Goal: Communication & Community: Answer question/provide support

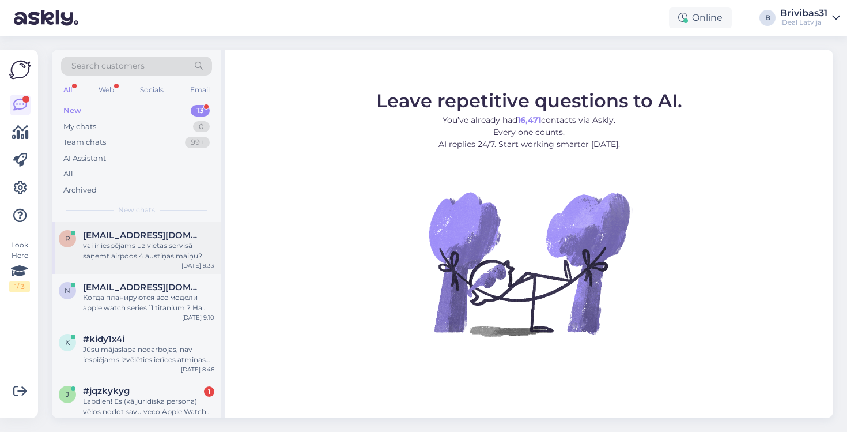
click at [125, 249] on div "vai ir iespējams uz vietas servisā saņemt airpods 4 austiņas maiņu?" at bounding box center [148, 250] width 131 height 21
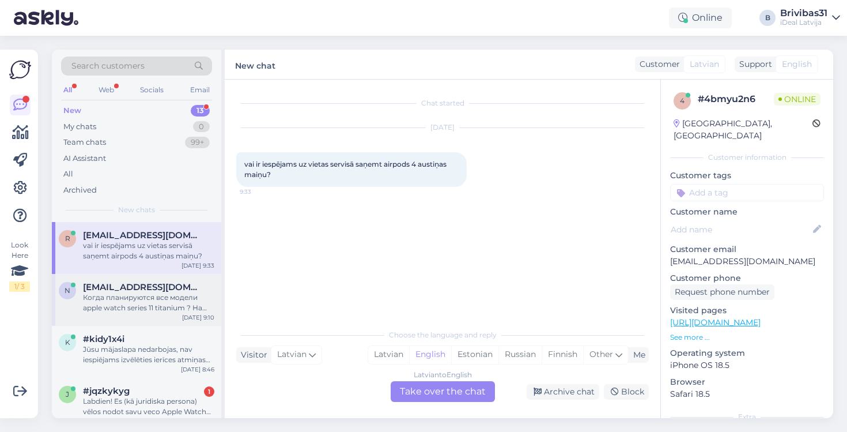
click at [204, 297] on div "Когда планируются все модели apple watch series 11 titanium ? На данный момент …" at bounding box center [148, 302] width 131 height 21
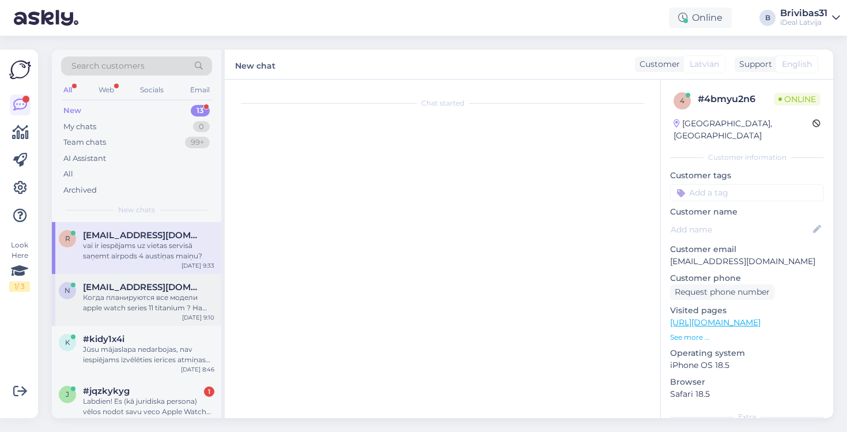
click at [175, 294] on div "Когда планируются все модели apple watch series 11 titanium ? На данный момент …" at bounding box center [148, 302] width 131 height 21
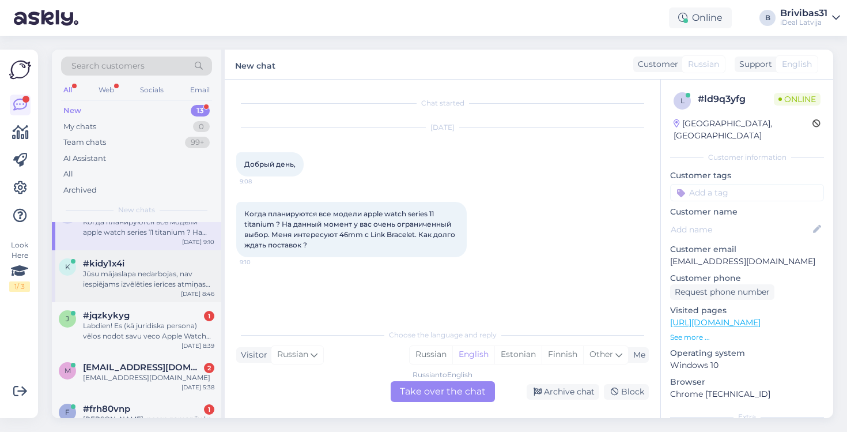
scroll to position [76, 0]
click at [175, 294] on div "k #kidy1x4i Jūsu mājaslapa nedarbojas, nav iespiējams izvēlēties ierīces atmiņa…" at bounding box center [136, 276] width 169 height 52
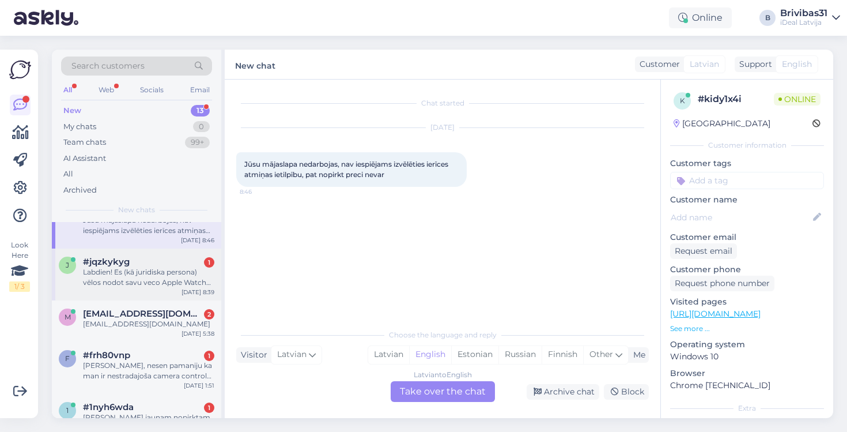
scroll to position [130, 0]
click at [162, 278] on div "Labdien! Es (kā juridiska persona) vēlos nodot savu veco Apple Watch ierīci un …" at bounding box center [148, 276] width 131 height 21
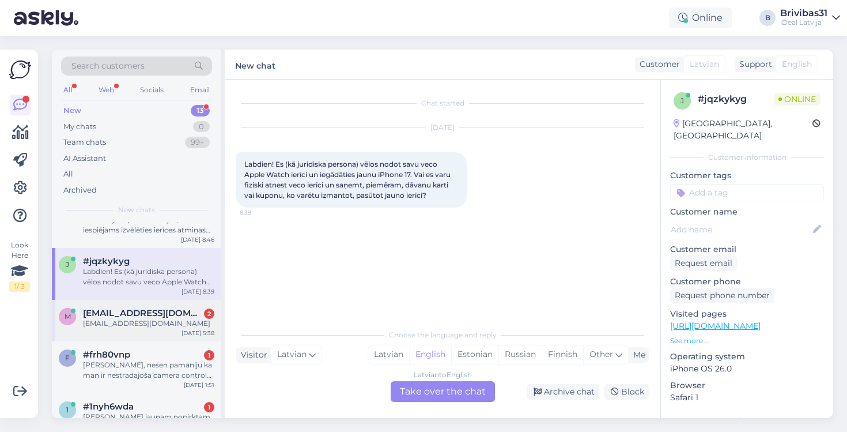
click at [188, 309] on div "mgurckaja@gmail.com 2" at bounding box center [148, 313] width 131 height 10
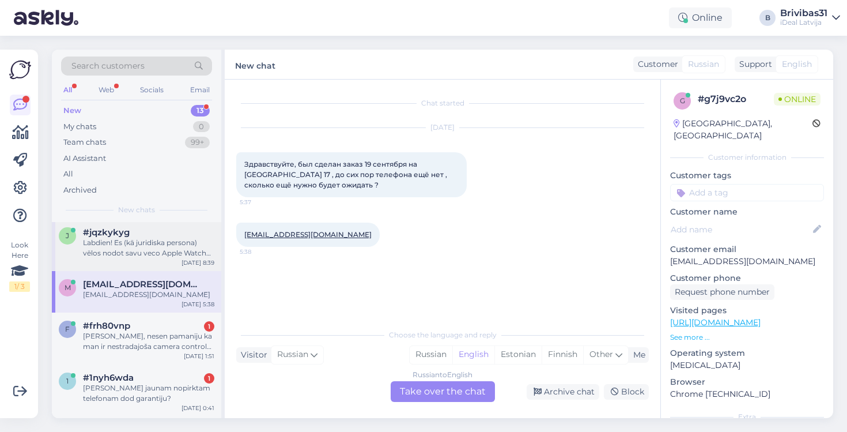
scroll to position [179, 0]
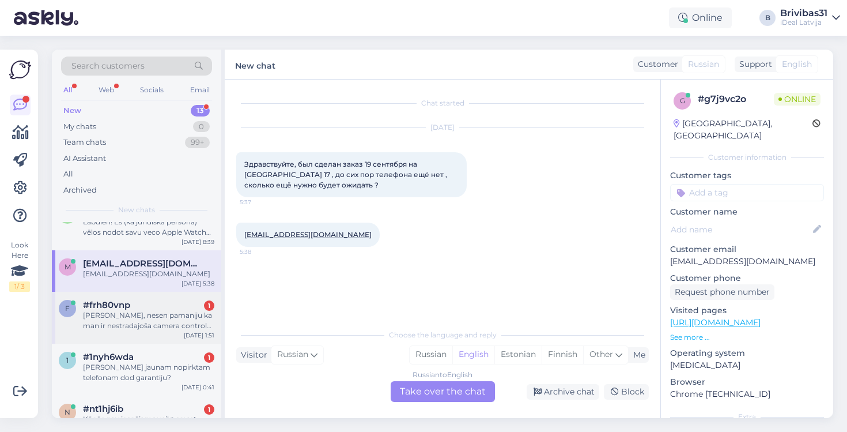
click at [179, 296] on div "f #frh80vnp 1 Sveiki, nesen pamaniju ka man ir nestradajoša camera control poga…" at bounding box center [136, 318] width 169 height 52
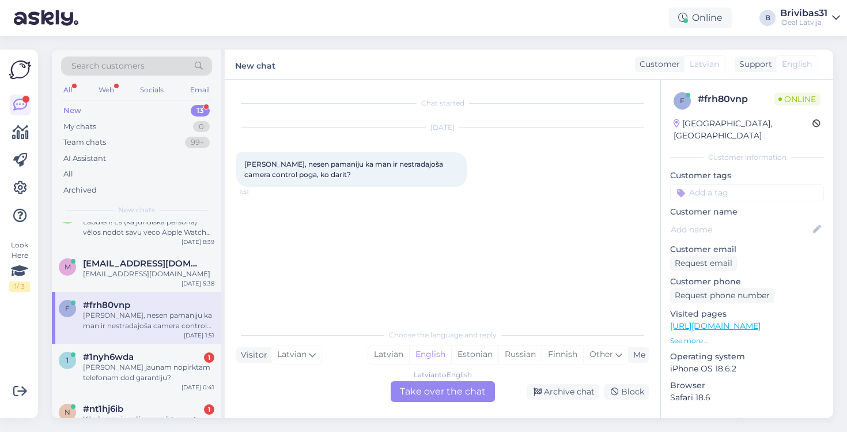
scroll to position [213, 0]
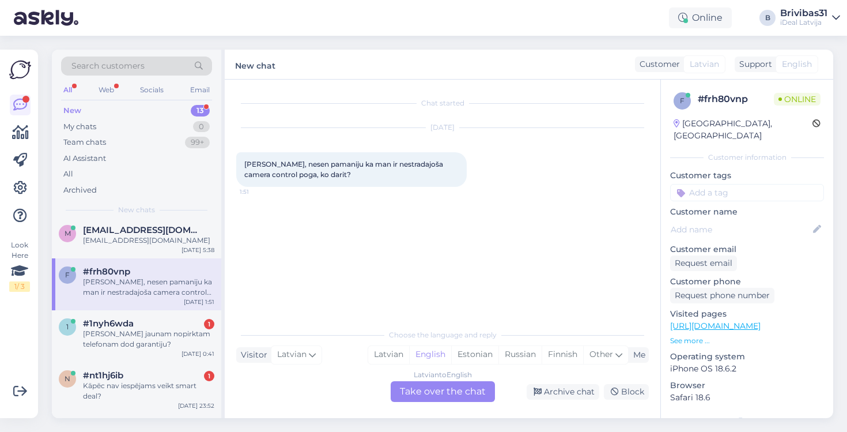
click at [165, 297] on div "f #frh80vnp Sveiki, nesen pamaniju ka man ir nestradajoša camera control poga, …" at bounding box center [136, 284] width 169 height 52
click at [375, 349] on div "Latvian" at bounding box center [388, 354] width 41 height 17
click at [420, 396] on div "Latvian to Latvian Take over the chat" at bounding box center [443, 391] width 104 height 21
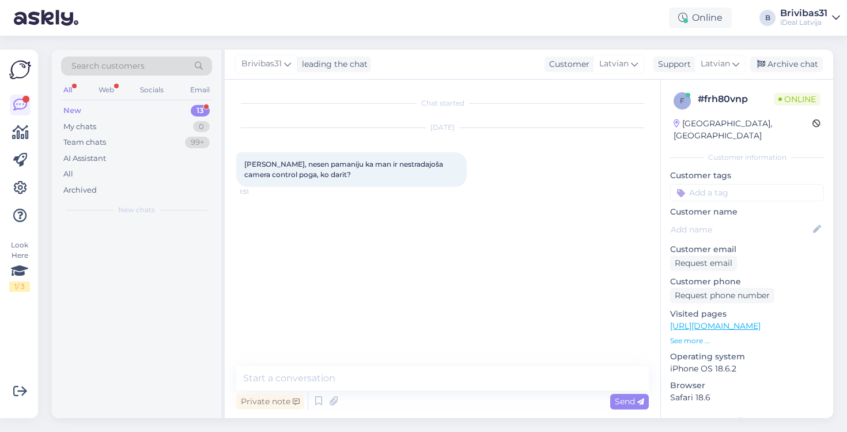
scroll to position [0, 0]
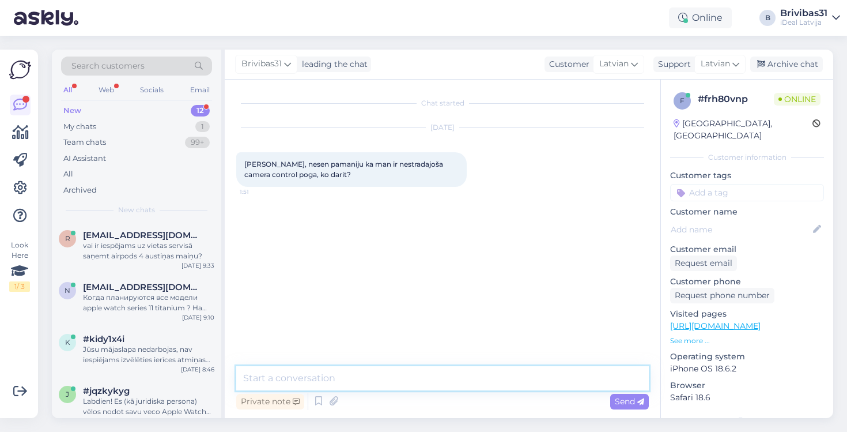
click at [407, 379] on textarea at bounding box center [442, 378] width 413 height 24
type textarea "Labdien! To var iespējot ierīces iestatījumos."
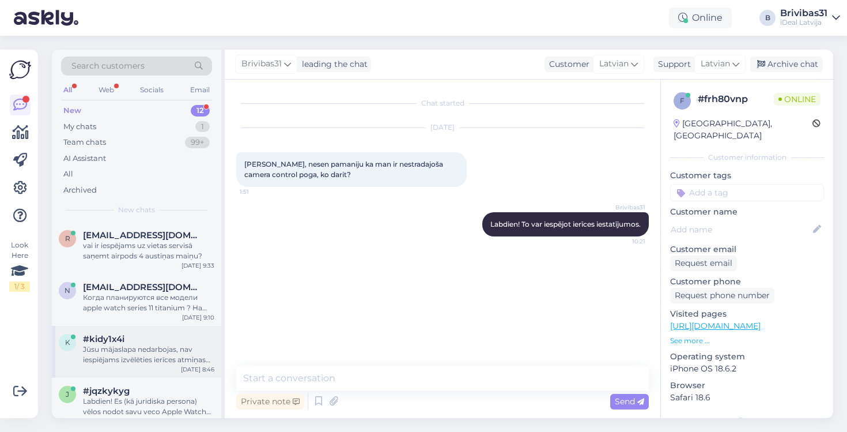
click at [94, 331] on div "k #kidy1x4i Jūsu mājaslapa nedarbojas, nav iespiējams izvēlēties ierīces atmiņa…" at bounding box center [136, 352] width 169 height 52
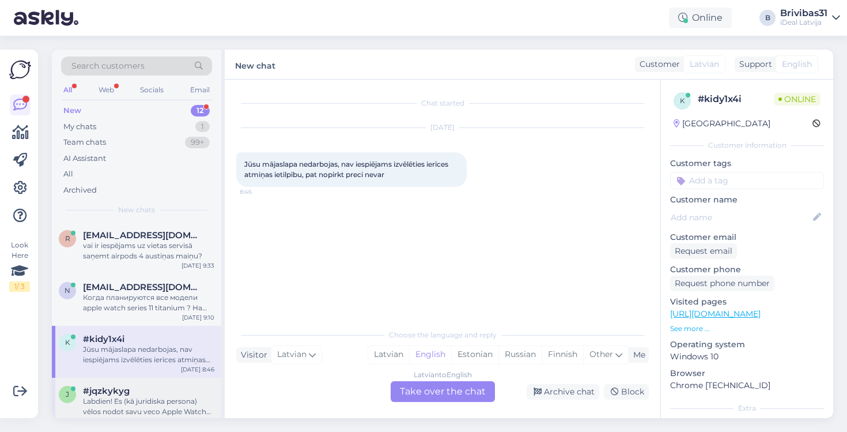
click at [148, 390] on div "#jqzkykyg" at bounding box center [148, 391] width 131 height 10
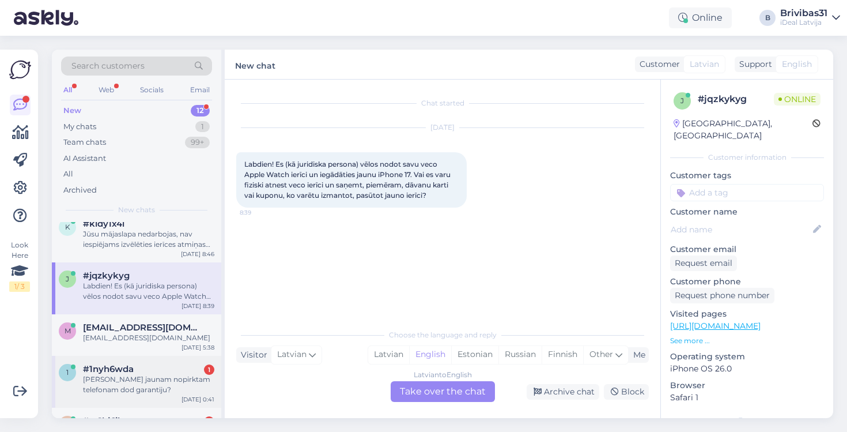
scroll to position [115, 0]
click at [133, 344] on div "m mgurckaja@gmail.com mgurckaja@gmail.com Oct 1 5:38" at bounding box center [136, 336] width 169 height 42
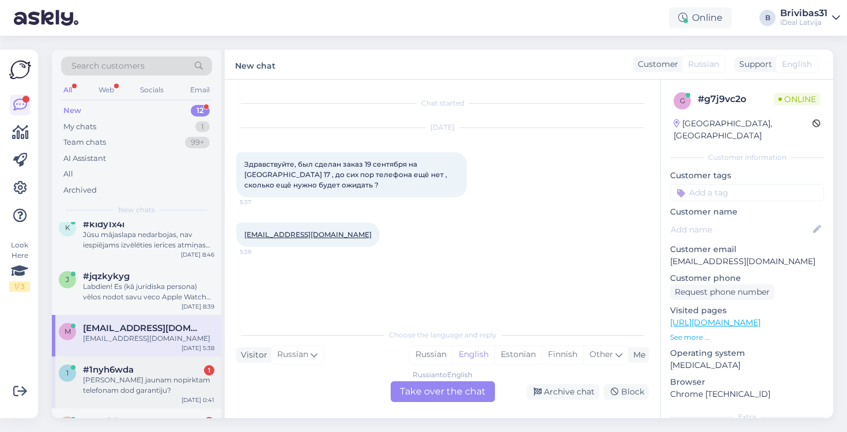
click at [110, 391] on div "Cik jaunam nopirktam telefonam dod garantiju?" at bounding box center [148, 385] width 131 height 21
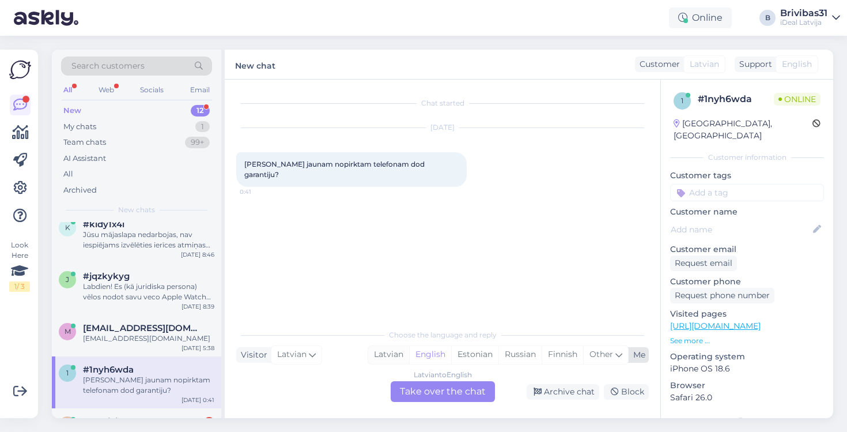
click at [399, 356] on div "Latvian" at bounding box center [388, 354] width 41 height 17
click at [429, 386] on div "Latvian to Latvian Take over the chat" at bounding box center [443, 391] width 104 height 21
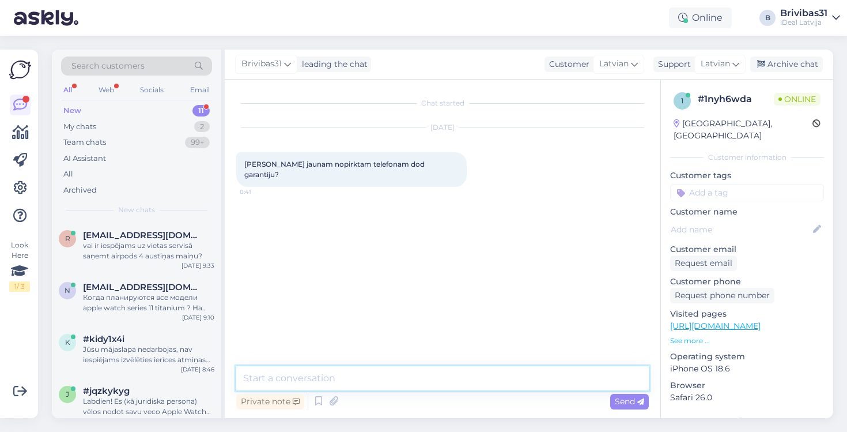
click at [387, 368] on textarea at bounding box center [442, 378] width 413 height 24
type textarea "Labdien! Garantija privātpersonām ir 2 gadi, juridiskām 1 gads."
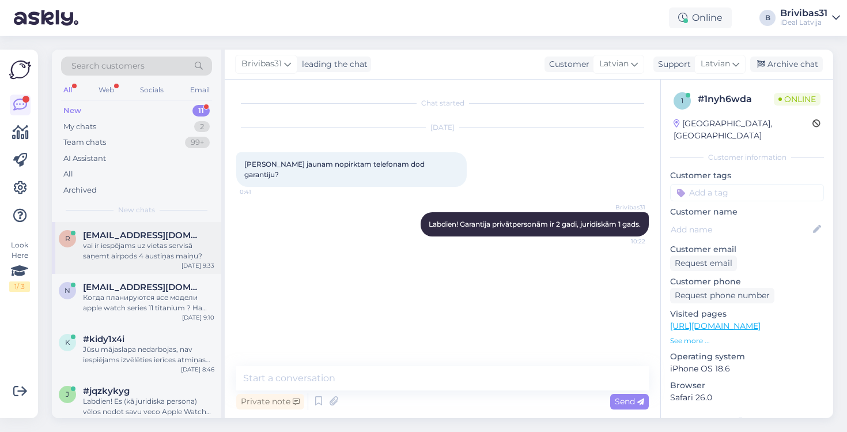
click at [194, 249] on div "vai ir iespējams uz vietas servisā saņemt airpods 4 austiņas maiņu?" at bounding box center [148, 250] width 131 height 21
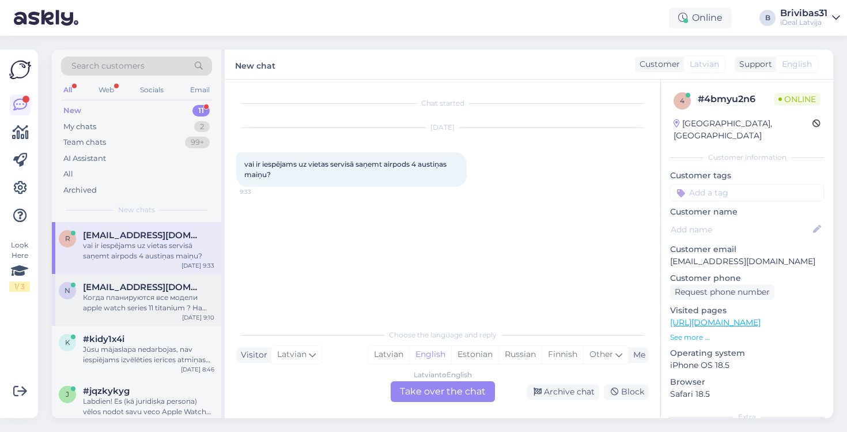
click at [170, 297] on div "Когда планируются все модели apple watch series 11 titanium ? На данный момент …" at bounding box center [148, 302] width 131 height 21
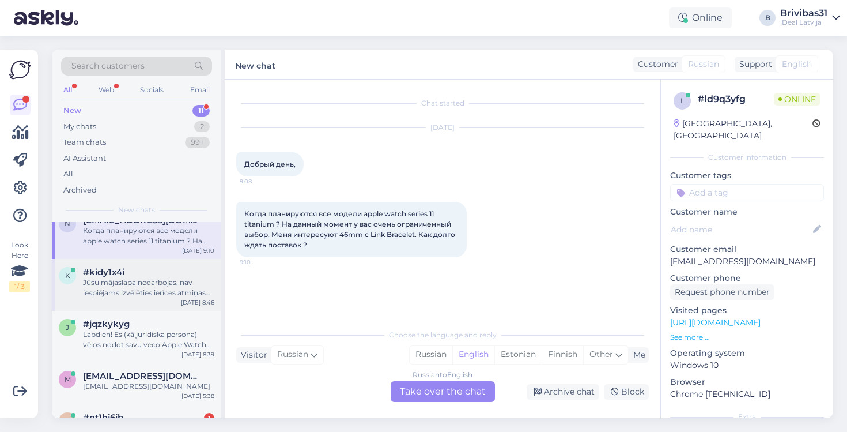
scroll to position [67, 0]
click at [149, 292] on div "Jūsu mājaslapa nedarbojas, nav iespiējams izvēlēties ierīces atmiņas ietilpību,…" at bounding box center [148, 287] width 131 height 21
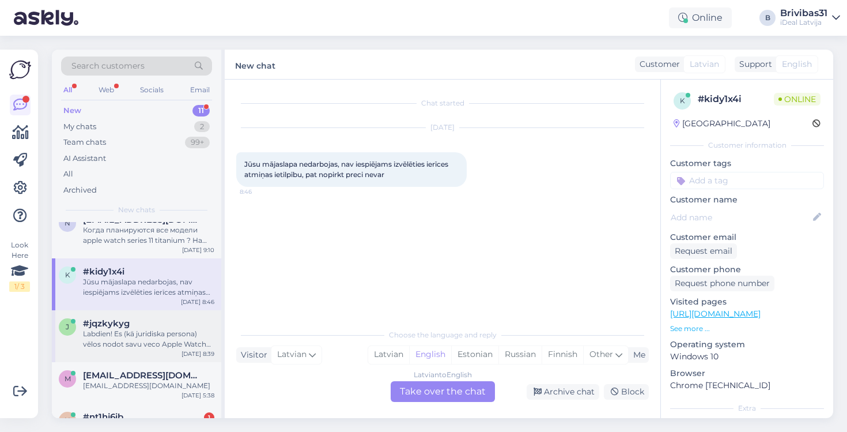
click at [149, 348] on div "j #jqzkykyg Labdien! Es (kā juridiska persona) vēlos nodot savu veco Apple Watc…" at bounding box center [136, 336] width 169 height 52
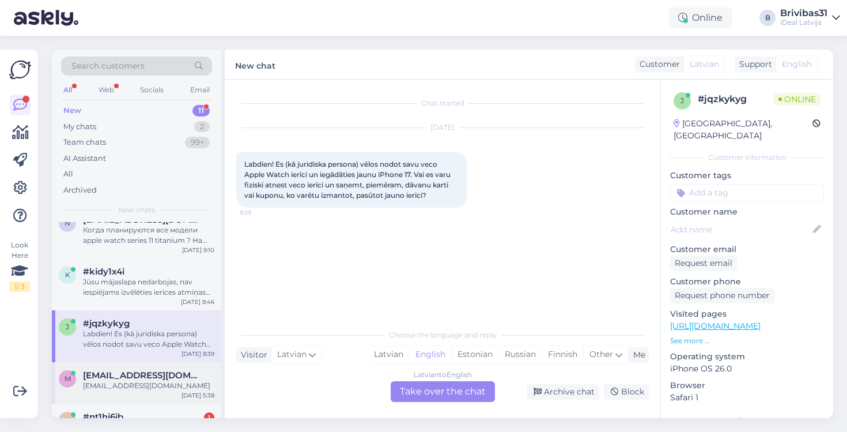
click at [171, 363] on div "m mgurckaja@gmail.com mgurckaja@gmail.com Oct 1 5:38" at bounding box center [136, 383] width 169 height 42
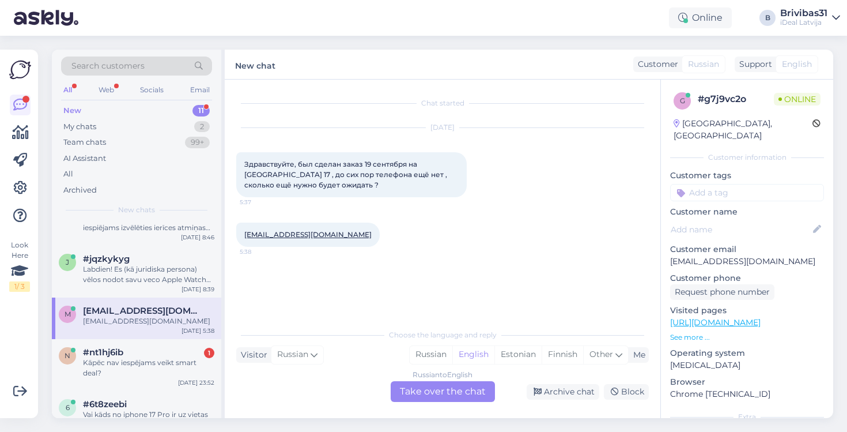
scroll to position [144, 0]
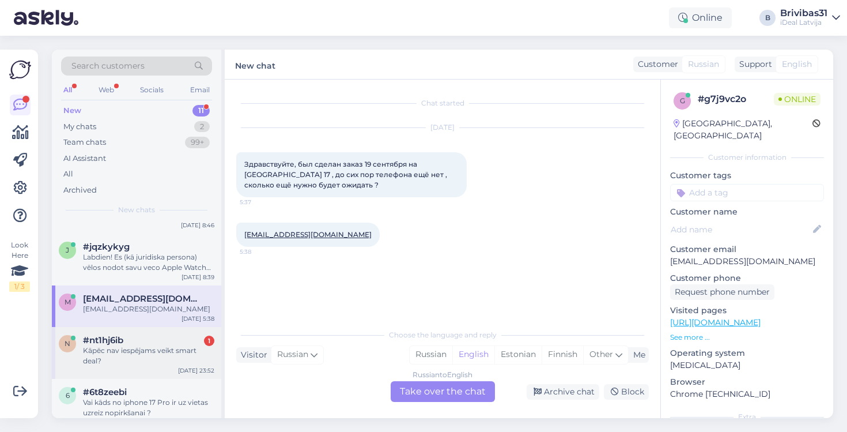
click at [171, 363] on div "Kāpēc nav iespējams veikt smart deal?" at bounding box center [148, 355] width 131 height 21
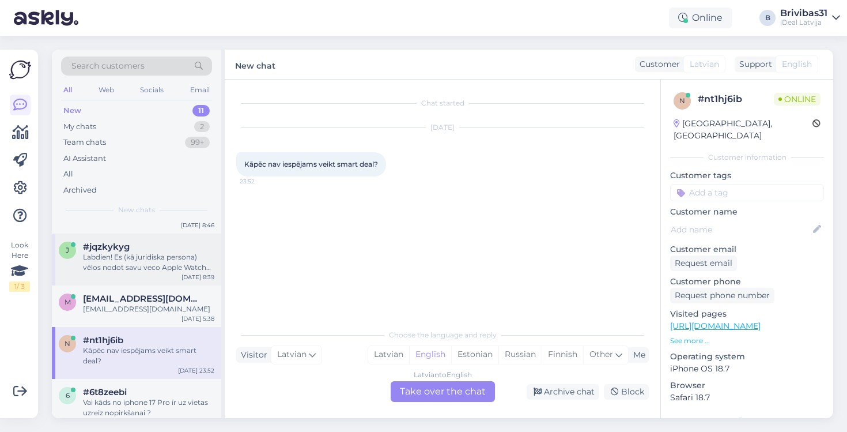
scroll to position [227, 0]
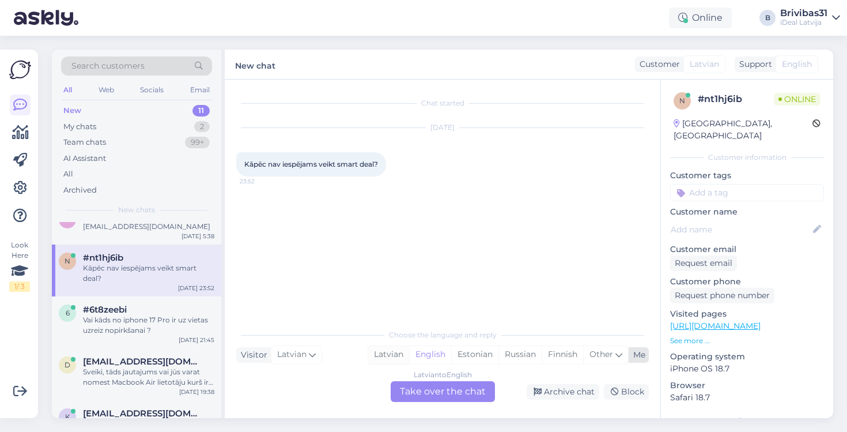
click at [400, 349] on div "Latvian" at bounding box center [388, 354] width 41 height 17
click at [187, 340] on div "Sep 30 21:45" at bounding box center [197, 340] width 36 height 9
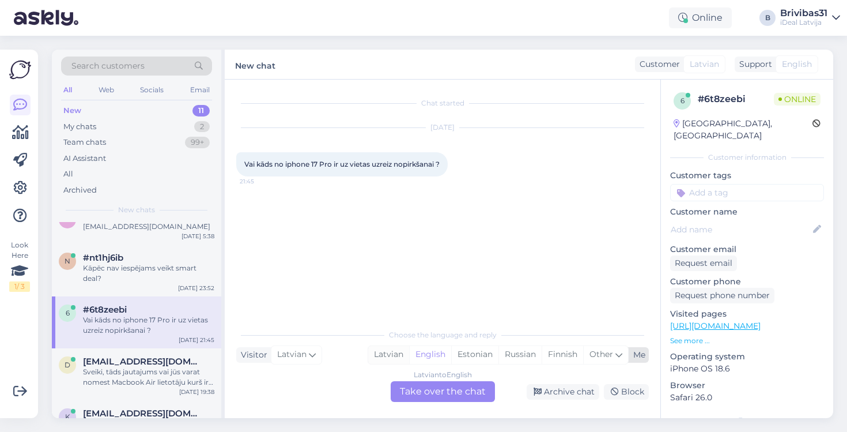
click at [384, 349] on div "Latvian" at bounding box center [388, 354] width 41 height 17
click at [412, 389] on div "Latvian to Latvian Take over the chat" at bounding box center [443, 391] width 104 height 21
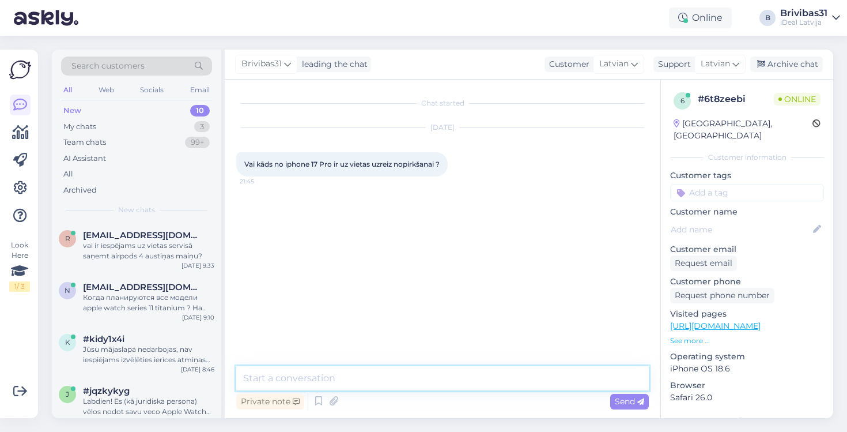
click at [410, 385] on textarea at bounding box center [442, 378] width 413 height 24
type textarea "Labdien! Jaunos telefonus šobrīd ir iespējams tikai pasūtīt."
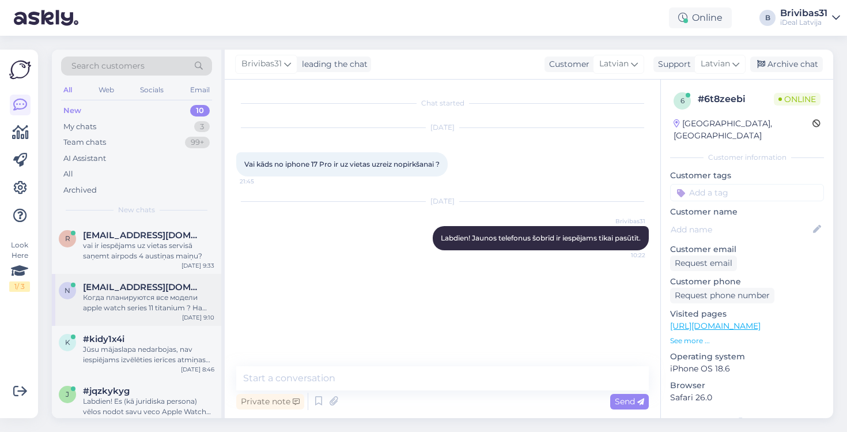
click at [142, 292] on div "Когда планируются все модели apple watch series 11 titanium ? На данный момент …" at bounding box center [148, 302] width 131 height 21
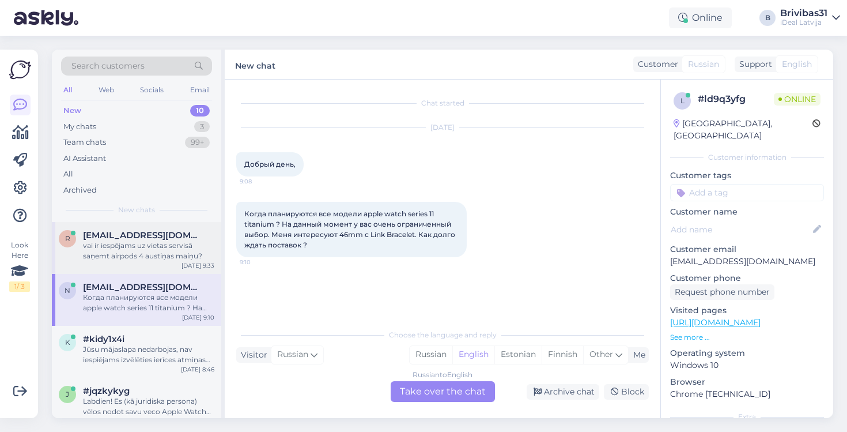
click at [117, 247] on div "vai ir iespējams uz vietas servisā saņemt airpods 4 austiņas maiņu?" at bounding box center [148, 250] width 131 height 21
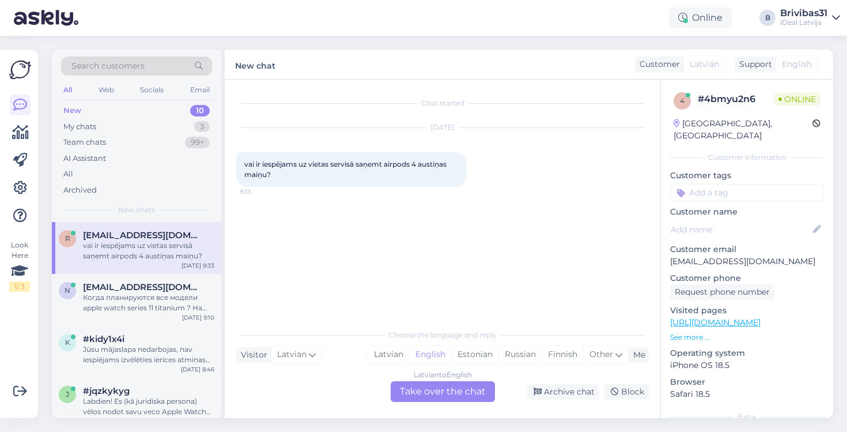
click at [364, 355] on div "Visitor Latvian Me Latvian English Estonian Russian Finnish Other" at bounding box center [442, 355] width 413 height 16
click at [382, 355] on div "Latvian" at bounding box center [388, 354] width 41 height 17
click at [401, 390] on div "Latvian to Latvian Take over the chat" at bounding box center [443, 391] width 104 height 21
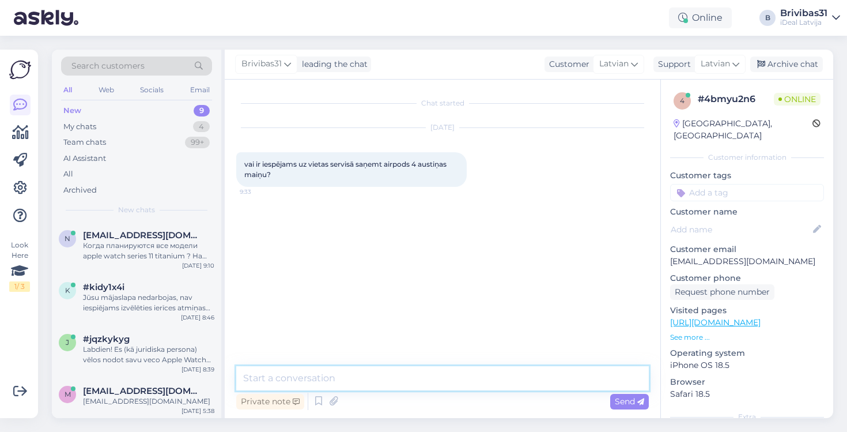
click at [335, 376] on textarea at bounding box center [442, 378] width 413 height 24
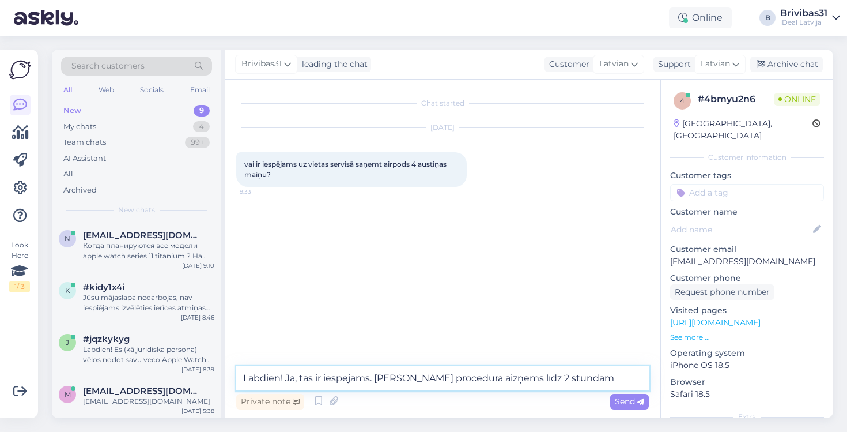
type textarea "Labdien! Jā, tas ir iespējams. Servisa procedūra aizņems līdz 2 stundām."
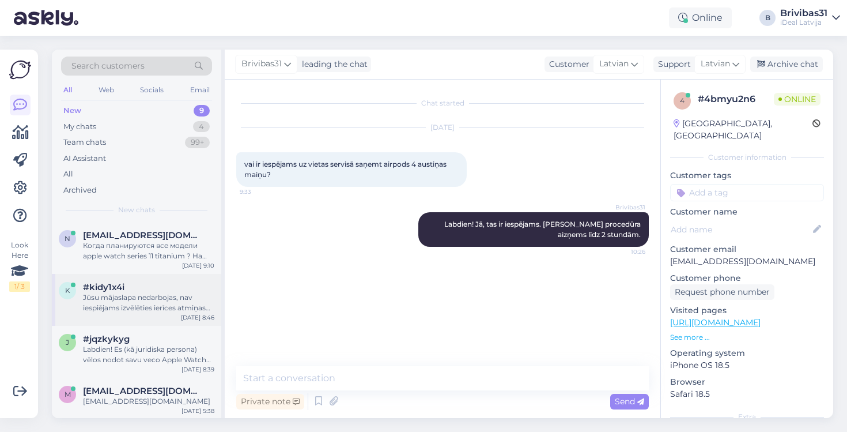
click at [104, 274] on div "k #kidy1x4i Jūsu mājaslapa nedarbojas, nav iespiējams izvēlēties ierīces atmiņa…" at bounding box center [136, 300] width 169 height 52
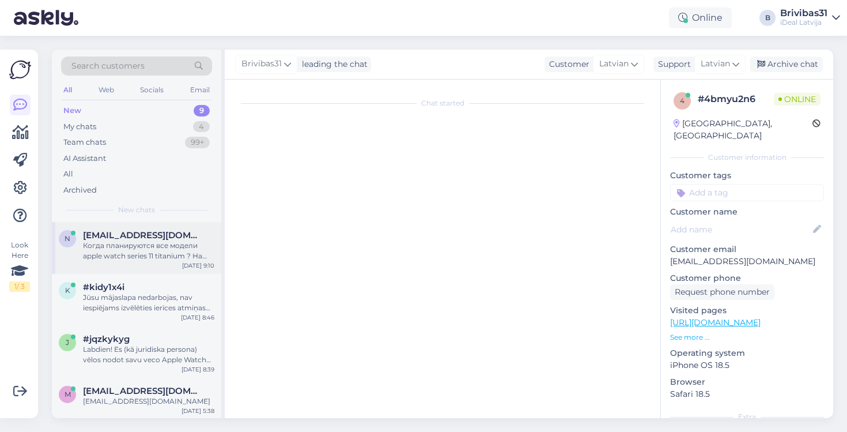
click at [104, 261] on div "n neonline@inbox.lv Когда планируются все модели apple watch series 11 titanium…" at bounding box center [136, 248] width 169 height 52
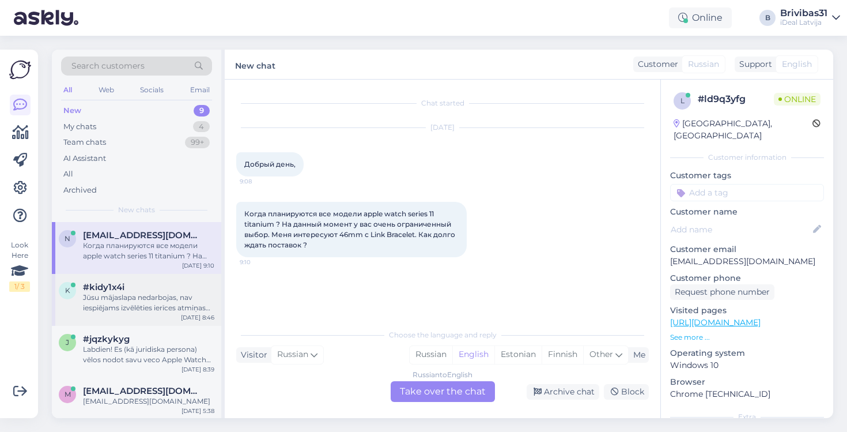
click at [142, 296] on div "Jūsu mājaslapa nedarbojas, nav iespiējams izvēlēties ierīces atmiņas ietilpību,…" at bounding box center [148, 302] width 131 height 21
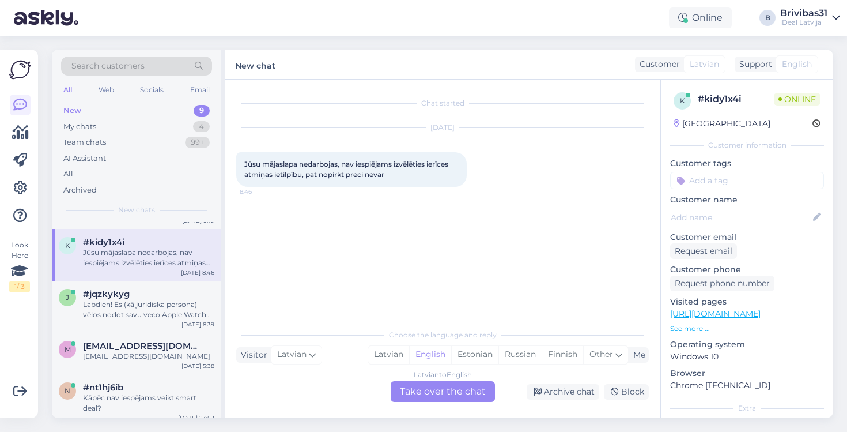
scroll to position [59, 0]
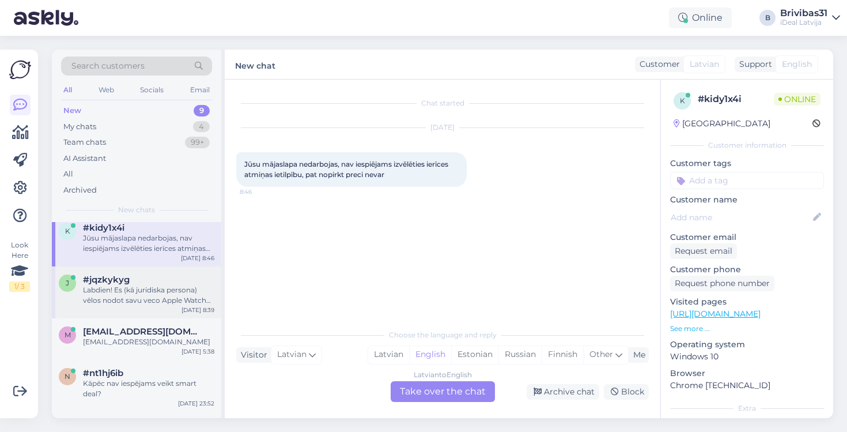
click at [146, 298] on div "Labdien! Es (kā juridiska persona) vēlos nodot savu veco Apple Watch ierīci un …" at bounding box center [148, 295] width 131 height 21
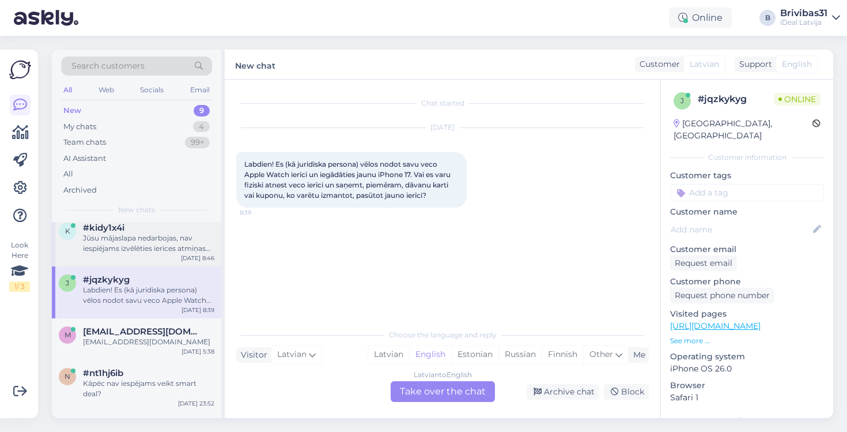
click at [157, 246] on div "Jūsu mājaslapa nedarbojas, nav iespiējams izvēlēties ierīces atmiņas ietilpību,…" at bounding box center [148, 243] width 131 height 21
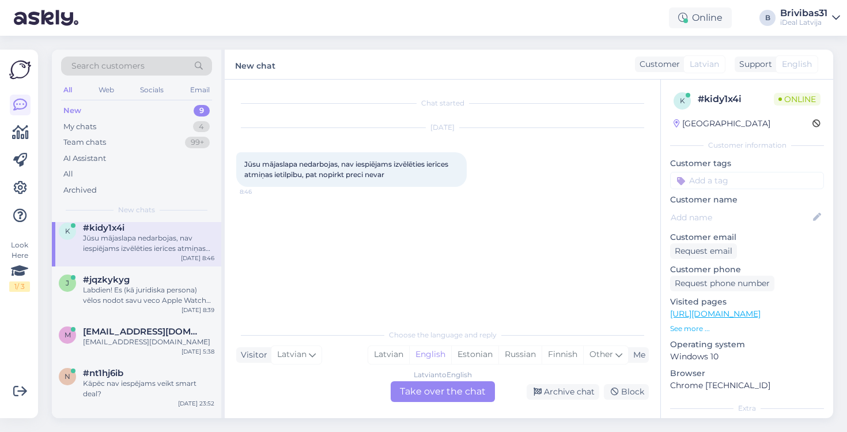
scroll to position [0, 0]
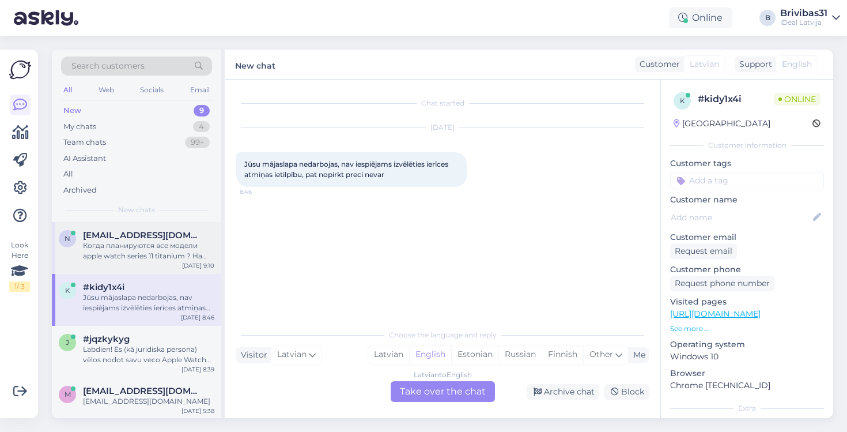
click at [128, 254] on div "Когда планируются все модели apple watch series 11 titanium ? На данный момент …" at bounding box center [148, 250] width 131 height 21
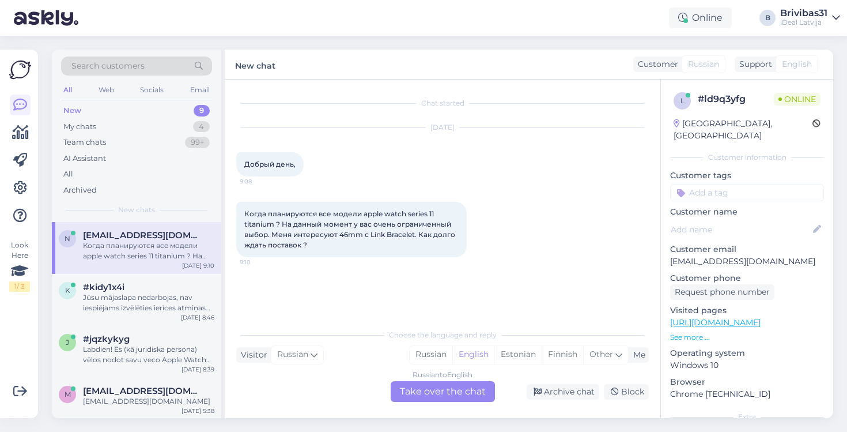
click at [242, 218] on div "Когда планируются все модели apple watch series 11 titanium ? На данный момент …" at bounding box center [351, 229] width 231 height 55
drag, startPoint x: 243, startPoint y: 218, endPoint x: 279, endPoint y: 242, distance: 43.7
click at [278, 239] on div "Когда планируются все модели apple watch series 11 titanium ? На данный момент …" at bounding box center [351, 229] width 231 height 55
click at [329, 277] on div "Chat started Oct 1 2025 Добрый день, 9:08 Когда планируются все модели apple wa…" at bounding box center [447, 201] width 423 height 221
click at [460, 388] on div "Russian to English Take over the chat" at bounding box center [443, 391] width 104 height 21
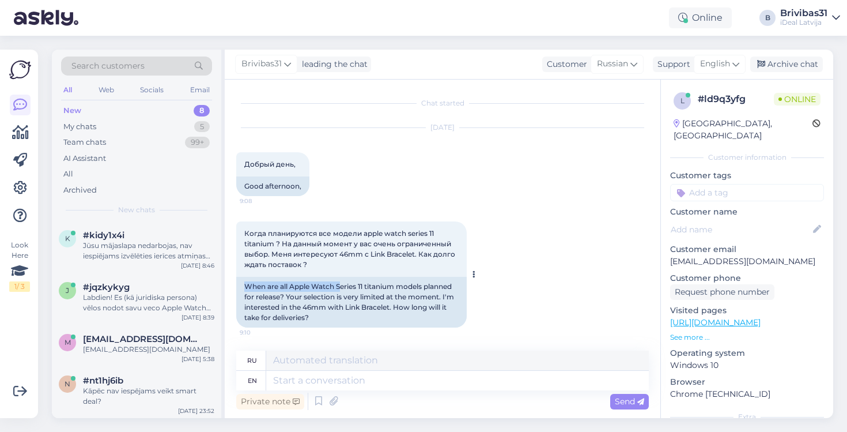
drag, startPoint x: 248, startPoint y: 285, endPoint x: 346, endPoint y: 284, distance: 98.0
click at [344, 284] on div "When are all Apple Watch Series 11 titanium models planned for release? Your se…" at bounding box center [351, 302] width 231 height 51
click at [346, 284] on div "When are all Apple Watch Series 11 titanium models planned for release? Your se…" at bounding box center [351, 302] width 231 height 51
click at [341, 376] on textarea at bounding box center [457, 381] width 383 height 20
type textarea "Hello!"
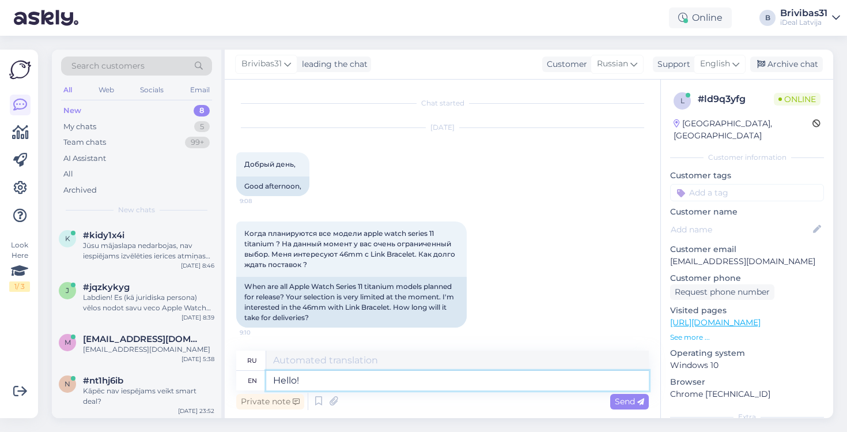
type textarea "Привет!"
type textarea "Hello! It is alread"
type textarea "Привет! Это"
type textarea "Hello! It is already relea"
type textarea "Привет! Уже"
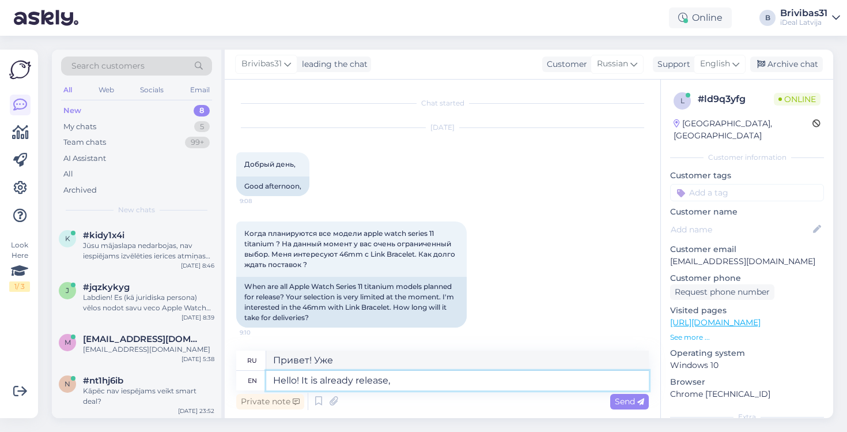
type textarea "Hello! It is already release,"
type textarea "Привет! Уже релиз."
type textarea "Hello! It is already released, but"
type textarea "Привет! Он уже вышел, но"
type textarea "Hello! It is already released, but not in"
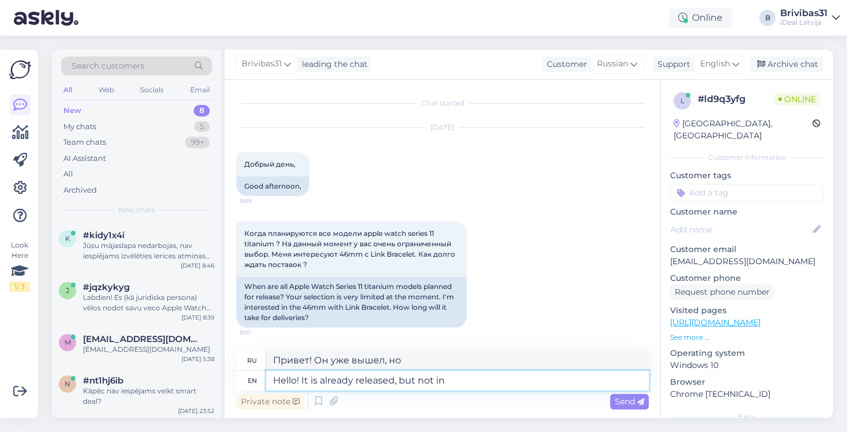
type textarea "Привет! Он уже вышел, но не..."
type textarea "Hello! It is already released, but not in s"
type textarea "Привет! Он уже вышел, но не в"
type textarea "Hello! It is already released, but not in stock."
type textarea "Здравствуйте! Он уже вышел, но его нет в наличии."
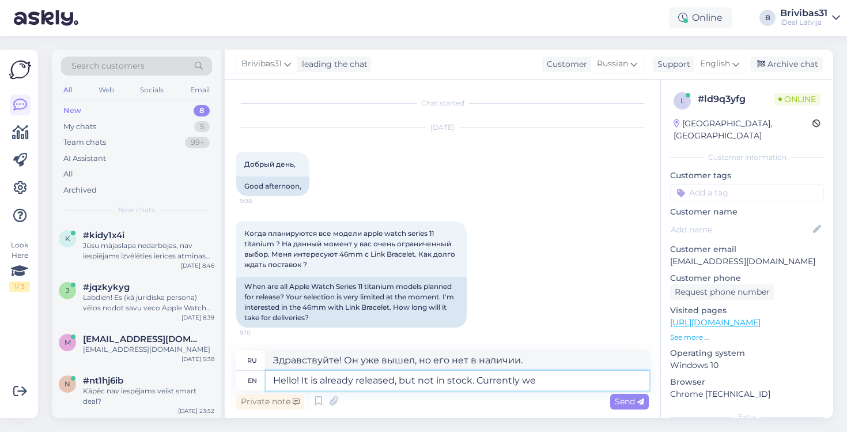
type textarea "Hello! It is already released, but not in stock. Currently we"
type textarea "Здравствуйте! Он уже вышел, но пока отсутствует на складе."
type textarea "Hello! It is already released, but not in stock. Currently we do"
type textarea "Здравствуйте! Он уже выпущен, но пока отсутствует на складе."
type textarea "Hello! It is already released, but not in stock. Currently we do not know"
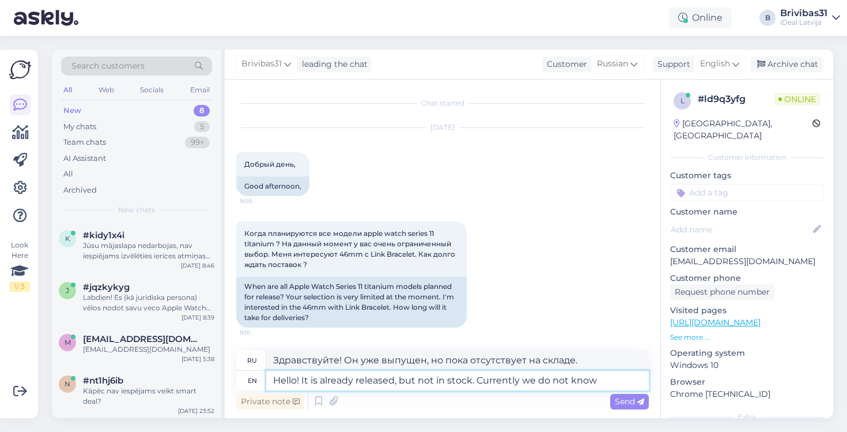
type textarea "Здравствуйте! Он уже вышел, но пока не в наличии. Пока неизвестно."
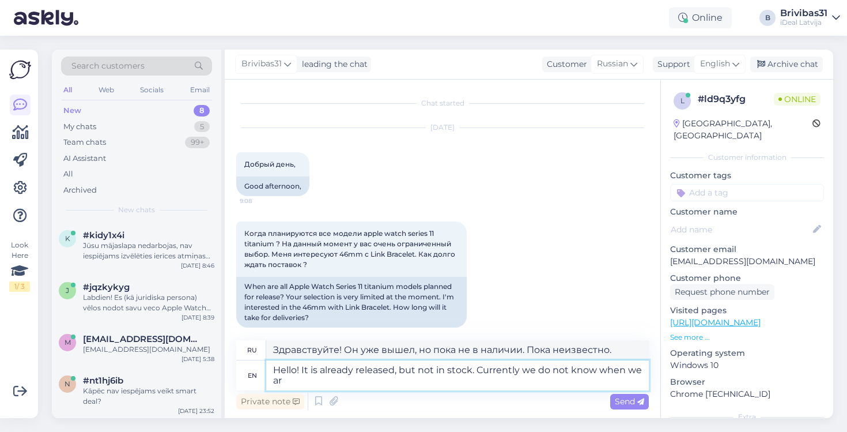
type textarea "Hello! It is already released, but not in stock. Currently we do not know when …"
type textarea "Здравствуйте! Он уже вышел, но пока не в наличии. Пока неизвестно, когда."
type textarea "Hello! It is already released, but not in stock. Currently we do not know when …"
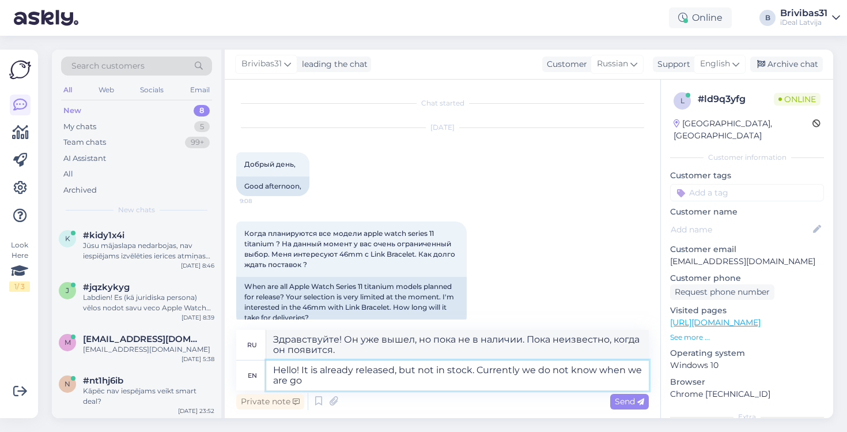
type textarea "Здравствуйте! Он уже вышел, но пока не в наличии. Пока неизвестно, когда будет."
type textarea "Hello! It is already released, but not in stock. Currently we do not know when …"
type textarea "Здравствуйте! Он уже вышел, но пока не в наличии. Пока неизвестно, когда он поя…"
click at [336, 384] on textarea "Hello! It is already released, but not in stock. Currently we do not know when …" at bounding box center [457, 375] width 383 height 30
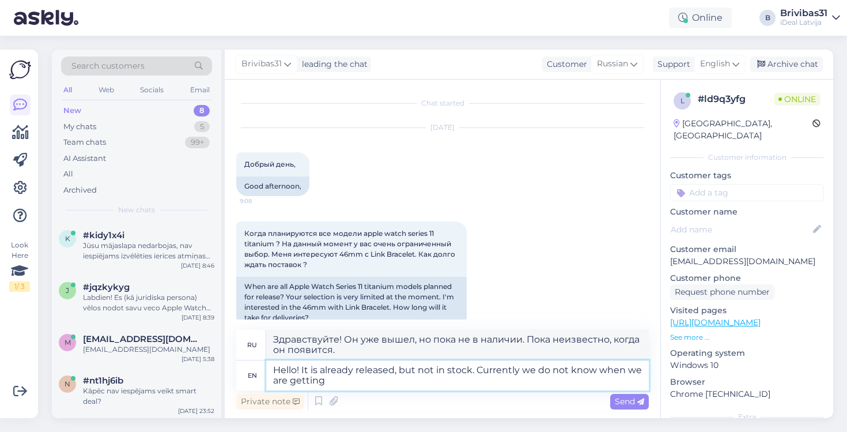
click at [334, 384] on textarea "Hello! It is already released, but not in stock. Currently we do not know when …" at bounding box center [457, 375] width 383 height 30
click at [331, 383] on textarea "Hello! It is already released, but not in stock. Currently we do not know when …" at bounding box center [457, 375] width 383 height 30
type textarea "Hello! It is already released, but not in stock. Currently we do not know when …"
type textarea "Здравствуйте! Модель уже вышла, но пока отсутствует на складе. Пока неизвестно,…"
type textarea "Hello! It is already released, but not in stock. Currently we do not know when …"
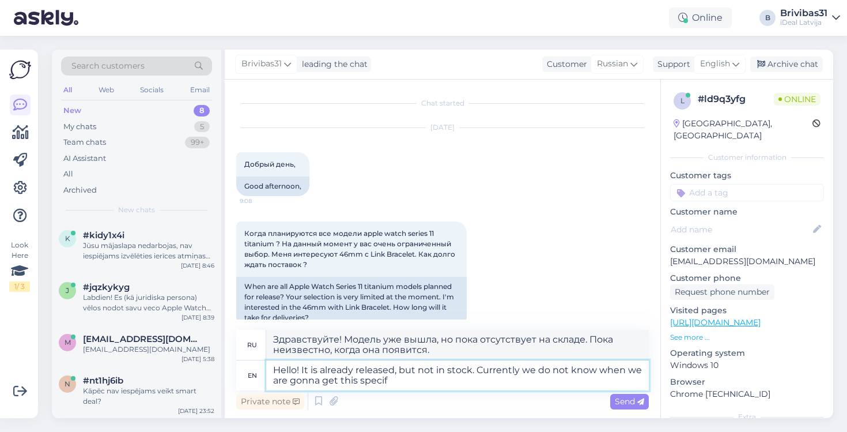
type textarea "Здравствуйте! Он уже вышел, но пока не в наличии. Пока неизвестно, когда он поя…"
type textarea "Hello! It is already released, but not in stock. Currently we do not know when …"
type textarea "Здравствуйте! Он уже вышел, но пока не в наличии. Пока неизвестно, когда появит…"
type textarea "Hello! It is already released, but not in stock. Currently we do not know when …"
type textarea "Здравствуйте! Он уже поступил в продажу, но его нет в наличии. Пока неизвестно,…"
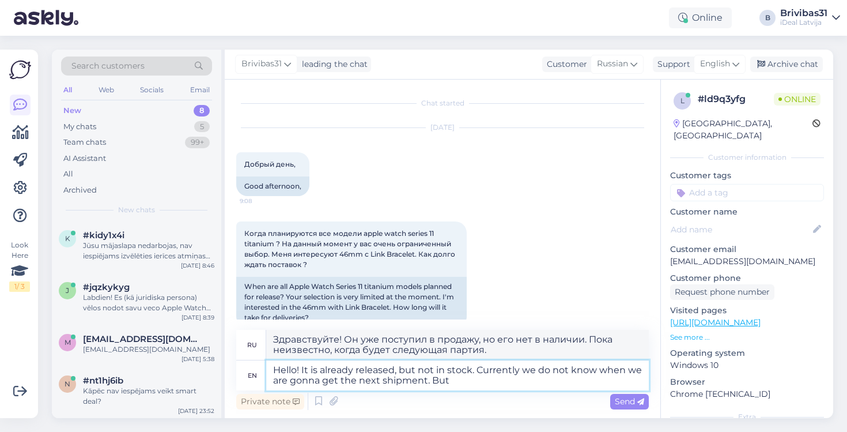
type textarea "Hello! It is already released, but not in stock. Currently we do not know when …"
type textarea "Здравствуйте! Он уже выпущен, но пока отсутствует на складе. Пока неизвестно, к…"
type textarea "Hello! It is already released, but not in stock. Currently we do not know when …"
type textarea "Здравствуйте! Он уже выпущен, но пока отсутствует на складе. Пока неизвестно, к…"
type textarea "Hello! It is already released, but not in stock. Currently we do not know when …"
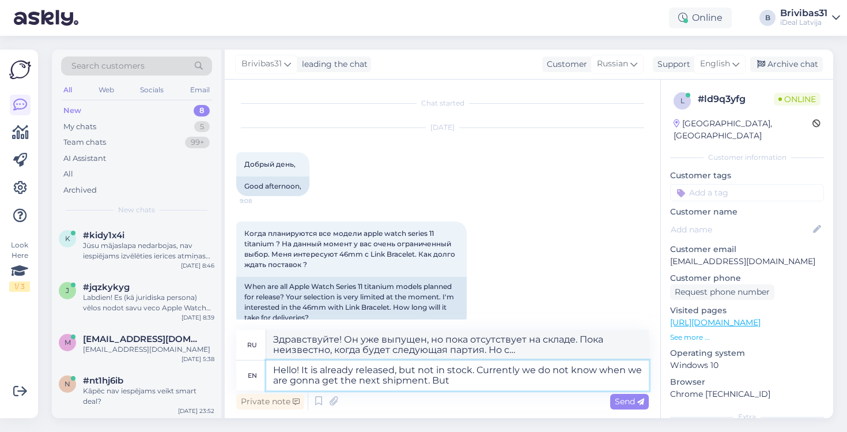
type textarea "Здравствуйте! Он уже выпущен, но пока отсутствует на складе. Пока неизвестно, к…"
type textarea "Hello! It is already released, but not in stock. Currently we do not know when …"
type textarea "Здравствуйте! Он уже поступил в продажу, но его нет в наличии. Пока неизвестно,…"
type textarea "Hello! It is already released, but not in stock. Currently we do not know when …"
type textarea "Здравствуйте! Он уже выпущен, но пока отсутствует на складе. Пока неизвестно, к…"
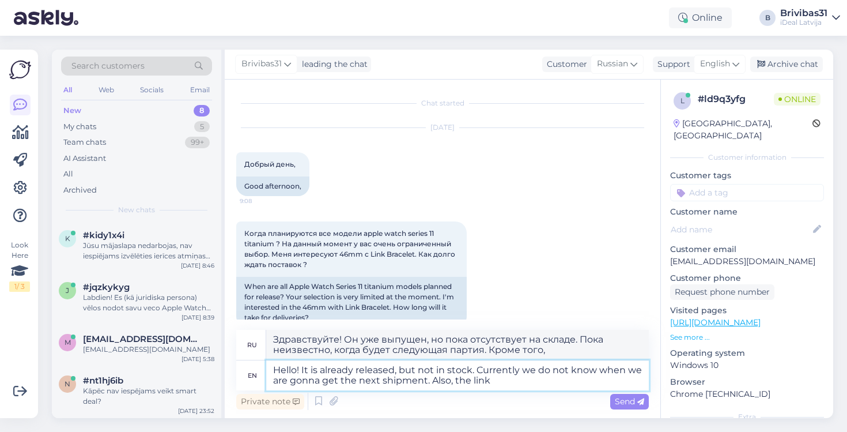
type textarea "Hello! It is already released, but not in stock. Currently we do not know when …"
type textarea "Здравствуйте! Он уже выпущен, но пока отсутствует на складе. Пока неизвестно, к…"
type textarea "Hello! It is already released, but not in stock. Currently we do not know when …"
type textarea "Здравствуйте! Он уже выпущен, но пока отсутствует на складе. Пока неизвестно, к…"
type textarea "Hello! It is already released, but not in stock. Currently we do not know when …"
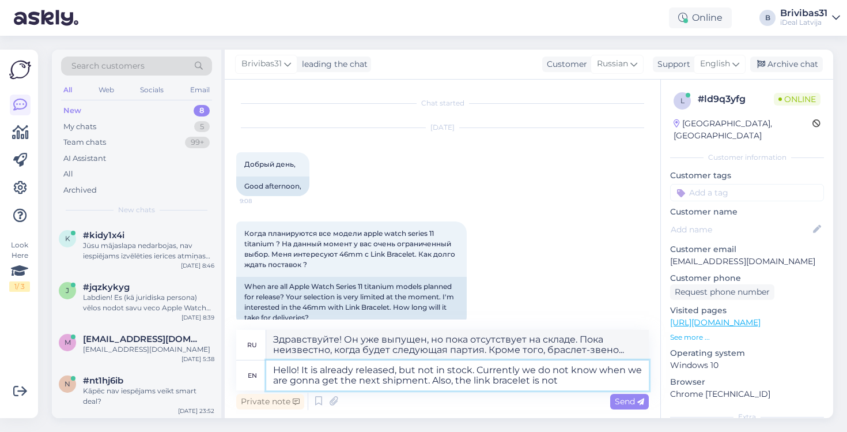
type textarea "Здравствуйте! Он уже выпущен, но пока отсутствует на складе. Пока неизвестно, к…"
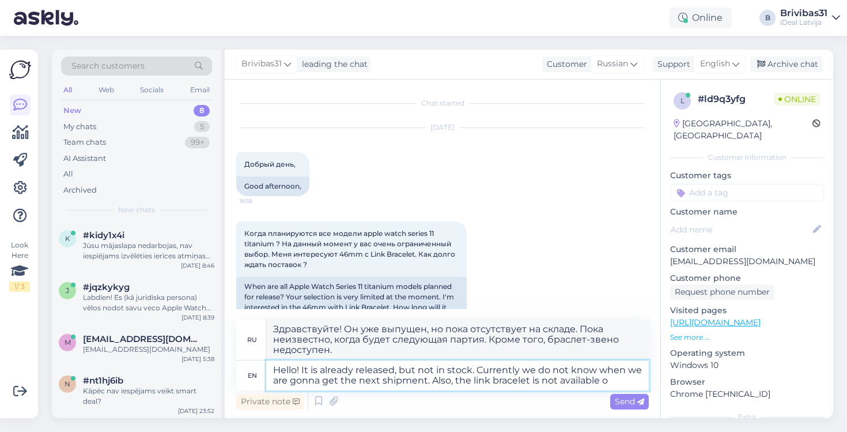
type textarea "Hello! It is already released, but not in stock. Currently we do not know when …"
type textarea "Здравствуйте! Он уже выпущен, но пока отсутствует на складе. Пока неизвестно, к…"
type textarea "Hello! It is already released, but not in stock. Currently we do not know when …"
type textarea "Здравствуйте! Он уже выпущен, но пока отсутствует на складе. Пока неизвестно, к…"
type textarea "Hello! It is already released, but not in stock. Currently we do not know when …"
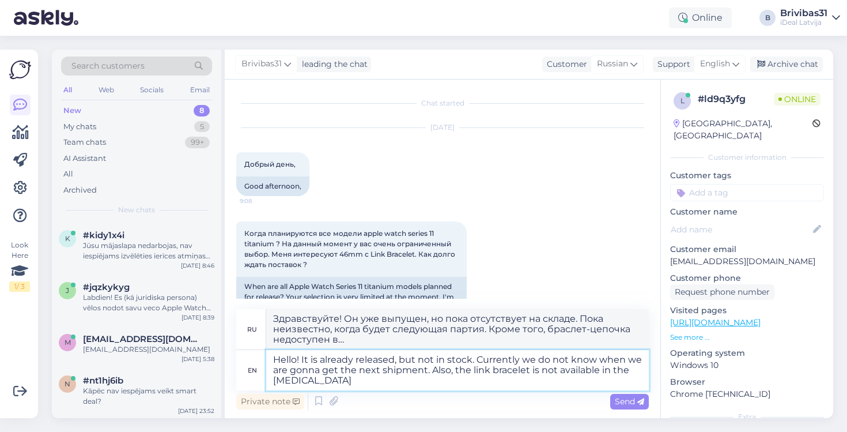
type textarea "Здравствуйте! Он уже выпущен, но пока отсутствует на складе. Пока неизвестно, к…"
type textarea "Hello! It is already released, but not in stock. Currently we do not know when …"
type textarea "Здравствуйте! Он уже выпущен, но пока отсутствует на складе. Пока неизвестно, к…"
type textarea "Hello! It is already released, but not in stock. Currently we do not know when …"
type textarea "Здравствуйте! Он уже выпущен, но пока отсутствует на складе. Пока неизвестно, к…"
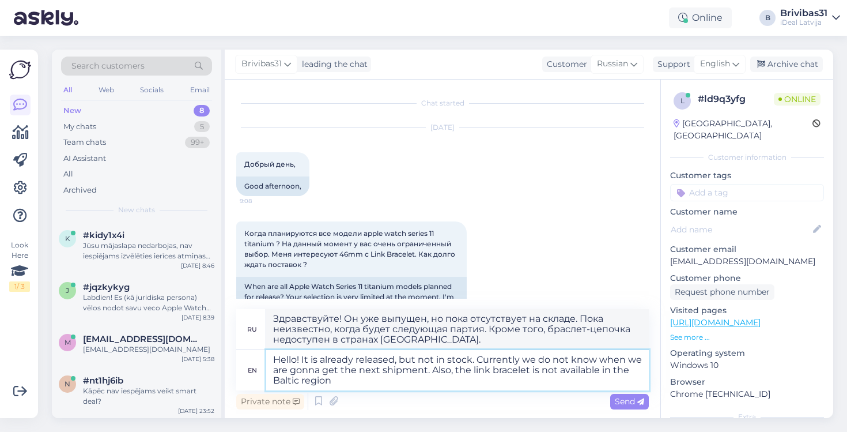
type textarea "Hello! It is already released, but not in stock. Currently we do not know when …"
type textarea "Здравствуйте! Браслет уже поступил в продажу, но пока отсутствует на складе. По…"
click at [442, 366] on textarea "Hello! It is already released, but not in stock. Currently we do not know when …" at bounding box center [457, 370] width 383 height 40
click at [438, 383] on textarea "Hello! It is already released, but not in stock. Currently we do not know when …" at bounding box center [457, 370] width 383 height 40
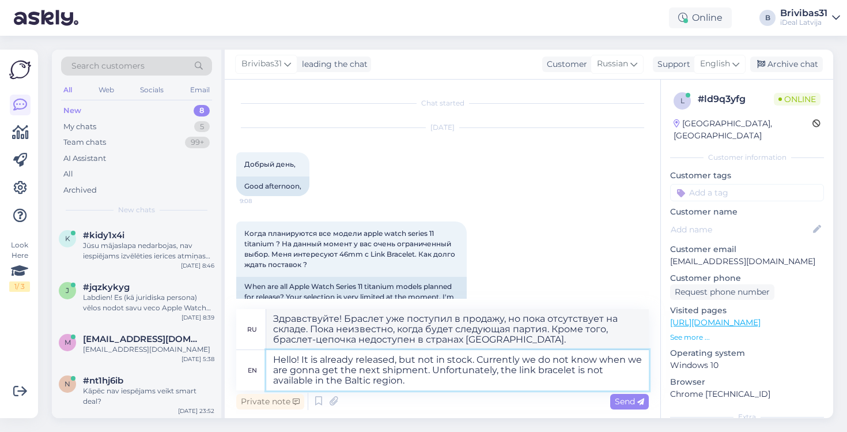
type textarea "Hello! It is already released, but not in stock. Currently we do not know when …"
type textarea "Здравствуйте! Браслет уже поступил в продажу, но пока отсутствует на складе. По…"
type textarea "Hello! It is already released, but not in stock. Currently we do not know when …"
type textarea "Здравствуйте! Браслет уже поступил в продажу, но пока отсутствует на складе. По…"
type textarea "Hello! It is already released, but not in stock. Currently we do not know when …"
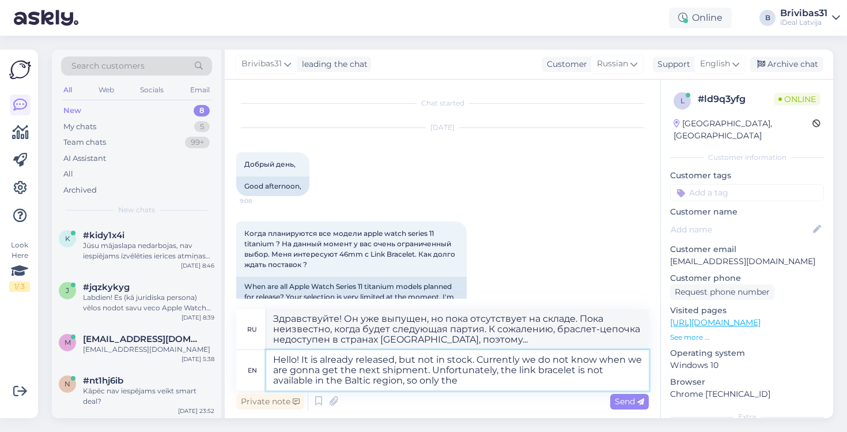
type textarea "Здравствуйте! Он уже выпущен, но пока отсутствует на складе. Пока неизвестно, к…"
type textarea "Hello! It is already released, but not in stock. Currently we do not know when …"
type textarea "Здравствуйте! Он уже выпущен, но пока отсутствует на складе. Пока неизвестно, к…"
type textarea "Hello! It is already released, but not in stock. Currently we do not know when …"
type textarea "Здравствуйте! Браслет уже поступил в продажу, но пока отсутствует на складе. По…"
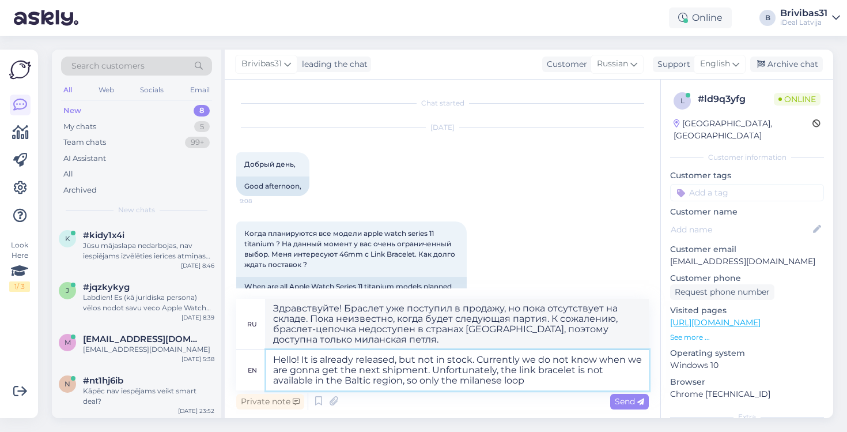
click at [556, 381] on textarea "Hello! It is already released, but not in stock. Currently we do not know when …" at bounding box center [457, 370] width 383 height 40
type textarea "Hello! It is already released, but not in stock. Currently we do not know when …"
type textarea "Здравствуйте! Он уже выпущен, но пока отсутствует на складе. Пока неизвестно, к…"
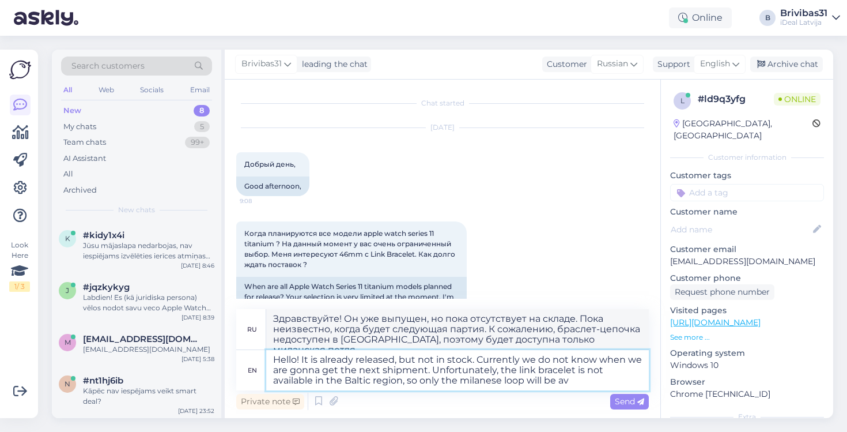
type textarea "Hello! It is already released, but not in stock. Currently we do not know when …"
type textarea "Здравствуйте! Браслет уже поступил в продажу, но пока отсутствует на складе. По…"
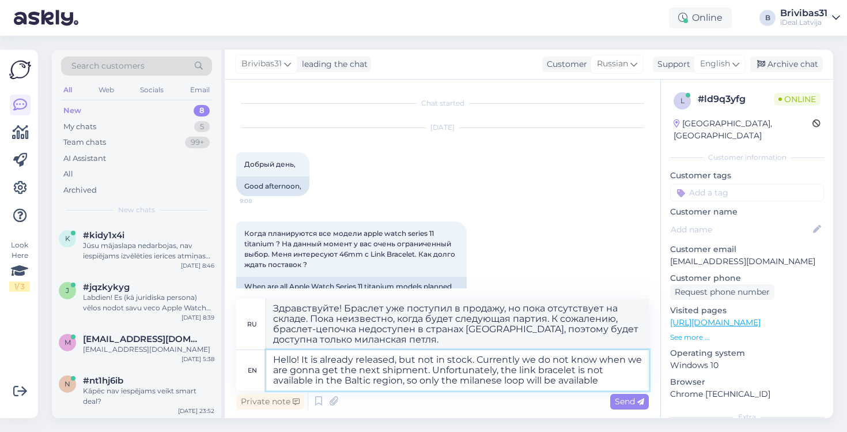
type textarea "Hello! It is already released, but not in stock. Currently we do not know when …"
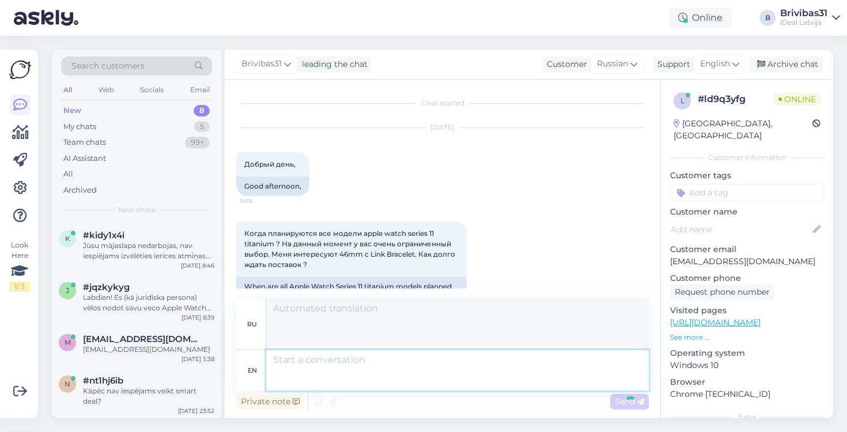
scroll to position [142, 0]
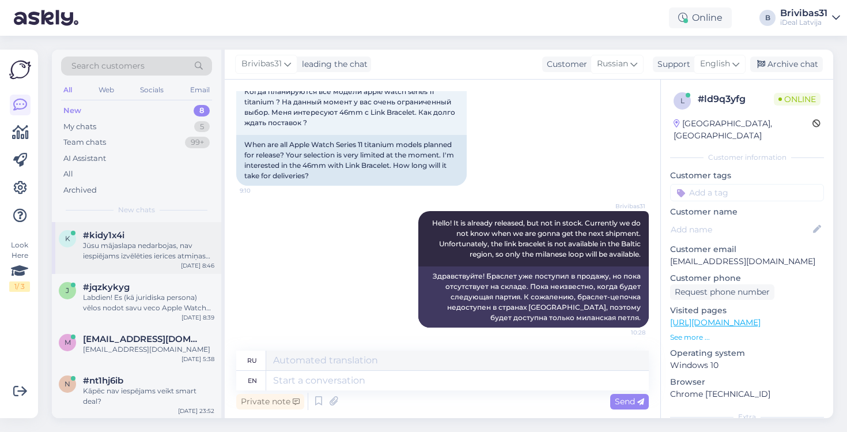
click at [139, 230] on div "#kidy1x4i" at bounding box center [148, 235] width 131 height 10
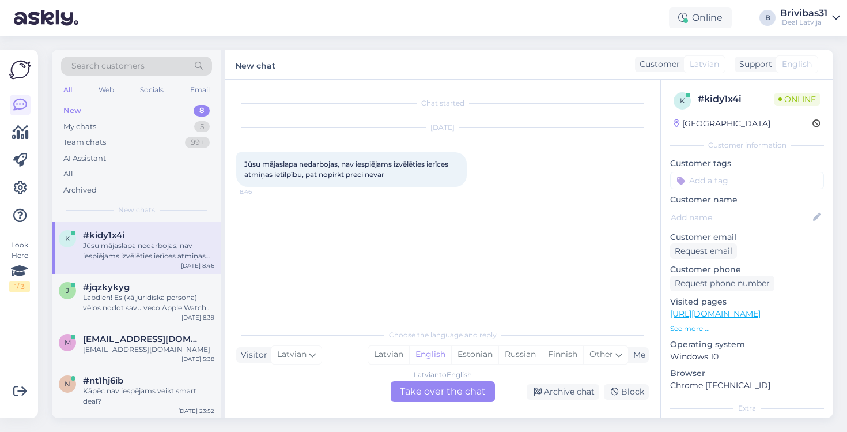
scroll to position [0, 0]
click at [166, 310] on div "Labdien! Es (kā juridiska persona) vēlos nodot savu veco Apple Watch ierīci un …" at bounding box center [148, 302] width 131 height 21
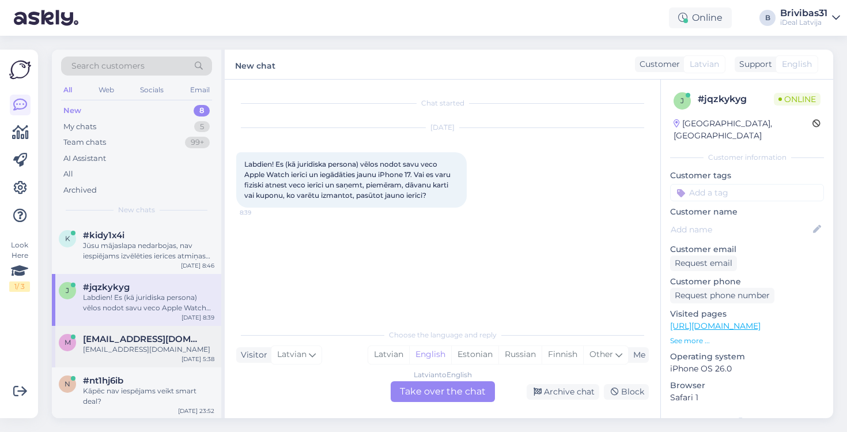
click at [210, 338] on div "mgurckaja@gmail.com" at bounding box center [148, 339] width 131 height 10
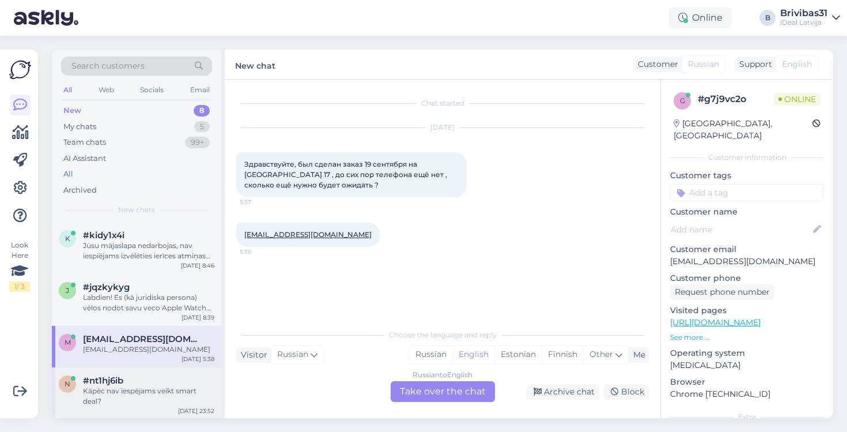
click at [181, 371] on div "n #nt1hj6ib Kāpēc nav iespējams veikt smart deal? Sep 30 23:52" at bounding box center [136, 393] width 169 height 52
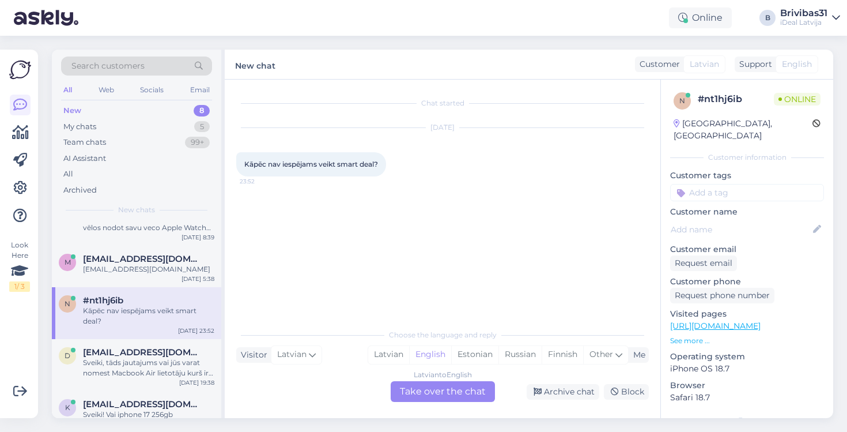
scroll to position [80, 0]
click at [205, 352] on div "darjabaum@gmail.com" at bounding box center [148, 352] width 131 height 10
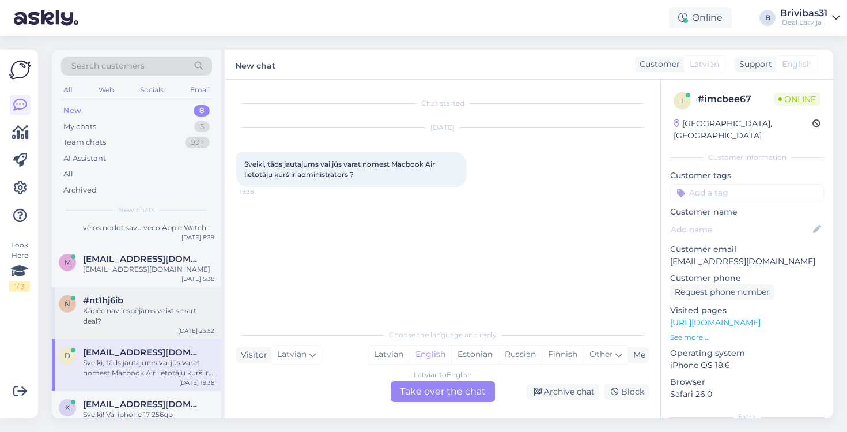
click at [189, 292] on div "n #nt1hj6ib Kāpēc nav iespējams veikt smart deal? Sep 30 23:52" at bounding box center [136, 313] width 169 height 52
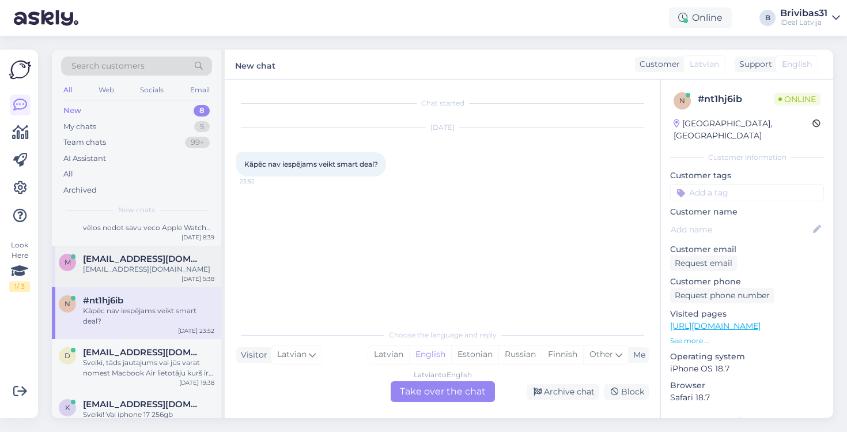
click at [166, 258] on span "mgurckaja@gmail.com" at bounding box center [143, 259] width 120 height 10
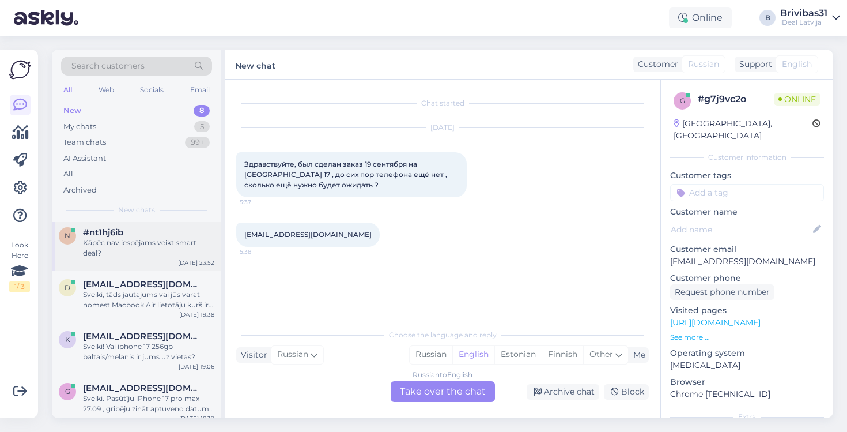
scroll to position [149, 0]
click at [188, 298] on div "Sveiki, tāds jautajums vai jūs varat nomest Macbook Air lietotāju kurš ir admin…" at bounding box center [148, 298] width 131 height 21
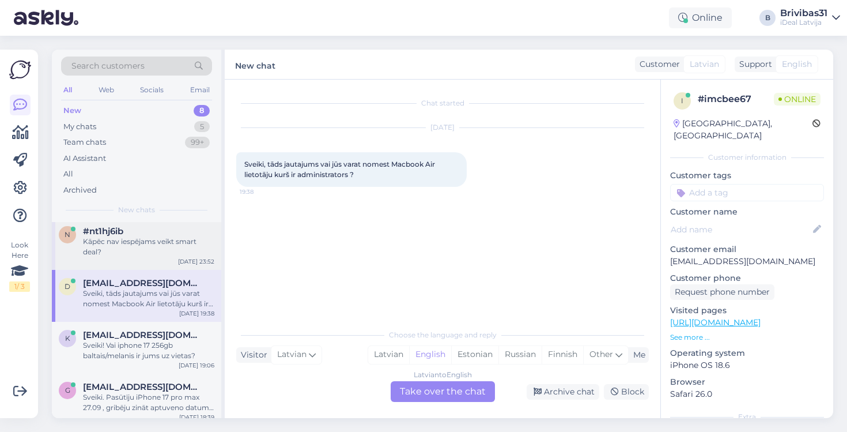
click at [190, 228] on div "#nt1hj6ib" at bounding box center [148, 231] width 131 height 10
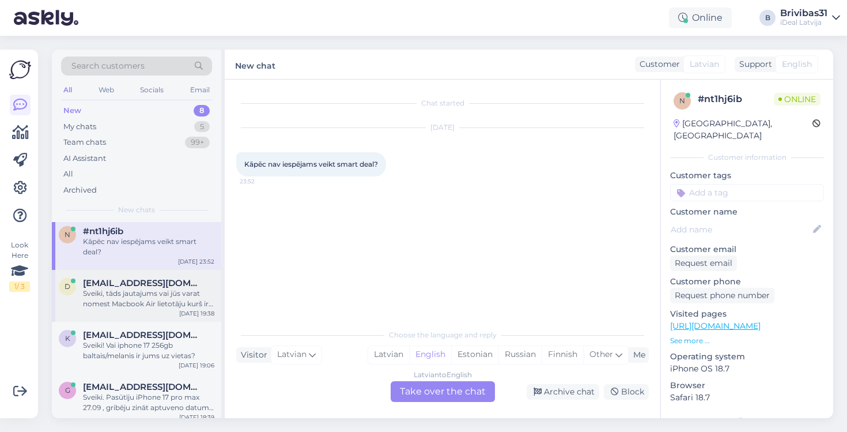
click at [182, 288] on div "Sveiki, tāds jautajums vai jūs varat nomest Macbook Air lietotāju kurš ir admin…" at bounding box center [148, 298] width 131 height 21
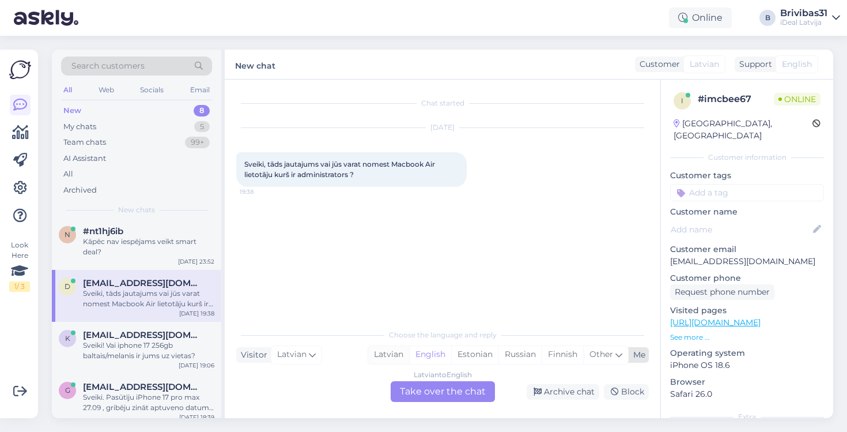
click at [380, 350] on div "Latvian" at bounding box center [388, 354] width 41 height 17
click at [418, 398] on div "Latvian to Latvian Take over the chat" at bounding box center [443, 391] width 104 height 21
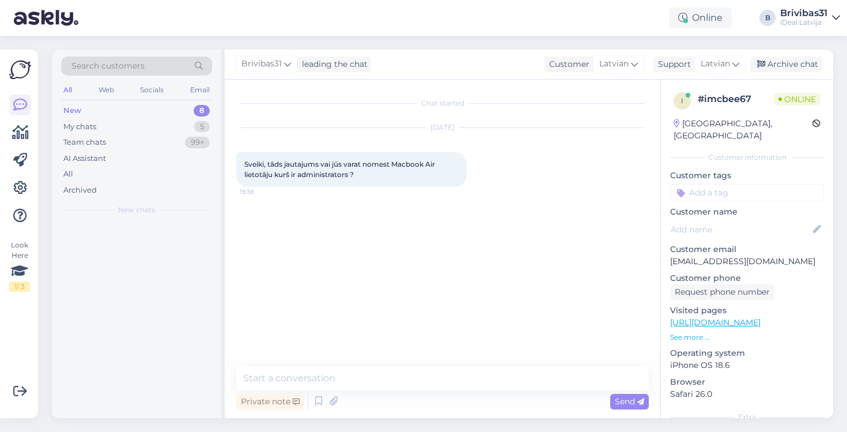
scroll to position [0, 0]
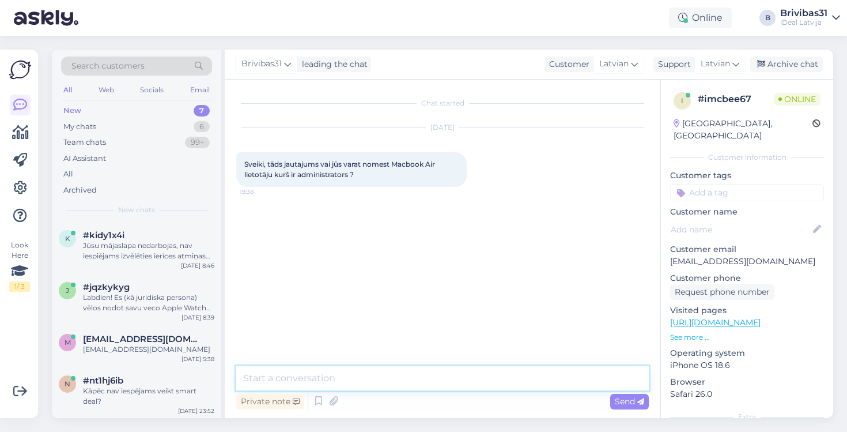
click at [397, 376] on textarea at bounding box center [442, 378] width 413 height 24
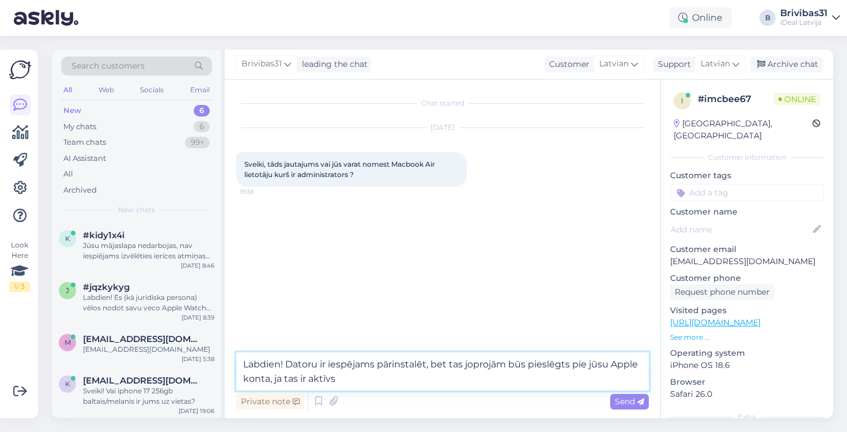
type textarea "Labdien! Datoru ir iespējams pārinstalēt, bet tas joprojām būs pieslēgts pie jū…"
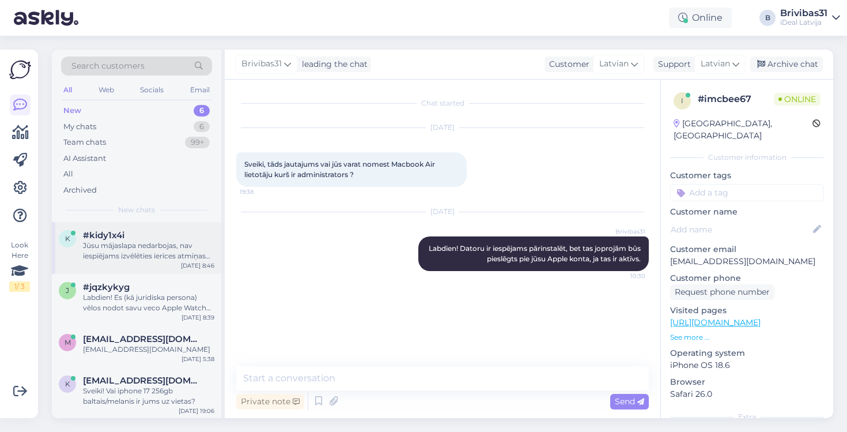
click at [168, 253] on div "Jūsu mājaslapa nedarbojas, nav iespiējams izvēlēties ierīces atmiņas ietilpību,…" at bounding box center [148, 250] width 131 height 21
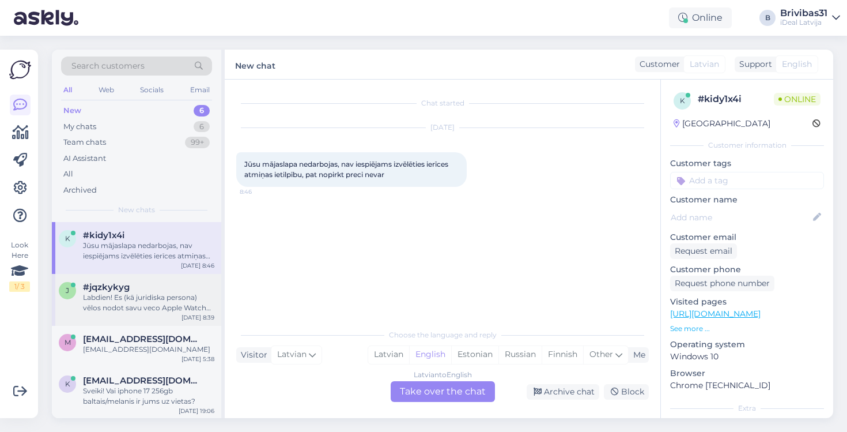
click at [168, 289] on div "#jqzkykyg" at bounding box center [148, 287] width 131 height 10
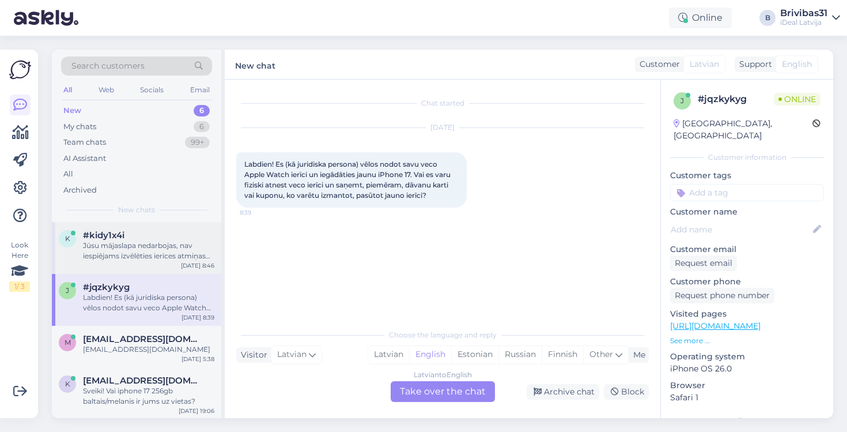
click at [158, 267] on div "k #kidy1x4i Jūsu mājaslapa nedarbojas, nav iespiējams izvēlēties ierīces atmiņa…" at bounding box center [136, 248] width 169 height 52
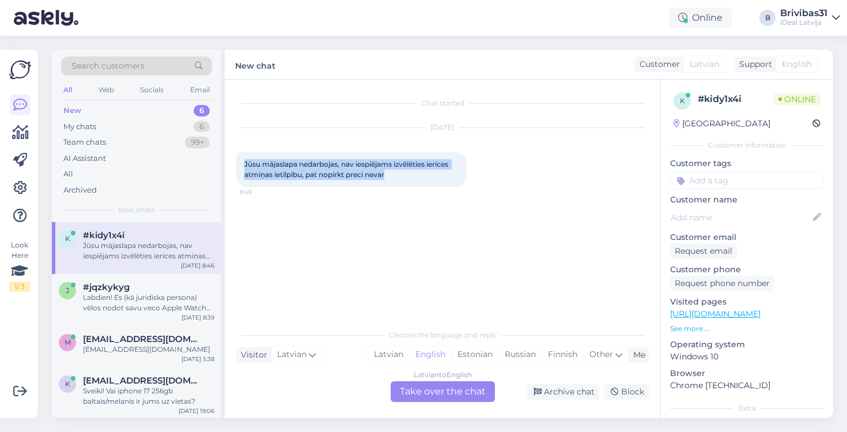
drag, startPoint x: 246, startPoint y: 166, endPoint x: 405, endPoint y: 172, distance: 159.2
click at [405, 172] on div "Jūsu mājaslapa nedarbojas, nav iespiējams izvēlēties ierīces atmiņas ietilpību,…" at bounding box center [351, 169] width 231 height 35
click at [125, 284] on span "#jqzkykyg" at bounding box center [106, 287] width 47 height 10
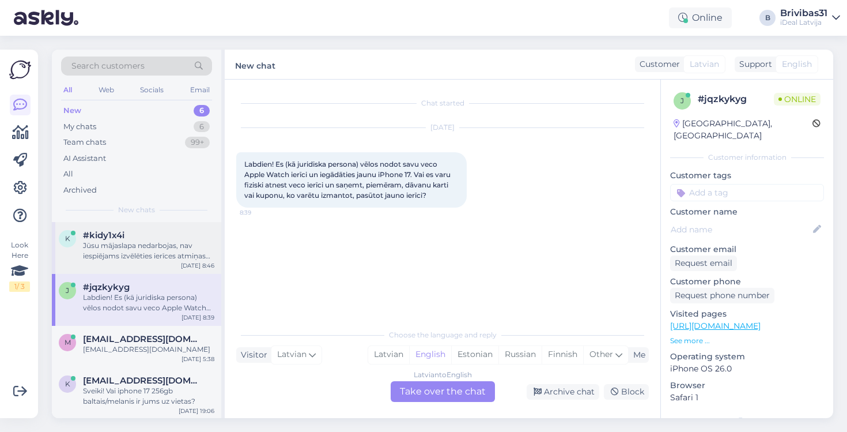
click at [137, 247] on div "Jūsu mājaslapa nedarbojas, nav iespiējams izvēlēties ierīces atmiņas ietilpību,…" at bounding box center [148, 250] width 131 height 21
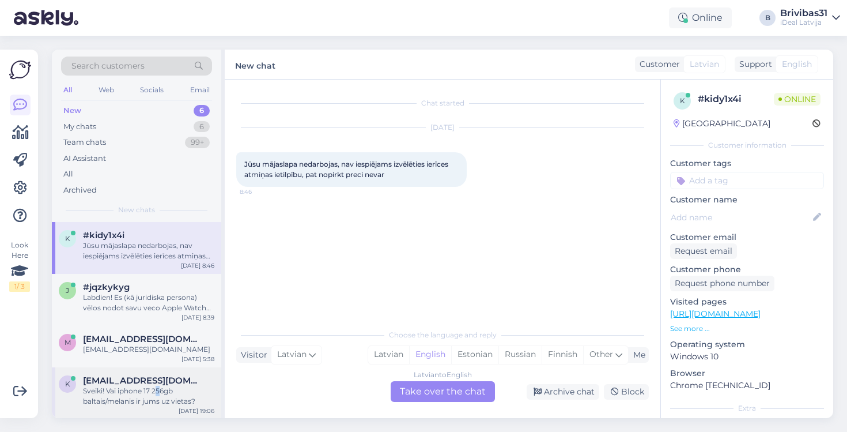
click at [159, 386] on div "Sveiki! Vai iphone 17 256gb baltais/melanis ir jums uz vietas?" at bounding box center [148, 396] width 131 height 21
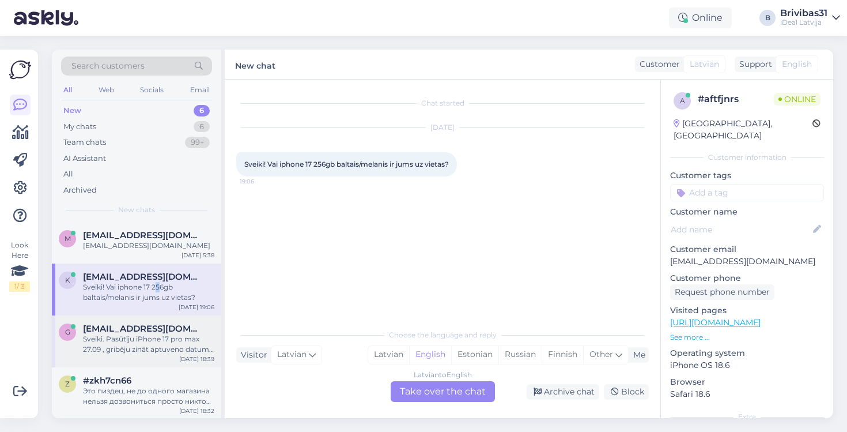
scroll to position [103, 0]
click at [141, 321] on div "g gukons@inbox.lv Sveiki. Pasūtīju iPhone 17 pro max 27.09 , gribēju zināt aptu…" at bounding box center [136, 342] width 169 height 52
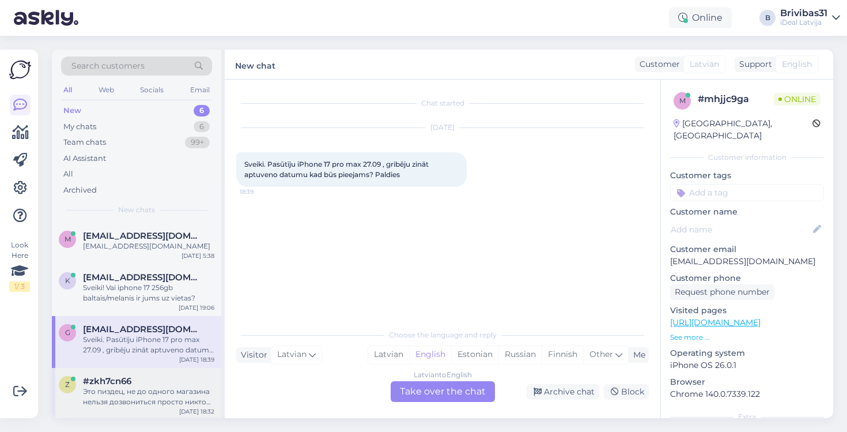
click at [139, 393] on div "Это пиздец, не до одного магазина нельзя дозвониться просто никто никогда не бе…" at bounding box center [148, 396] width 131 height 21
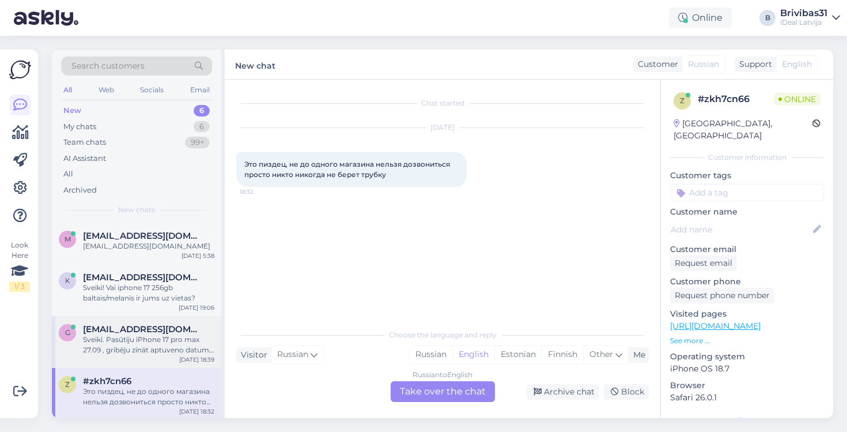
click at [164, 351] on div "Sveiki. Pasūtīju iPhone 17 pro max 27.09 , gribēju zināt aptuveno datumu kad bū…" at bounding box center [148, 344] width 131 height 21
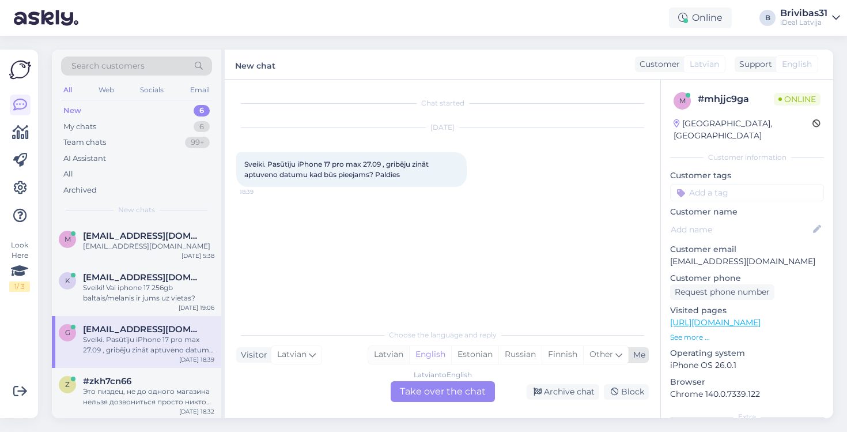
click at [390, 351] on div "Latvian" at bounding box center [388, 354] width 41 height 17
click at [438, 391] on div "Latvian to Latvian Take over the chat" at bounding box center [443, 391] width 104 height 21
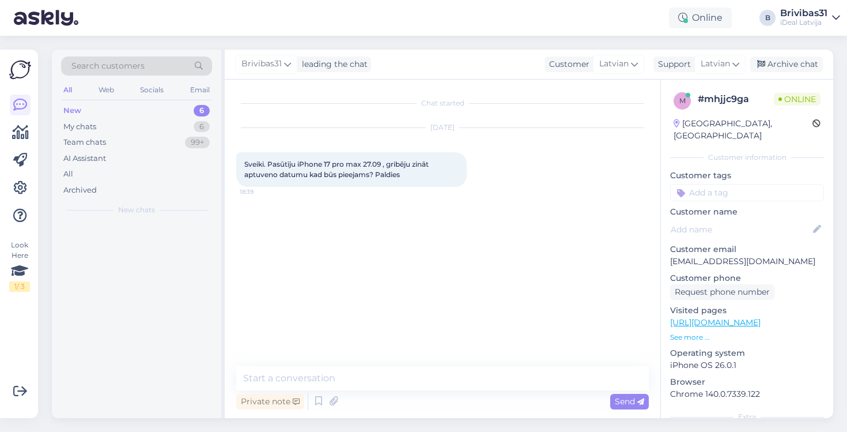
scroll to position [0, 0]
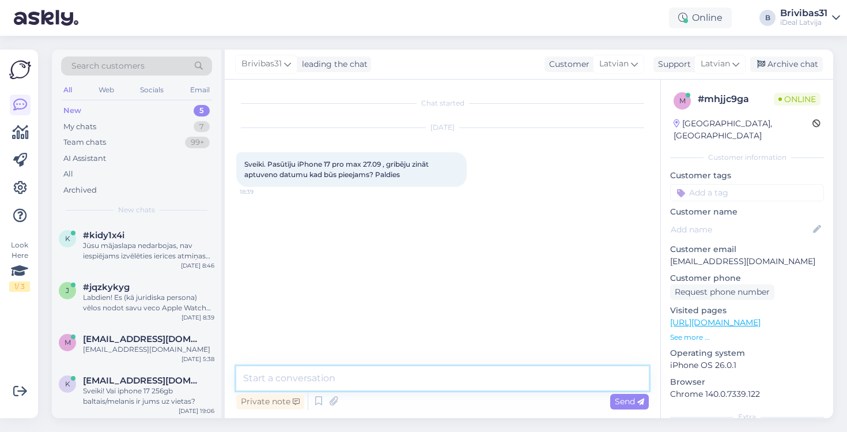
click at [414, 386] on textarea at bounding box center [442, 378] width 413 height 24
click at [373, 376] on textarea "Labdien! Šobrīd nav zināmi piegādes apjomi" at bounding box center [442, 378] width 413 height 24
click at [540, 380] on textarea "Labdien! Šobrīd nav zināmi jauno telefonu piegādes apjomi" at bounding box center [442, 378] width 413 height 24
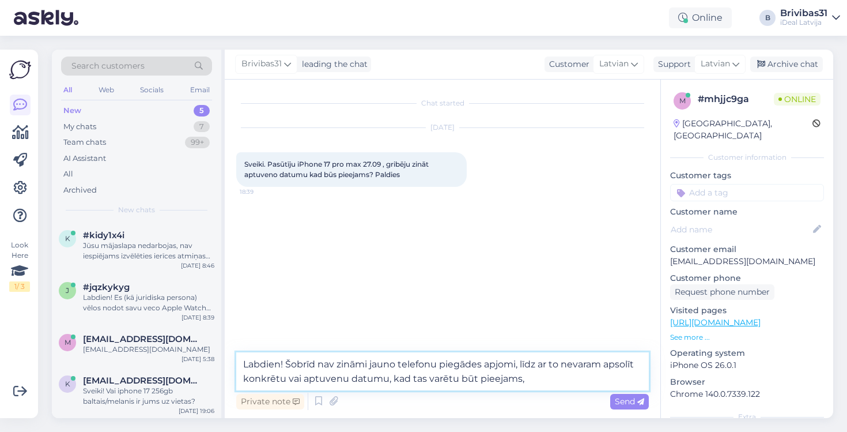
click at [263, 360] on textarea "Labdien! Šobrīd nav zināmi jauno telefonu piegādes apjomi, līdz ar to nevaram a…" at bounding box center [442, 371] width 413 height 38
click at [569, 383] on textarea "Labdien! Šobrīd nav zināmi jauno telefonu piegādes apjomi, līdz ar to nevaram a…" at bounding box center [442, 371] width 413 height 38
type textarea "Labdien! Šobrīd nav zināmi jauno telefonu piegādes apjomi, līdz ar to nevaram a…"
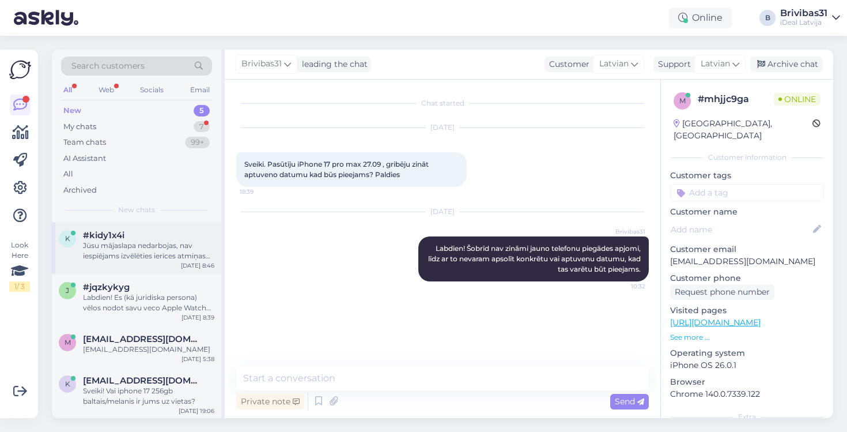
click at [134, 240] on div "Jūsu mājaslapa nedarbojas, nav iespiējams izvēlēties ierīces atmiņas ietilpību,…" at bounding box center [148, 250] width 131 height 21
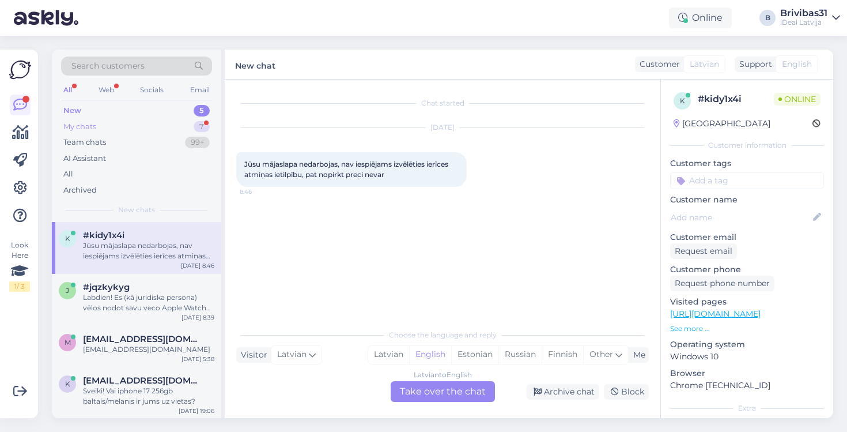
click at [174, 124] on div "My chats 7" at bounding box center [136, 127] width 151 height 16
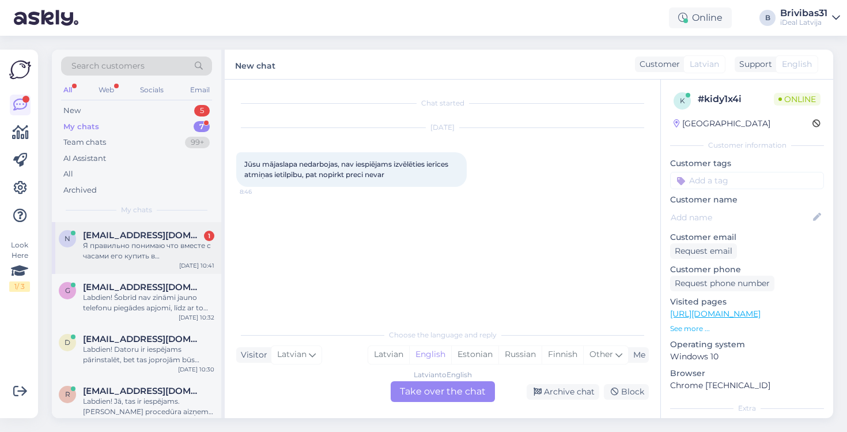
click at [141, 255] on div "Я правильно понимаю что вместе с часами его купить в балтии будет в принципе не…" at bounding box center [148, 250] width 131 height 21
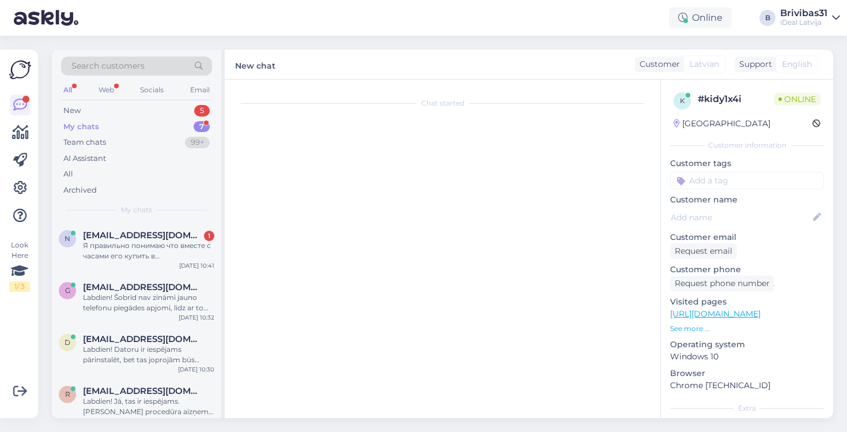
scroll to position [253, 0]
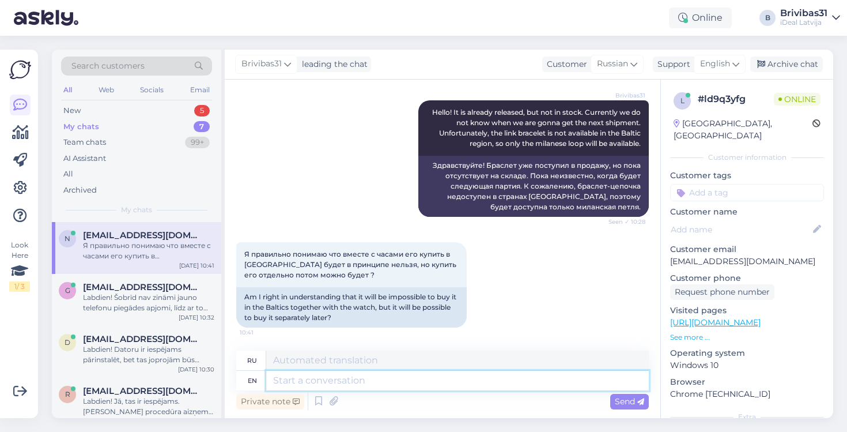
click at [349, 375] on textarea at bounding box center [457, 381] width 383 height 20
click at [327, 375] on textarea at bounding box center [457, 381] width 383 height 20
click at [329, 378] on textarea at bounding box center [457, 381] width 383 height 20
type textarea "The lin"
type textarea "The"
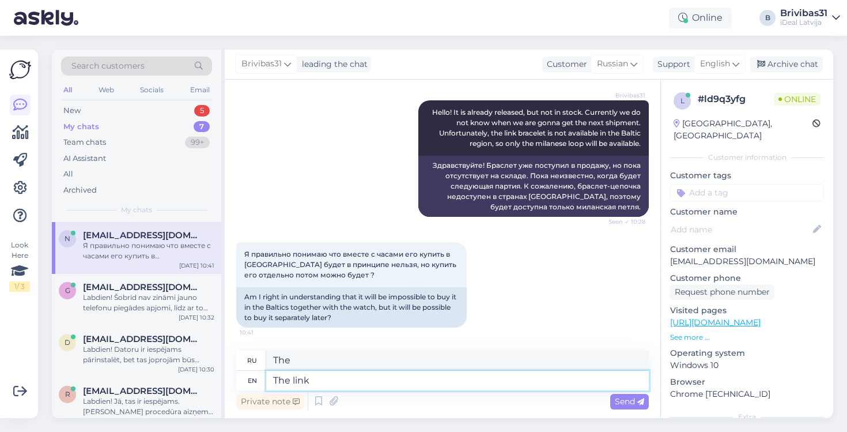
type textarea "The link"
type textarea "Ссылка"
type textarea "The link bracelet n"
type textarea "Браслет-звено"
type textarea "The link bracelet no, on"
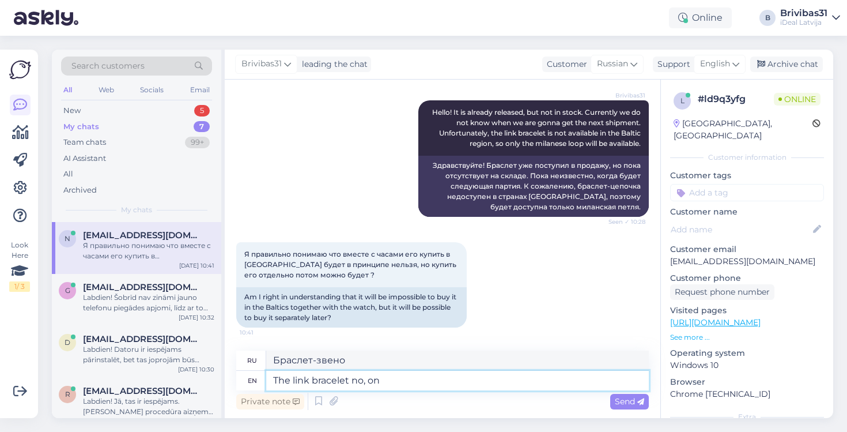
type textarea "Браслет-звено нет,"
type textarea "The link bracelet no, only the"
type textarea "Браслет-звено нет, только"
type textarea "The link bracelet no, only the milanese."
type textarea "Браслета-звена нет, только миланский."
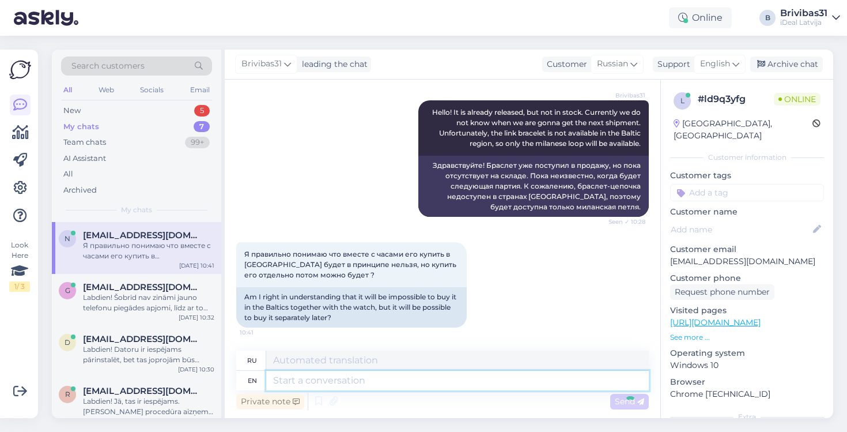
scroll to position [322, 0]
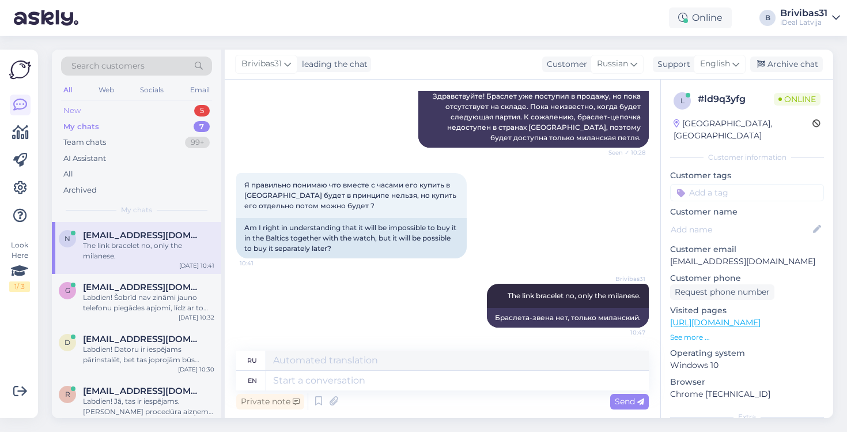
click at [163, 111] on div "New 5" at bounding box center [136, 111] width 151 height 16
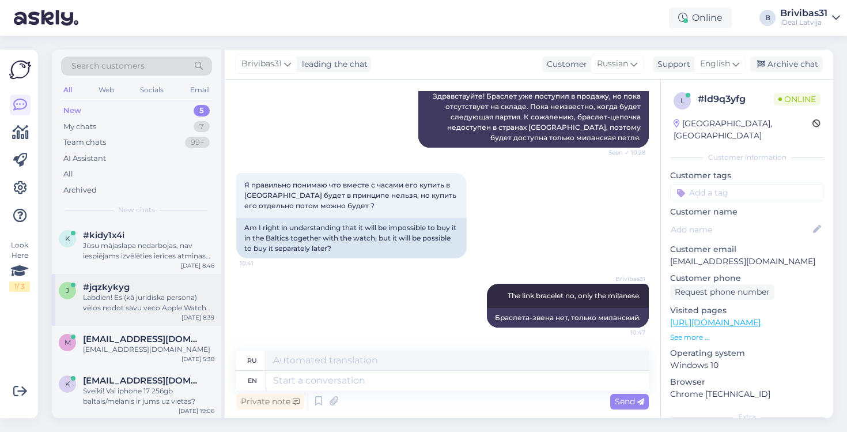
click at [153, 304] on div "Labdien! Es (kā juridiska persona) vēlos nodot savu veco Apple Watch ierīci un …" at bounding box center [148, 302] width 131 height 21
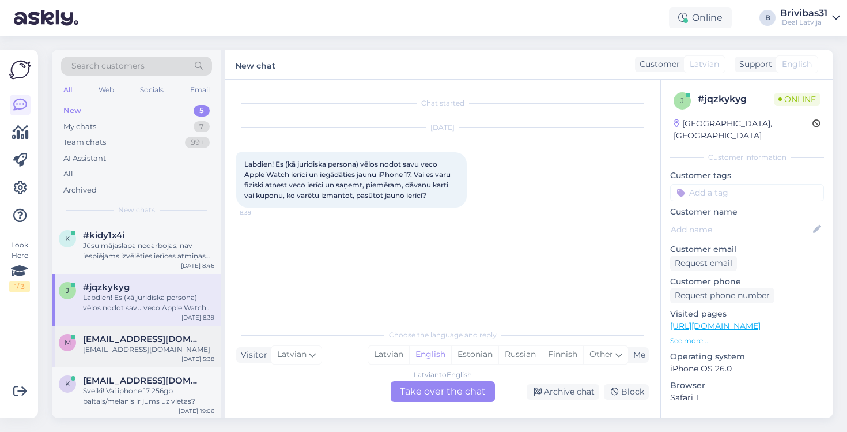
click at [174, 348] on div "mgurckaja@gmail.com" at bounding box center [148, 349] width 131 height 10
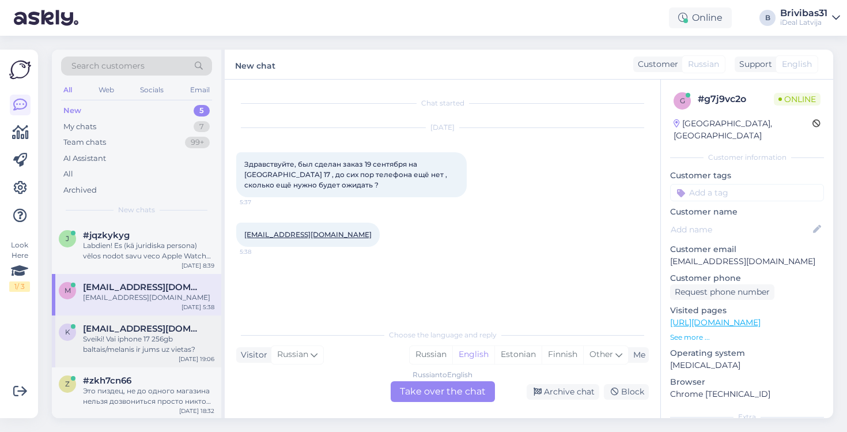
scroll to position [51, 0]
click at [165, 338] on div "Sveiki! Vai iphone 17 256gb baltais/melanis ir jums uz vietas?" at bounding box center [148, 344] width 131 height 21
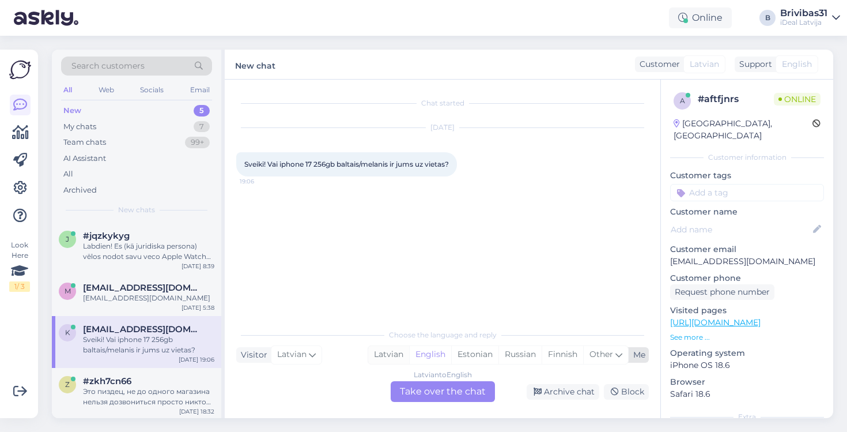
click at [381, 356] on div "Latvian" at bounding box center [388, 354] width 41 height 17
click at [415, 385] on div "Latvian to Latvian Take over the chat" at bounding box center [443, 391] width 104 height 21
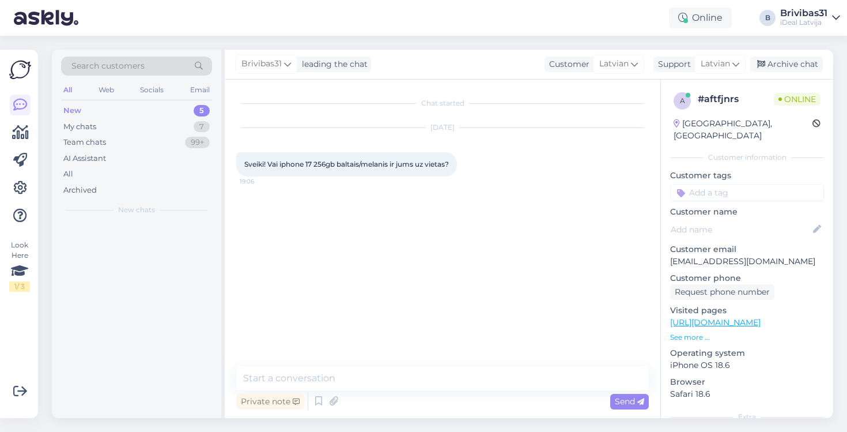
scroll to position [0, 0]
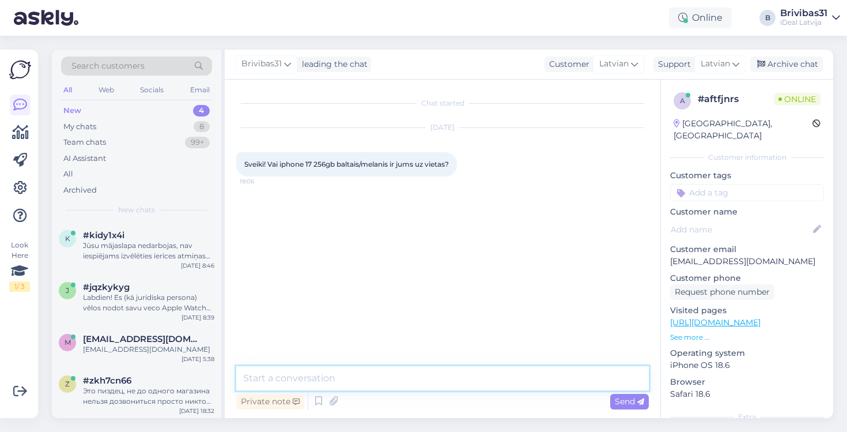
click at [398, 380] on textarea at bounding box center [442, 378] width 413 height 24
type textarea "Labdien! Šobrīd to ir iespējams tikai pasūtīt."
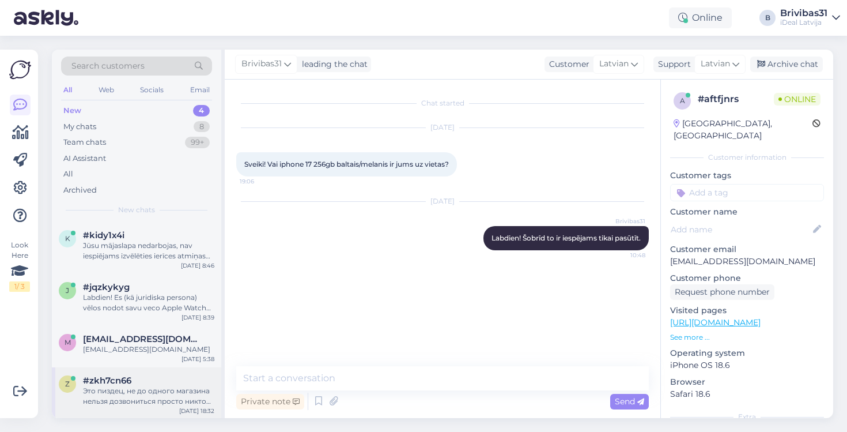
click at [140, 399] on div "Это пиздец, не до одного магазина нельзя дозвониться просто никто никогда не бе…" at bounding box center [148, 396] width 131 height 21
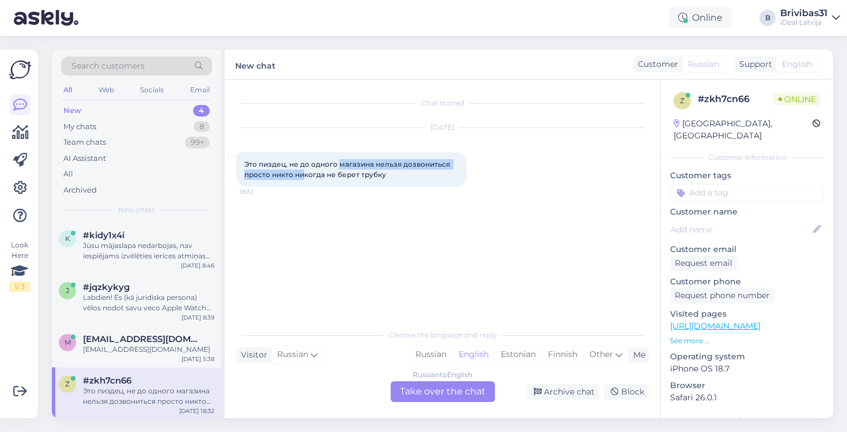
drag, startPoint x: 304, startPoint y: 168, endPoint x: 339, endPoint y: 163, distance: 35.5
click at [339, 163] on div "Это пиздец, не до одного магазина нельзя дозвониться просто никто никогда не бе…" at bounding box center [351, 169] width 231 height 35
click at [339, 163] on span "Это пиздец, не до одного магазина нельзя дозвониться просто никто никогда не бе…" at bounding box center [348, 169] width 208 height 19
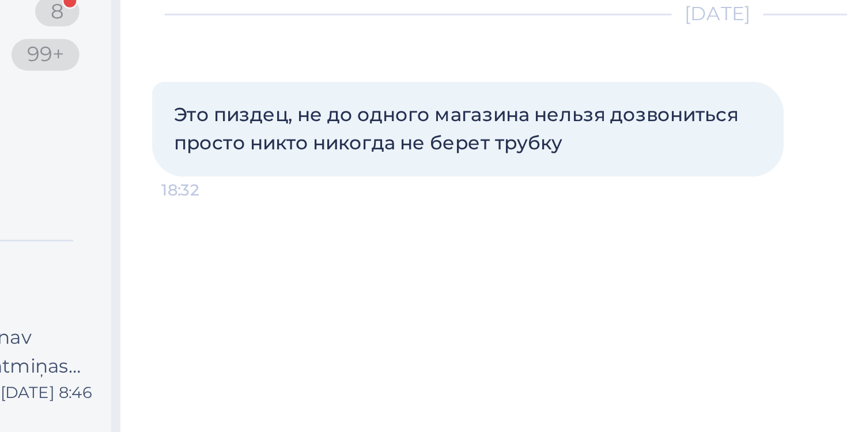
click at [225, 86] on div "Chat started Sep 30 2025 Это пиздец, не до одного магазина нельзя дозвониться п…" at bounding box center [443, 249] width 436 height 338
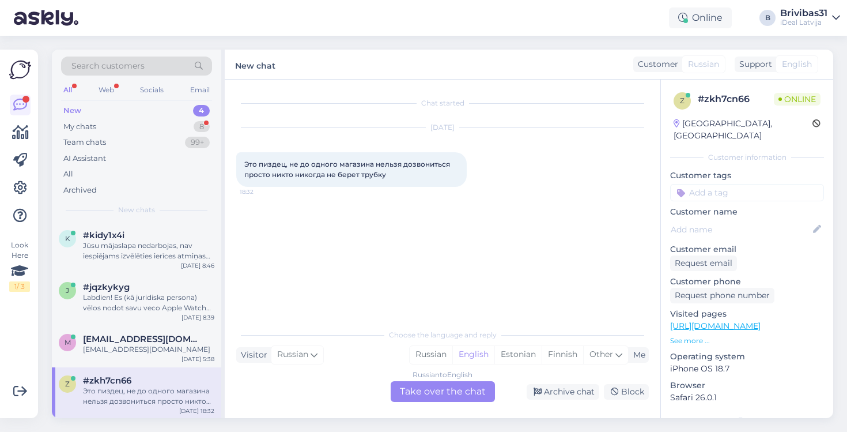
click at [265, 163] on span "Это пиздец, не до одного магазина нельзя дозвониться просто никто никогда не бе…" at bounding box center [348, 169] width 208 height 19
click at [337, 262] on div "Chat started Sep 30 2025 Это пиздец, не до одного магазина нельзя дозвониться п…" at bounding box center [447, 201] width 423 height 221
click at [172, 261] on div "k #kidy1x4i Jūsu mājaslapa nedarbojas, nav iespiējams izvēlēties ierīces atmiņa…" at bounding box center [136, 248] width 169 height 52
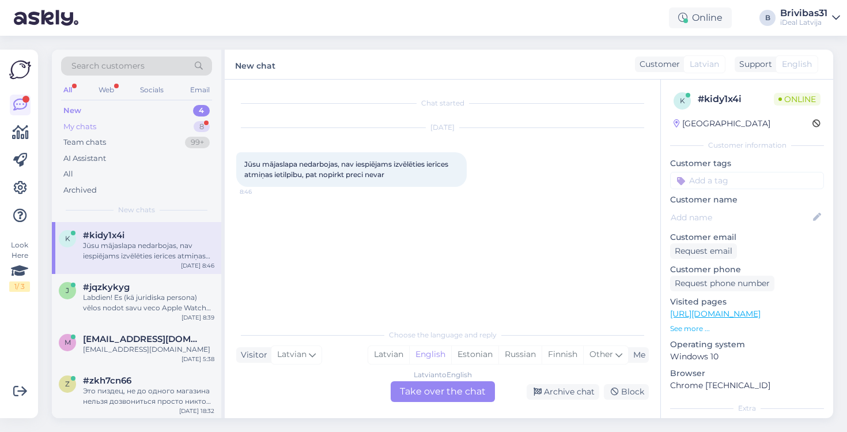
click at [140, 123] on div "My chats 8" at bounding box center [136, 127] width 151 height 16
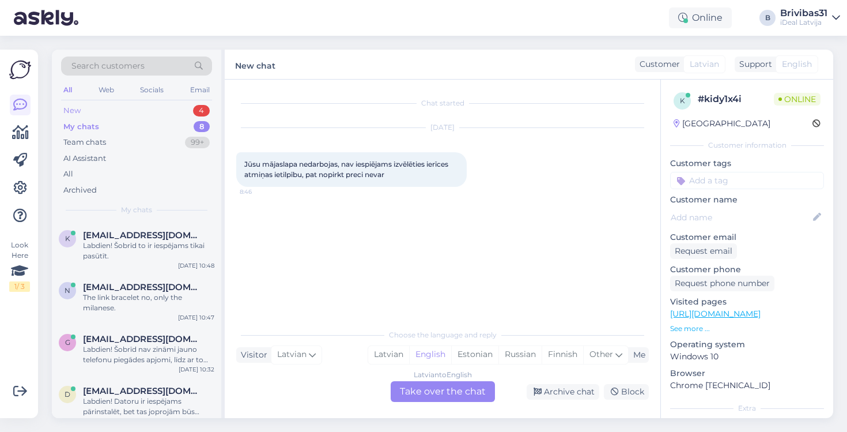
click at [128, 116] on div "New 4" at bounding box center [136, 111] width 151 height 16
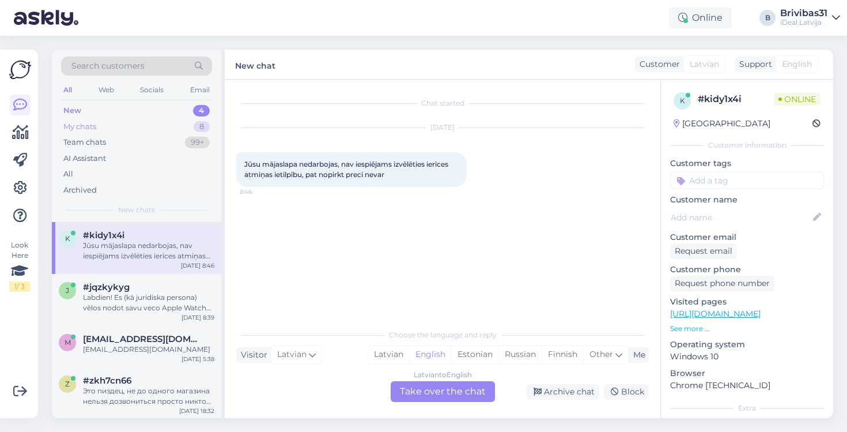
click at [148, 123] on div "My chats 8" at bounding box center [136, 127] width 151 height 16
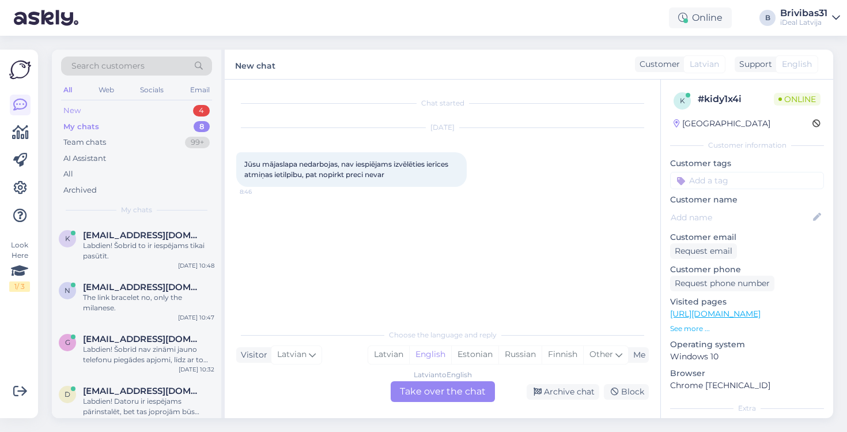
click at [144, 112] on div "New 4" at bounding box center [136, 111] width 151 height 16
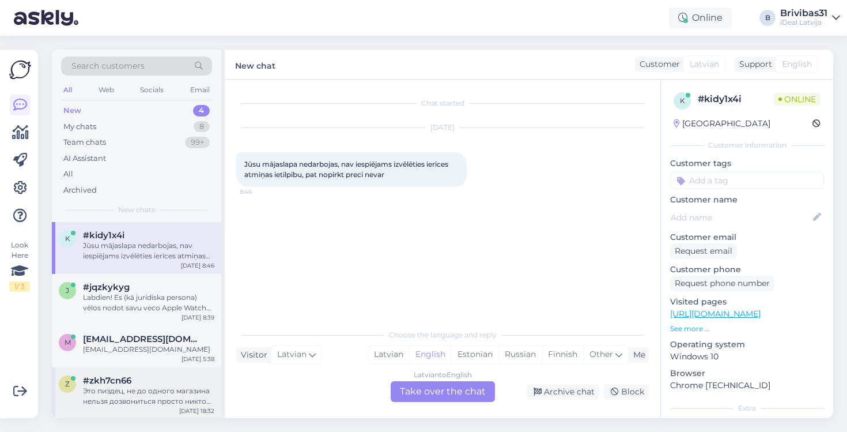
click at [147, 397] on div "Это пиздец, не до одного магазина нельзя дозвониться просто никто никогда не бе…" at bounding box center [148, 396] width 131 height 21
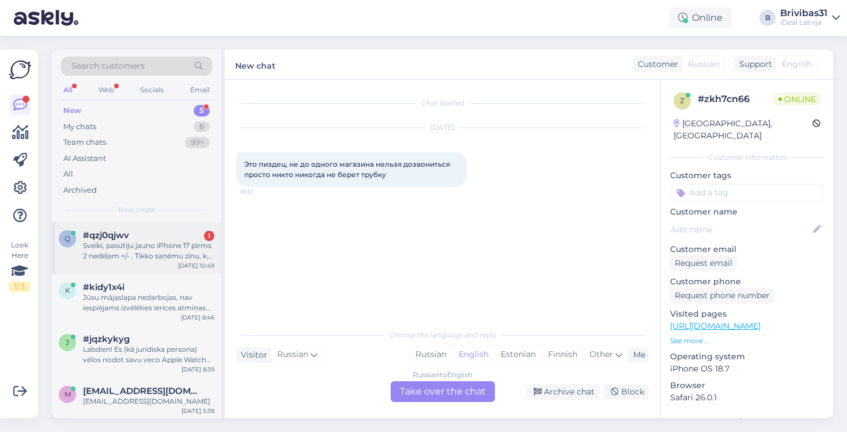
click at [153, 233] on div "#qzj0qjwv 1" at bounding box center [148, 235] width 131 height 10
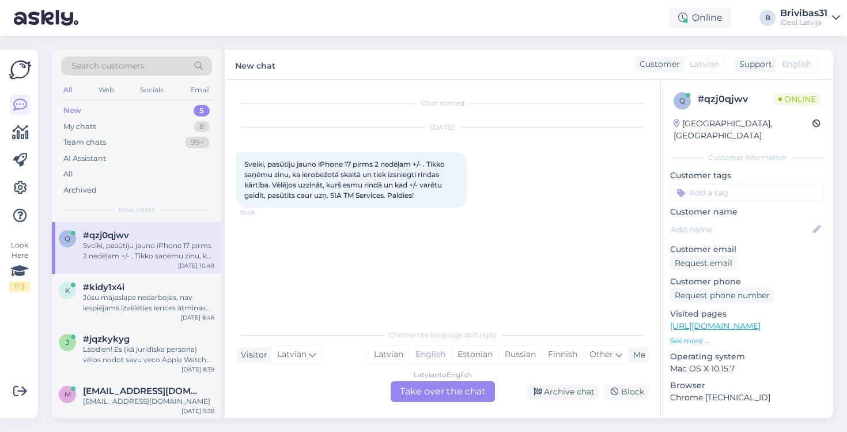
click at [351, 194] on span "Sveiki, pasūtīju jauno iPhone 17 pirms 2 nedēļam +/- . Tikko saņēmu zinu, ka ie…" at bounding box center [345, 180] width 202 height 40
drag, startPoint x: 351, startPoint y: 194, endPoint x: 363, endPoint y: 194, distance: 11.5
click at [363, 194] on span "Sveiki, pasūtīju jauno iPhone 17 pirms 2 nedēļam +/- . Tikko saņēmu zinu, ka ie…" at bounding box center [345, 180] width 202 height 40
copy span "TM Services"
click at [478, 144] on div "Oct 1 2025 Sveiki, pasūtīju jauno iPhone 17 pirms 2 nedēļam +/- . Tikko saņēmu …" at bounding box center [442, 167] width 413 height 105
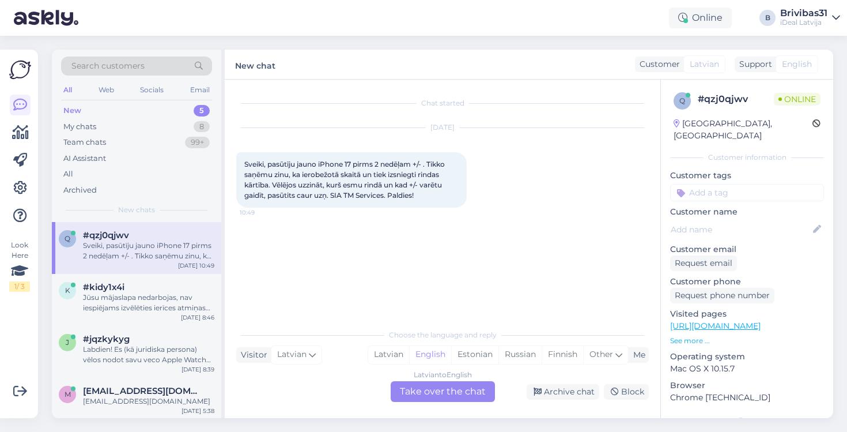
click at [374, 366] on div "Choose the language and reply Visitor Latvian Me Latvian English Estonian Russi…" at bounding box center [442, 362] width 413 height 79
click at [374, 352] on div "Latvian" at bounding box center [388, 354] width 41 height 17
click at [405, 401] on div "Latvian to Latvian Take over the chat" at bounding box center [443, 391] width 104 height 21
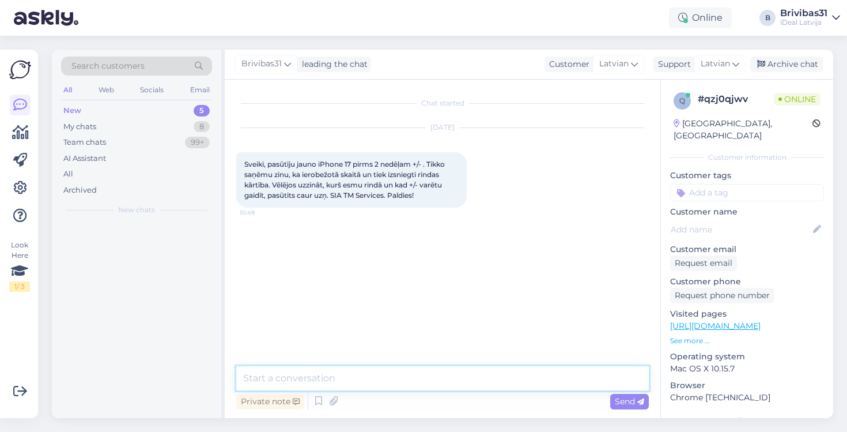
click at [390, 385] on textarea at bounding box center [442, 378] width 413 height 24
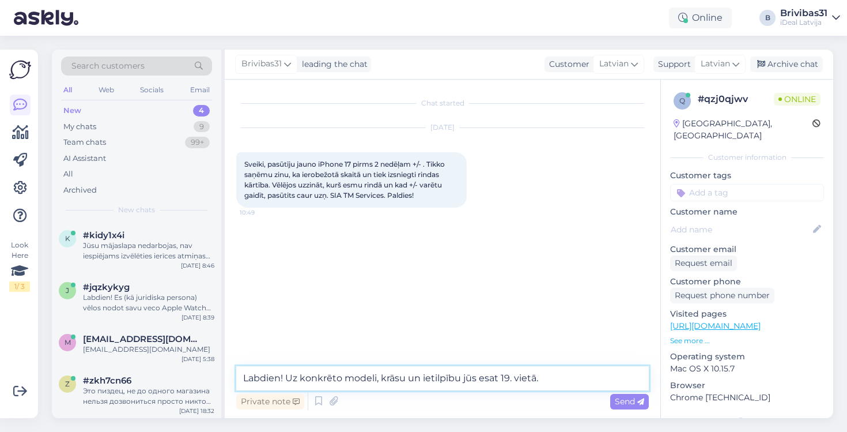
click at [493, 380] on textarea "Labdien! Uz konkrēto modeli, krāsu un ietilpību jūs esat 19. vietā." at bounding box center [442, 378] width 413 height 24
click at [462, 380] on textarea "Labdien! Uz konkrēto modeli, krāsu un ietilpību jūs esat 19. vietā." at bounding box center [442, 378] width 413 height 24
click at [556, 379] on textarea "Labdien! Uz konkrēto modeli, krāsu un ietilpību jūs esat 19. vietā." at bounding box center [442, 378] width 413 height 24
type textarea "Labdien! Uz konkrēto modeli, krāsu un ietilpību jūs rindā esat 19. vietā."
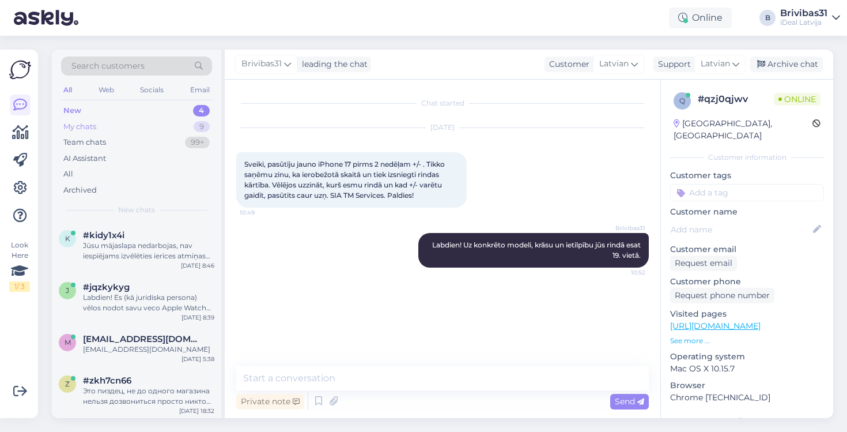
click at [146, 130] on div "My chats 9" at bounding box center [136, 127] width 151 height 16
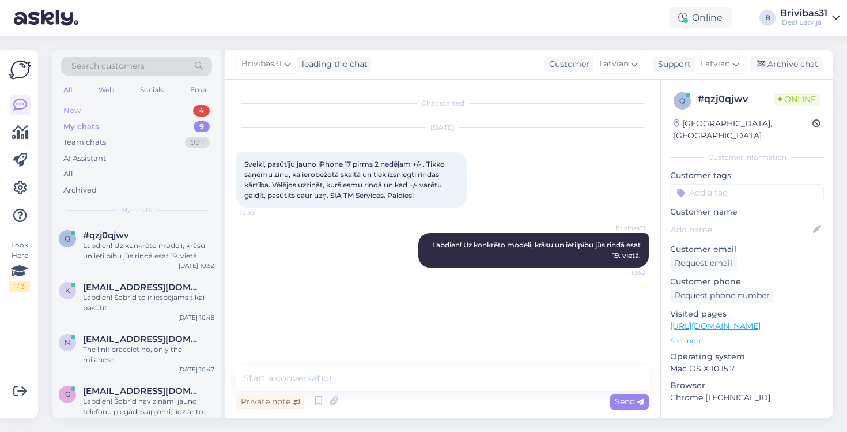
click at [145, 118] on div "New 4" at bounding box center [136, 111] width 151 height 16
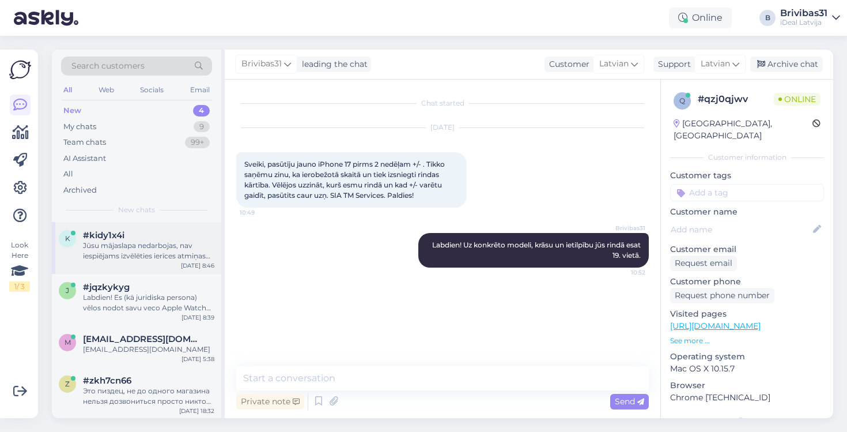
click at [144, 234] on div "#kidy1x4i" at bounding box center [148, 235] width 131 height 10
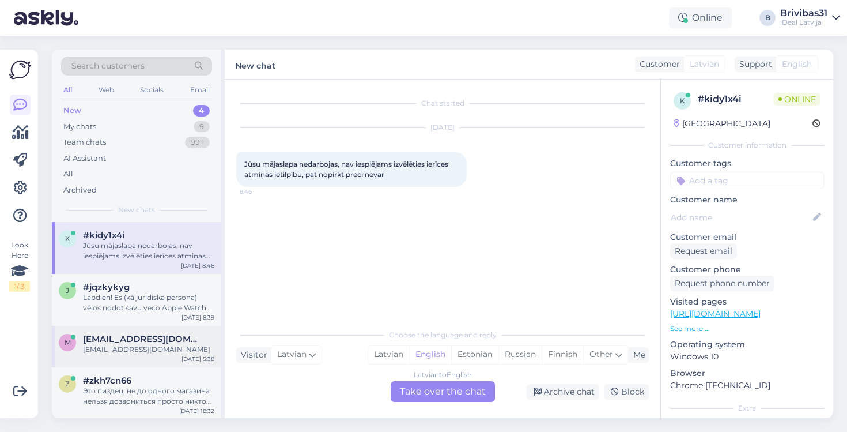
click at [131, 326] on div "m mgurckaja@gmail.com mgurckaja@gmail.com Oct 1 5:38" at bounding box center [136, 347] width 169 height 42
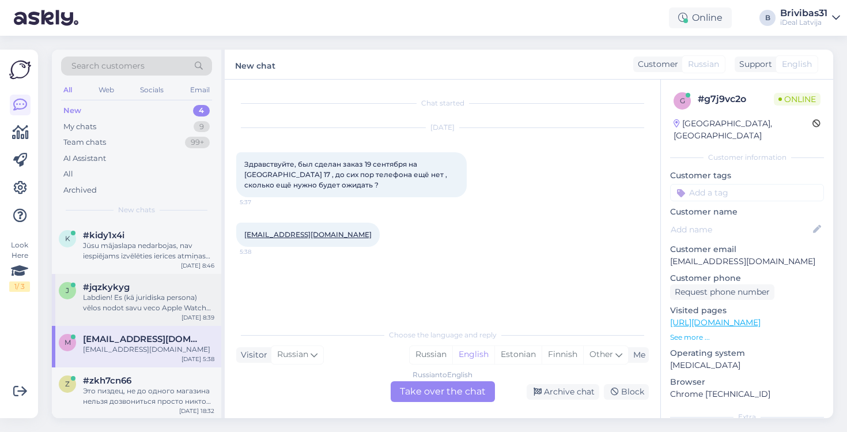
click at [132, 311] on div "j #jqzkykyg Labdien! Es (kā juridiska persona) vēlos nodot savu veco Apple Watc…" at bounding box center [136, 300] width 169 height 52
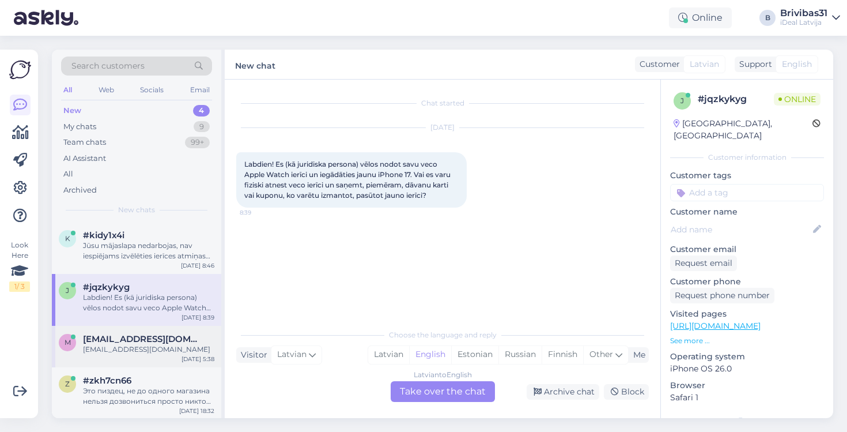
click at [158, 342] on span "mgurckaja@gmail.com" at bounding box center [143, 339] width 120 height 10
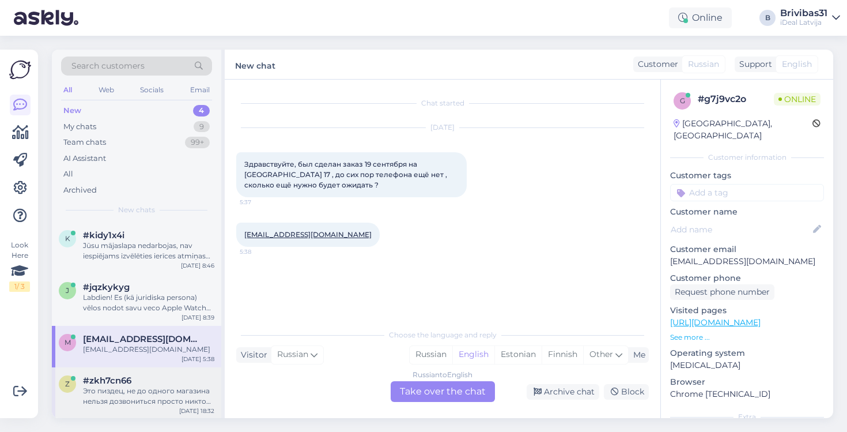
click at [186, 402] on div "Это пиздец, не до одного магазина нельзя дозвониться просто никто никогда не бе…" at bounding box center [148, 396] width 131 height 21
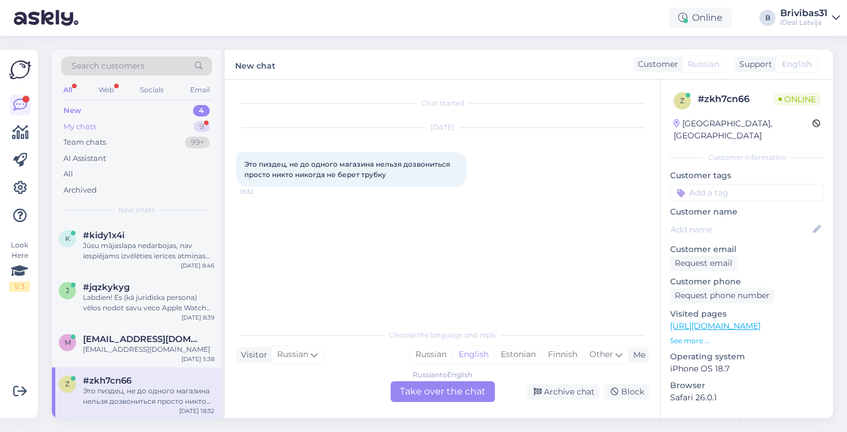
click at [94, 127] on div "My chats" at bounding box center [79, 127] width 33 height 12
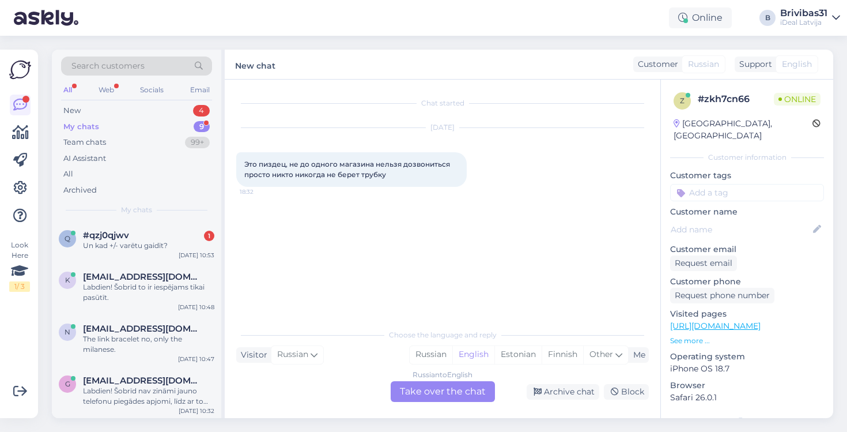
click at [130, 232] on div "#qzj0qjwv 1" at bounding box center [148, 235] width 131 height 10
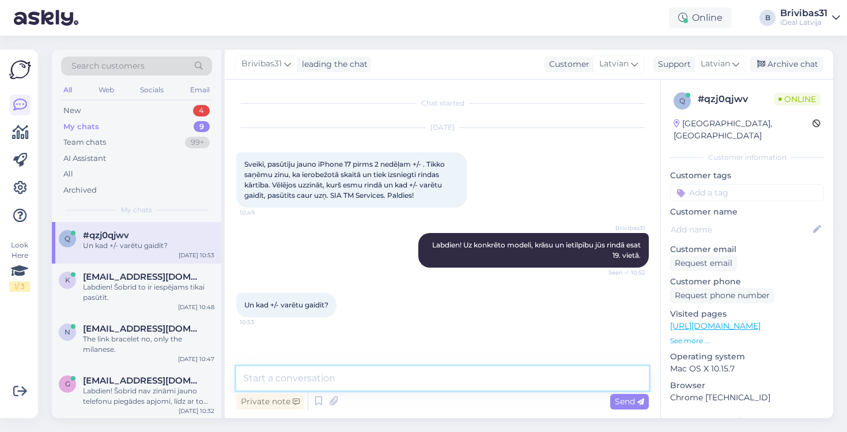
click at [328, 370] on textarea at bounding box center [442, 378] width 413 height 24
drag, startPoint x: 328, startPoint y: 370, endPoint x: 308, endPoint y: 370, distance: 19.6
click at [308, 370] on textarea at bounding box center [442, 378] width 413 height 24
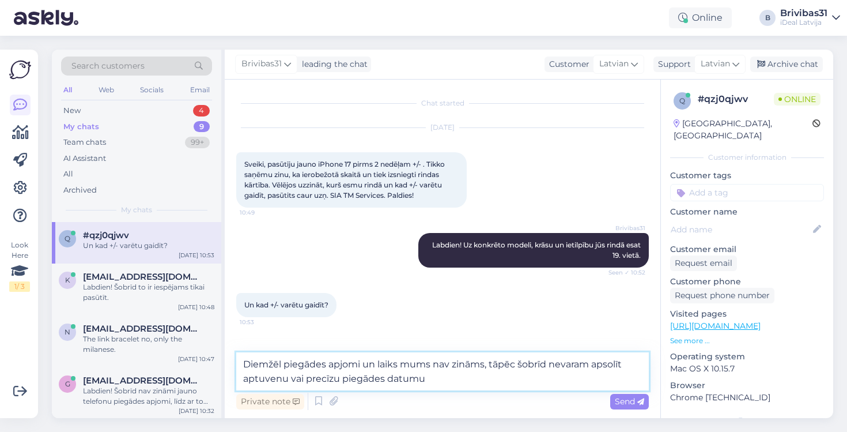
type textarea "Diemžēl piegādes apjomi un laiks mums nav zināms, tāpēc šobrīd nevaram apsolīt …"
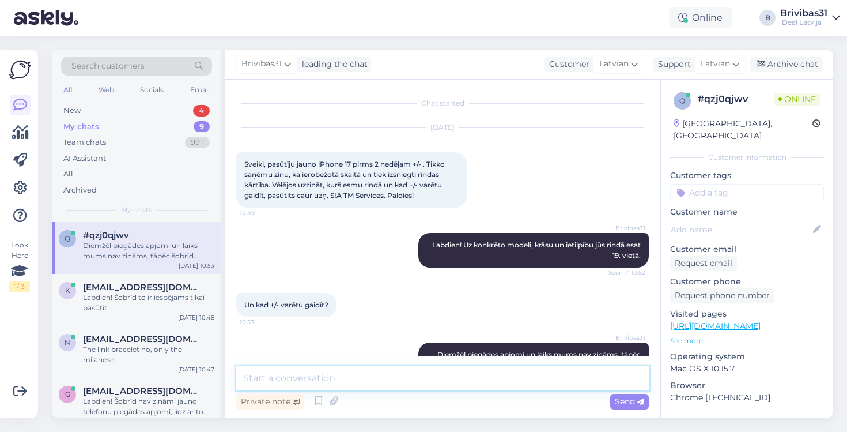
scroll to position [44, 0]
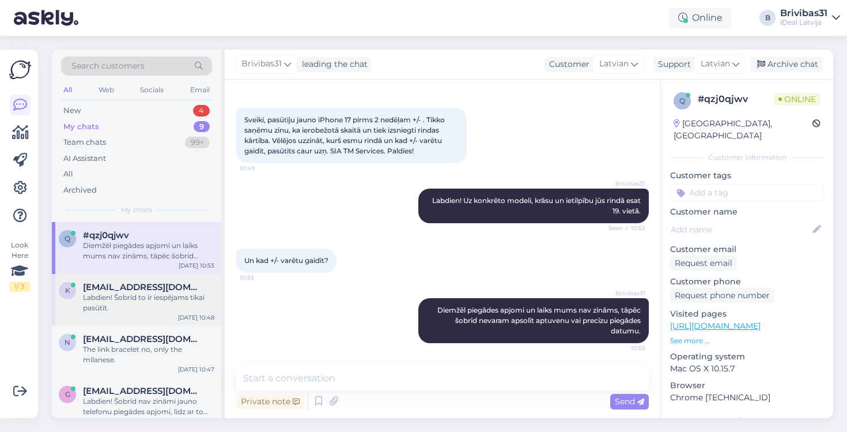
click at [149, 288] on span "[EMAIL_ADDRESS][DOMAIN_NAME]" at bounding box center [143, 287] width 120 height 10
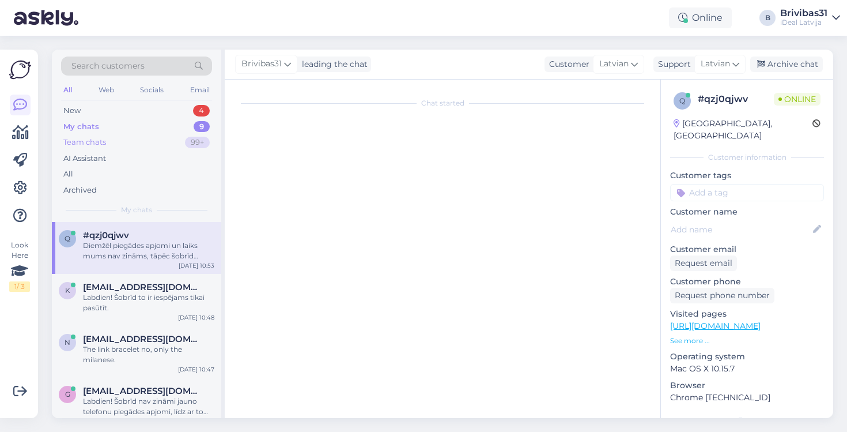
scroll to position [0, 0]
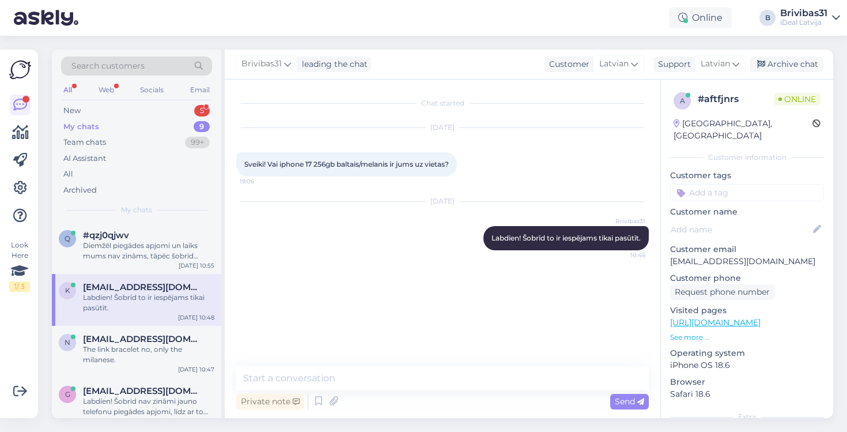
click at [303, 225] on div "Oct 1 2025 Brivibas31 Labdien! Šobrīd to ir iespējams tikai pasūtīt. 10:48" at bounding box center [442, 226] width 413 height 74
click at [142, 108] on div "New 5" at bounding box center [136, 111] width 151 height 16
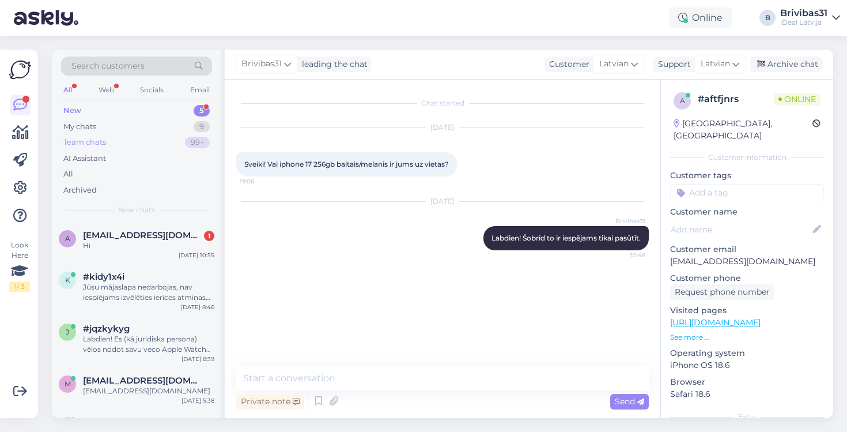
click at [182, 145] on div "Team chats 99+" at bounding box center [136, 142] width 151 height 16
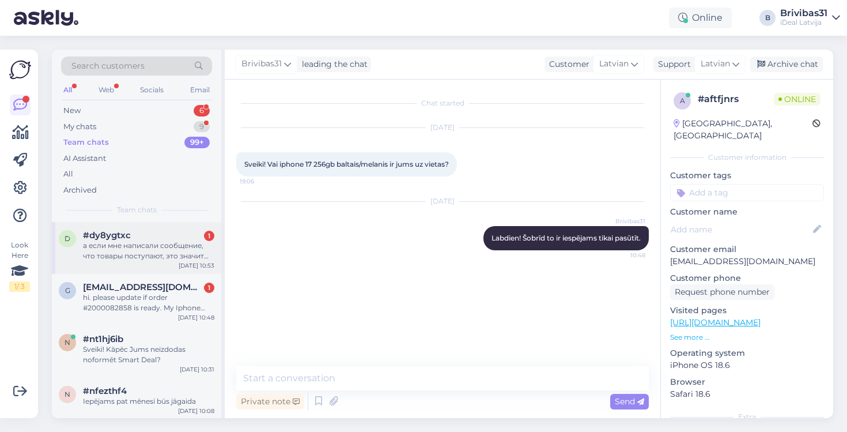
click at [140, 222] on div "d #dy8ygtxc 1 а если мне написали сообщение, что товары поступают, это значит ч…" at bounding box center [136, 248] width 169 height 52
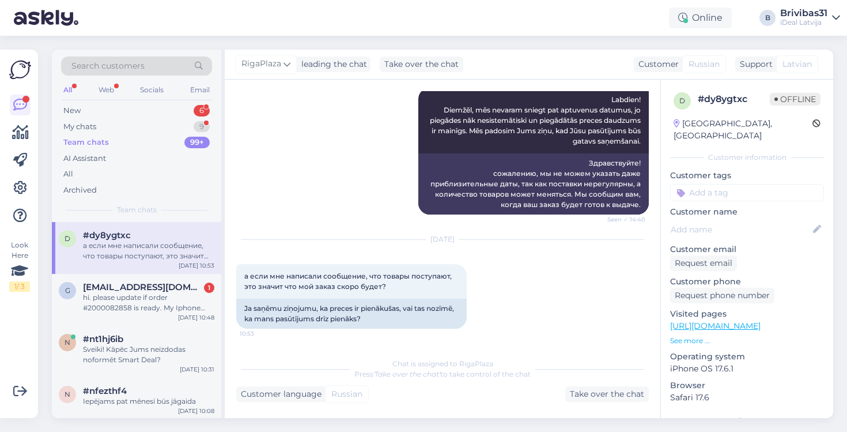
scroll to position [339, 0]
click at [130, 282] on span "g.pavels@icloud.com" at bounding box center [143, 287] width 120 height 10
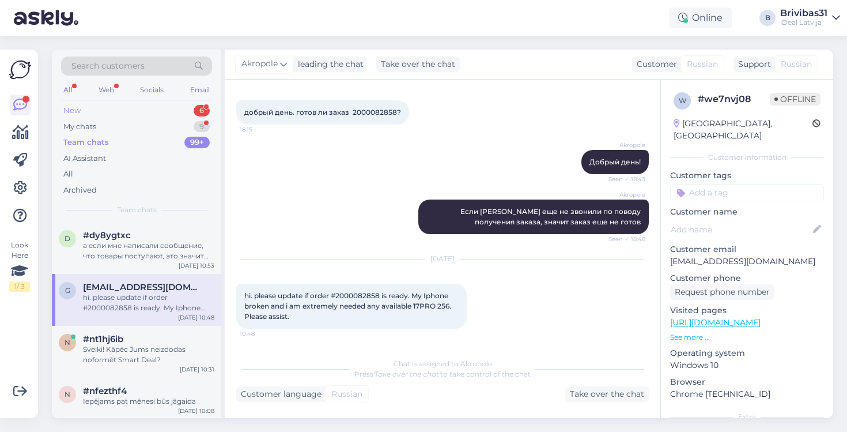
click at [146, 107] on div "New 6" at bounding box center [136, 111] width 151 height 16
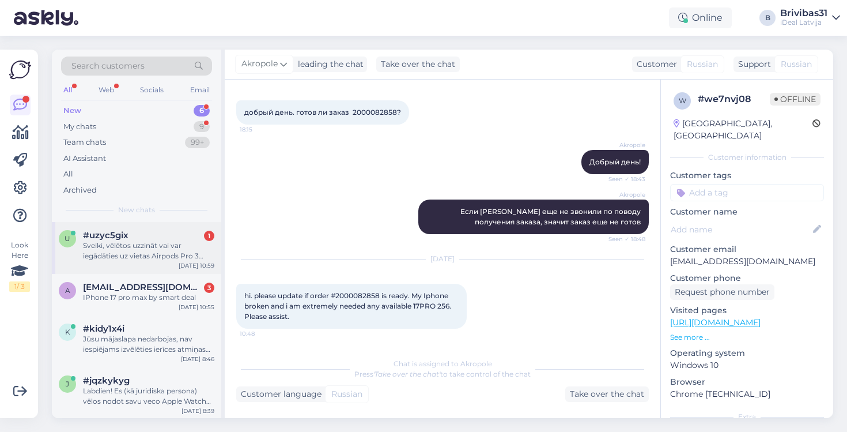
click at [194, 240] on div "Sveiki, vēlētos uzzināt vai var iegādāties uz vietas Airpods Pro 3 kādā no CnC …" at bounding box center [148, 250] width 131 height 21
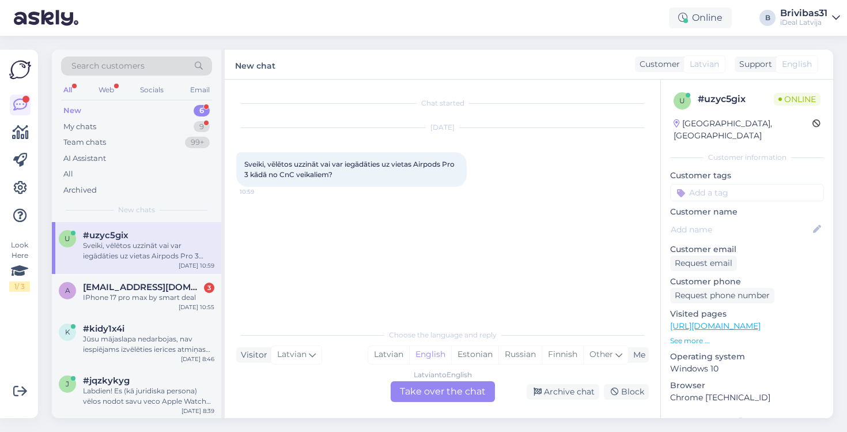
scroll to position [0, 0]
click at [186, 287] on span "anandkrishnapol@gmail.com" at bounding box center [143, 287] width 120 height 10
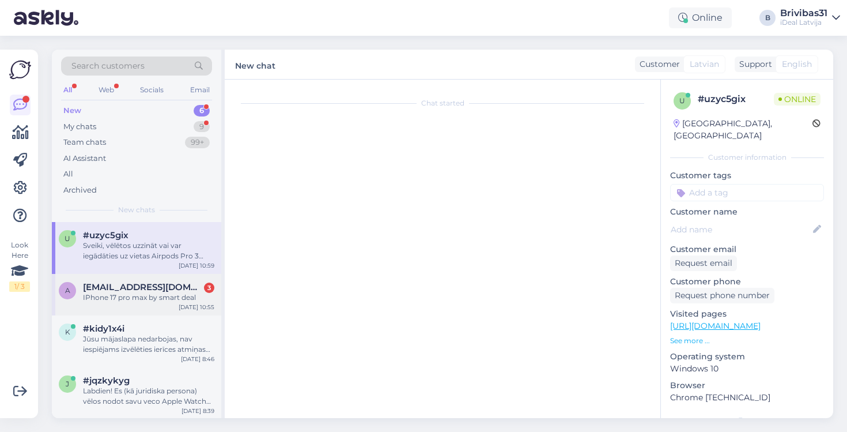
scroll to position [446, 0]
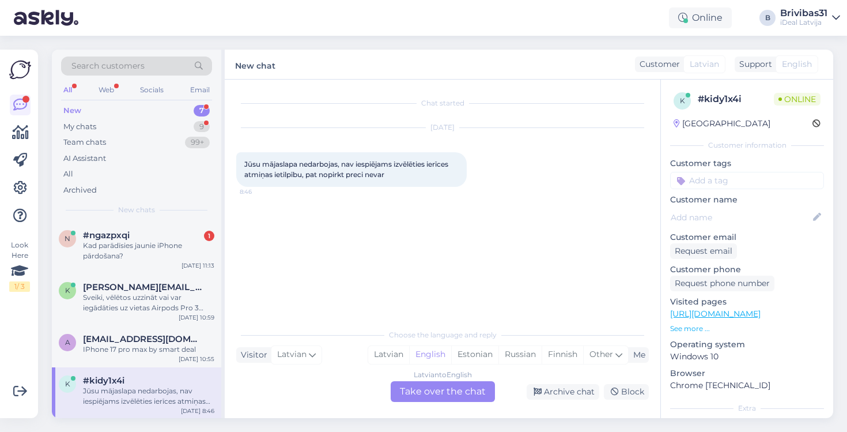
scroll to position [84, 0]
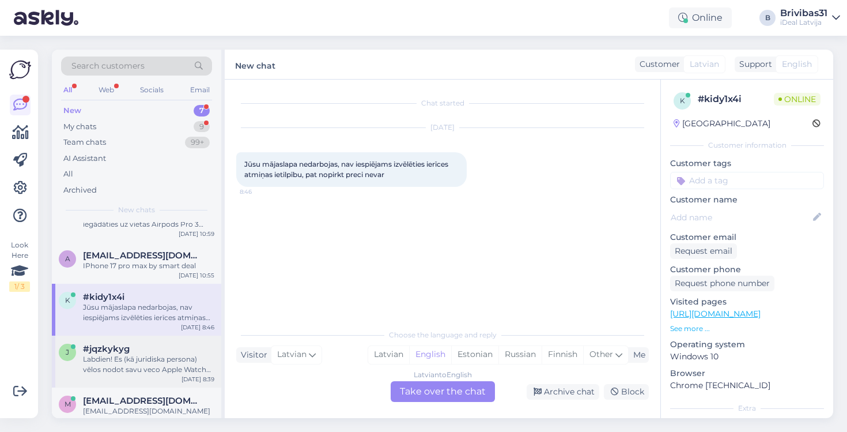
click at [160, 348] on div "#jqzkykyg" at bounding box center [148, 349] width 131 height 10
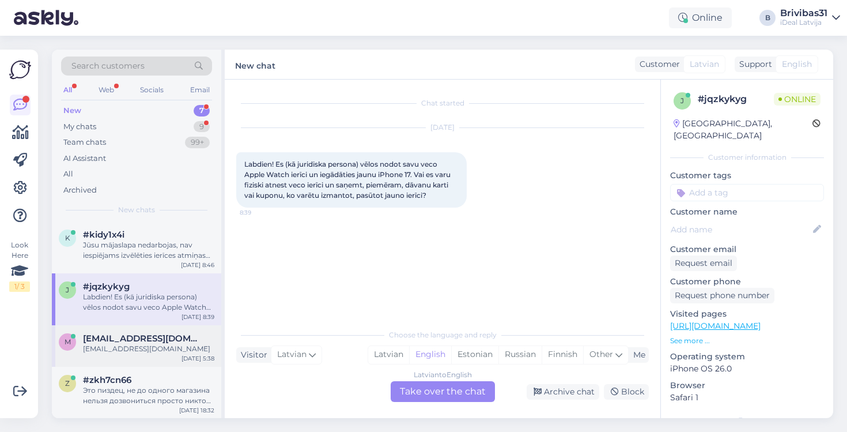
scroll to position [145, 0]
click at [158, 355] on div "m mgurckaja@gmail.com mgurckaja@gmail.com Oct 1 5:38" at bounding box center [136, 347] width 169 height 42
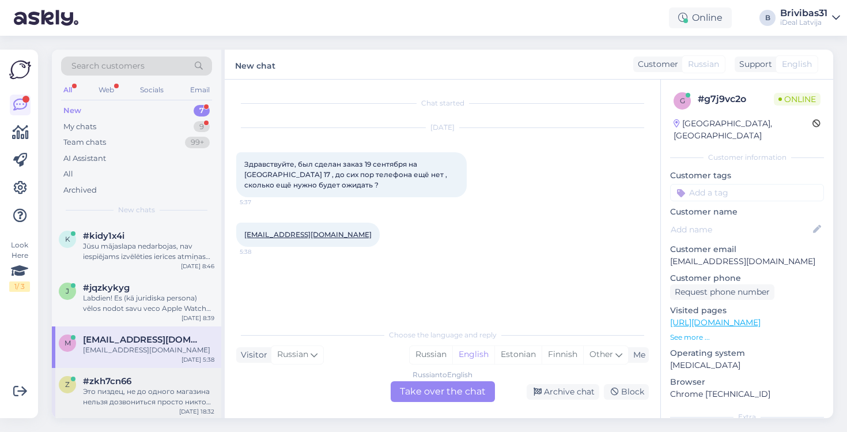
click at [163, 392] on div "Это пиздец, не до одного магазина нельзя дозвониться просто никто никогда не бе…" at bounding box center [148, 396] width 131 height 21
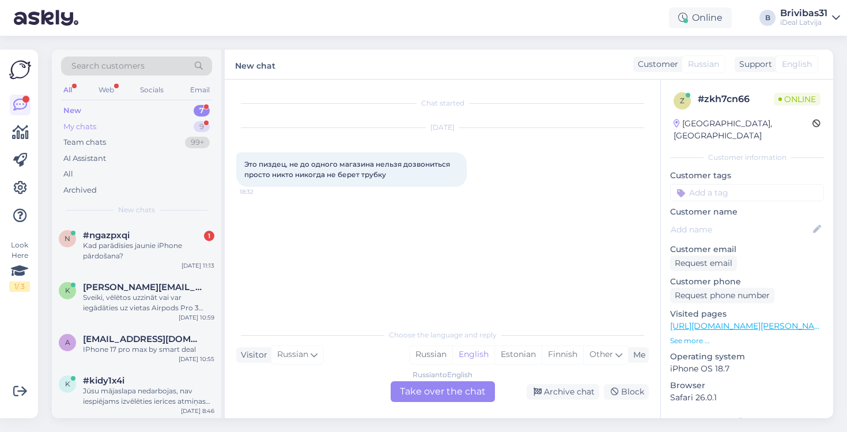
scroll to position [-1, 0]
click at [126, 132] on div "My chats 9" at bounding box center [136, 127] width 151 height 16
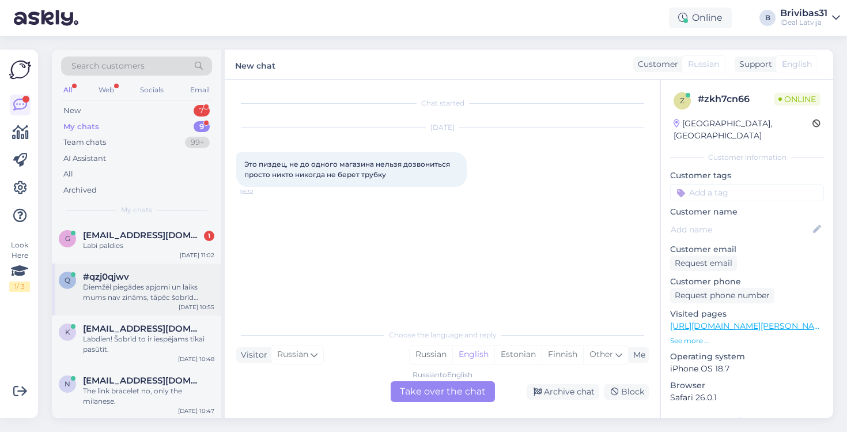
click at [131, 282] on div "Diemžēl piegādes apjomi un laiks mums nav zināms, tāpēc šobrīd nevaram apsolīt …" at bounding box center [148, 292] width 131 height 21
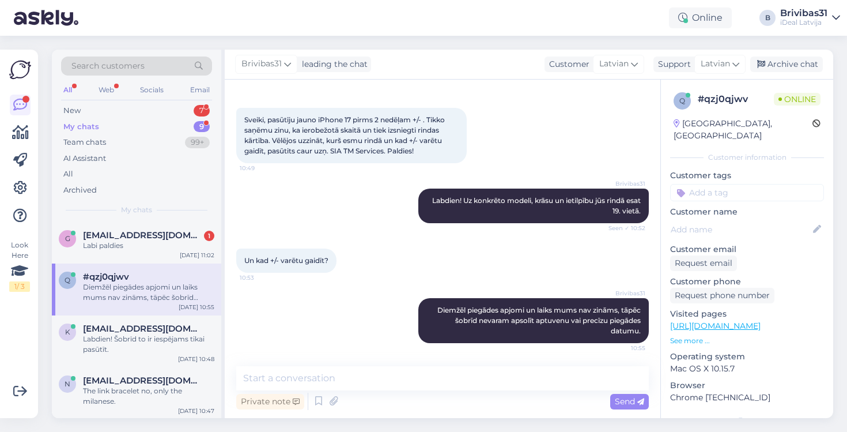
click at [138, 292] on div "Diemžēl piegādes apjomi un laiks mums nav zināms, tāpēc šobrīd nevaram apsolīt …" at bounding box center [148, 292] width 131 height 21
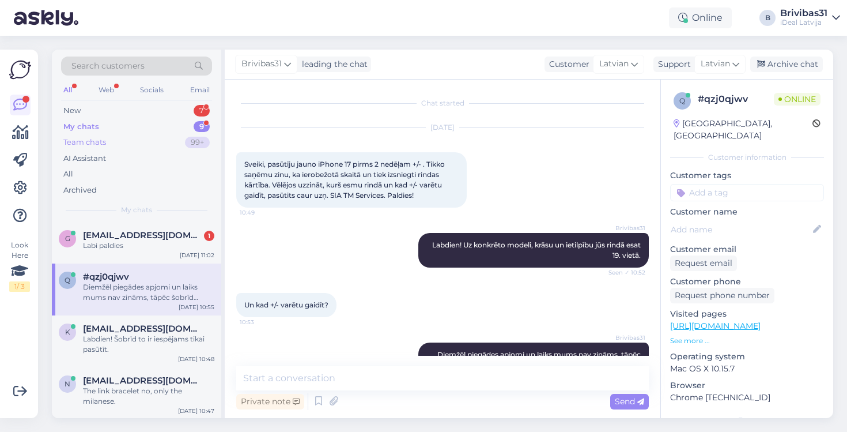
click at [133, 140] on div "Team chats 99+" at bounding box center [136, 142] width 151 height 16
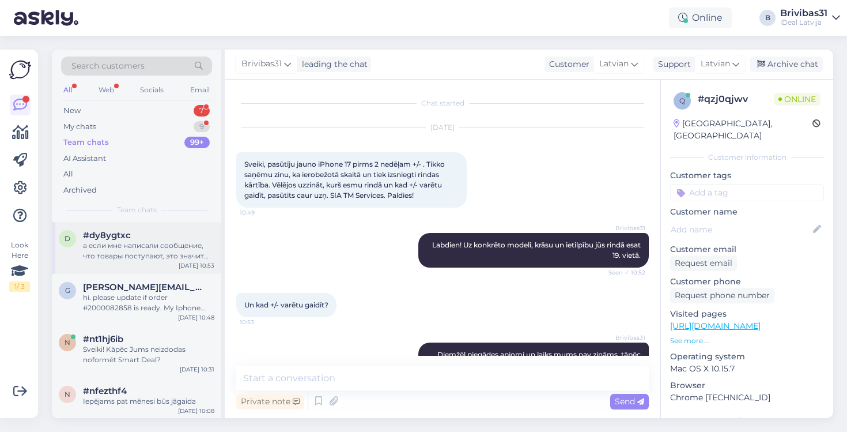
click at [110, 243] on div "а если мне написали сообщение, что товары поступают, это значит что мой заказ с…" at bounding box center [148, 250] width 131 height 21
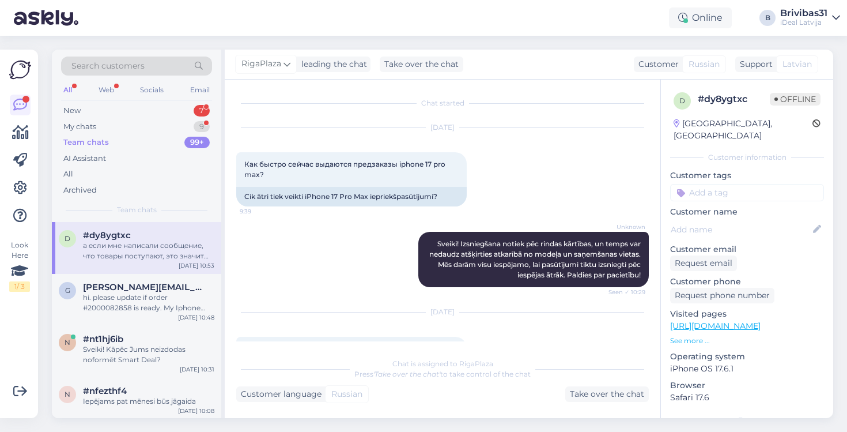
scroll to position [339, 0]
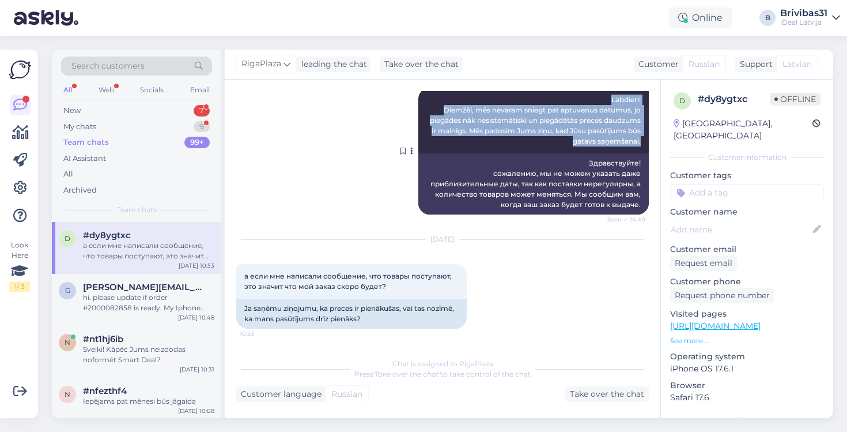
drag, startPoint x: 602, startPoint y: 97, endPoint x: 643, endPoint y: 141, distance: 60.4
click at [643, 141] on div "RigaPlaza Labdien! Diemžēl, mēs nevaram sniegt pat aptuvenus datumus, jo piegād…" at bounding box center [534, 121] width 231 height 66
copy span "Labdien! Diemžēl, mēs nevaram sniegt pat aptuvenus datumus, jo piegādes nāk nes…"
click at [93, 109] on div "New 7" at bounding box center [136, 111] width 151 height 16
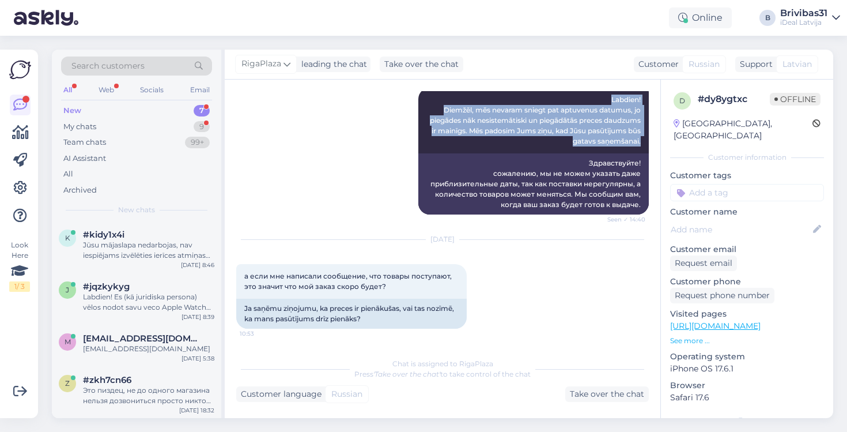
scroll to position [145, 0]
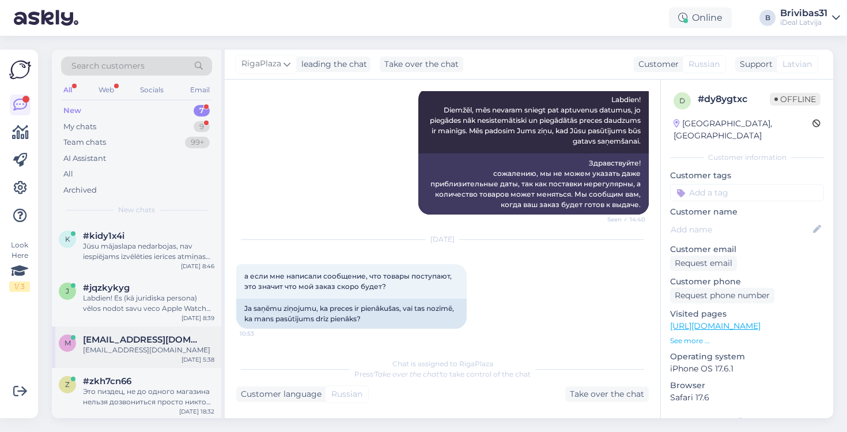
click at [110, 363] on div "m mgurckaja@gmail.com mgurckaja@gmail.com Oct 1 5:38" at bounding box center [136, 347] width 169 height 42
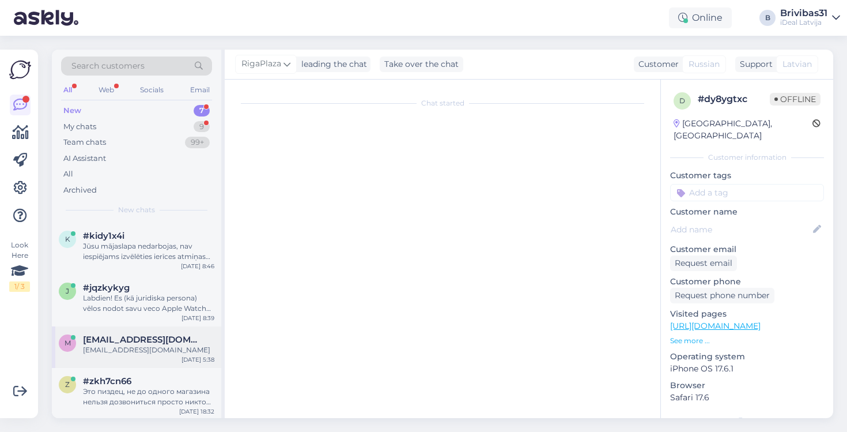
scroll to position [0, 0]
click at [110, 378] on span "#zkh7cn66" at bounding box center [107, 381] width 48 height 10
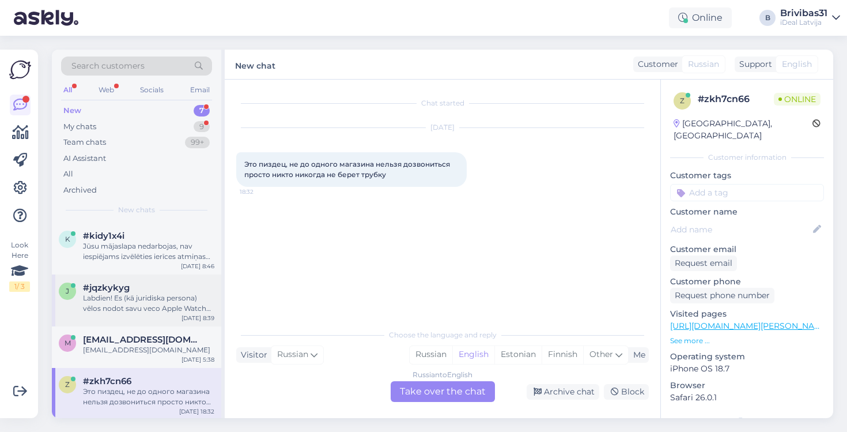
click at [120, 297] on div "Labdien! Es (kā juridiska persona) vēlos nodot savu veco Apple Watch ierīci un …" at bounding box center [148, 303] width 131 height 21
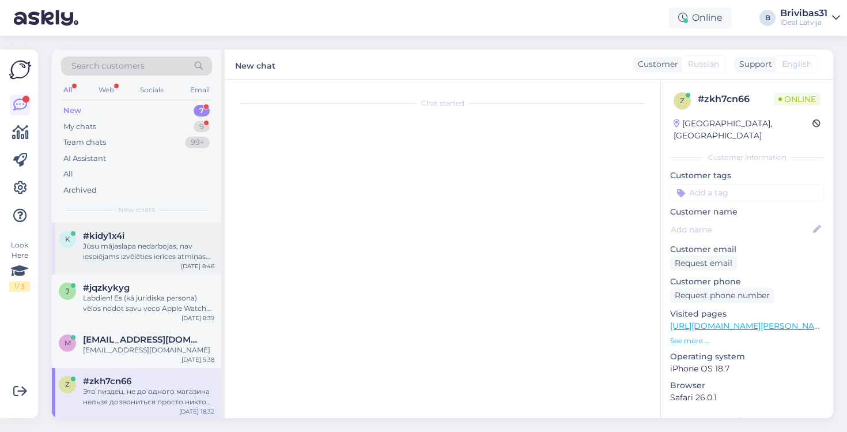
click at [135, 236] on div "#kidy1x4i" at bounding box center [148, 236] width 131 height 10
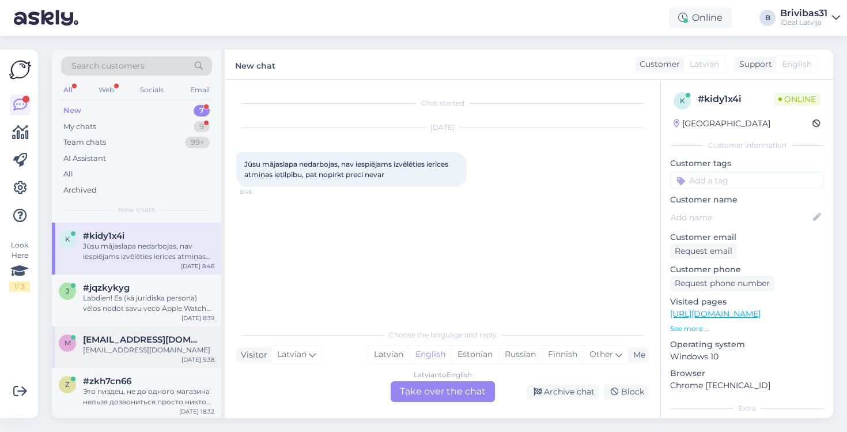
click at [123, 353] on div "m mgurckaja@gmail.com mgurckaja@gmail.com Oct 1 5:38" at bounding box center [136, 347] width 169 height 42
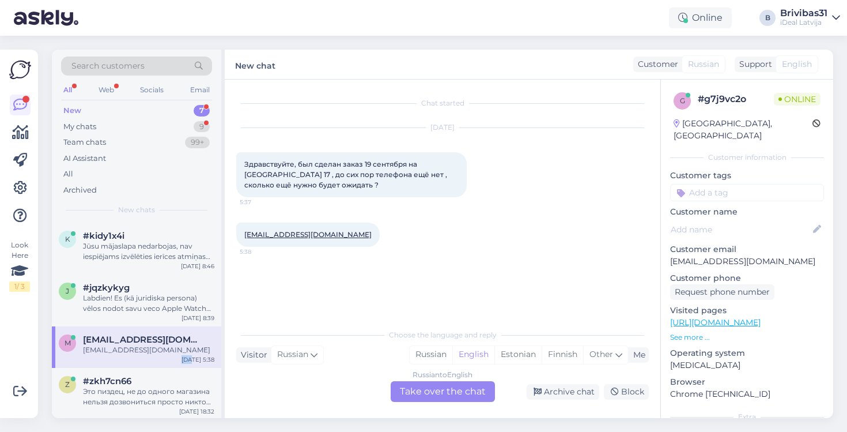
click at [123, 353] on div "m mgurckaja@gmail.com mgurckaja@gmail.com Oct 1 5:38" at bounding box center [136, 347] width 169 height 42
click at [469, 391] on div "Russian to English Take over the chat" at bounding box center [443, 391] width 104 height 21
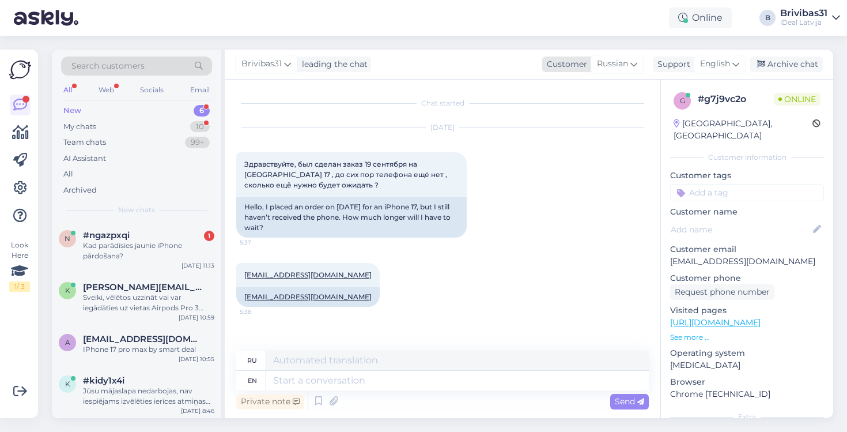
click at [614, 67] on span "Russian" at bounding box center [612, 64] width 31 height 13
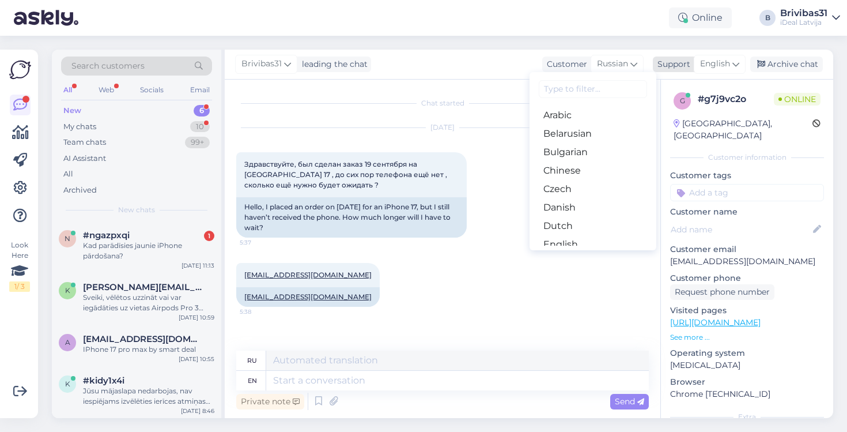
click at [706, 59] on span "English" at bounding box center [715, 64] width 30 height 13
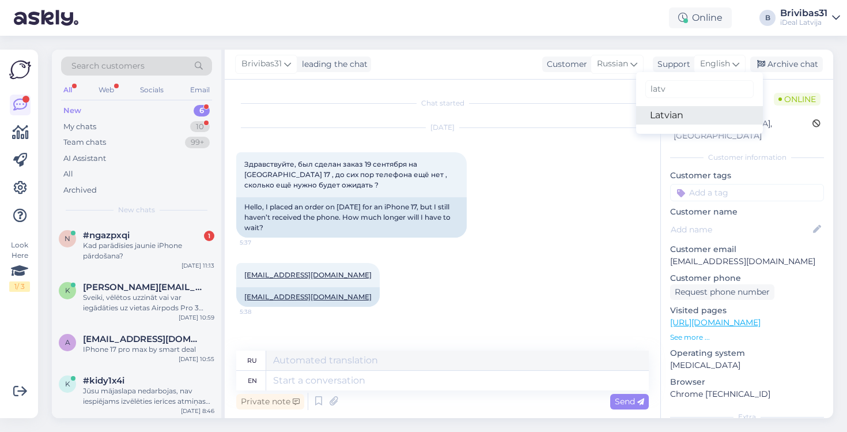
type input "latv"
click at [669, 123] on link "Latvian" at bounding box center [699, 115] width 127 height 18
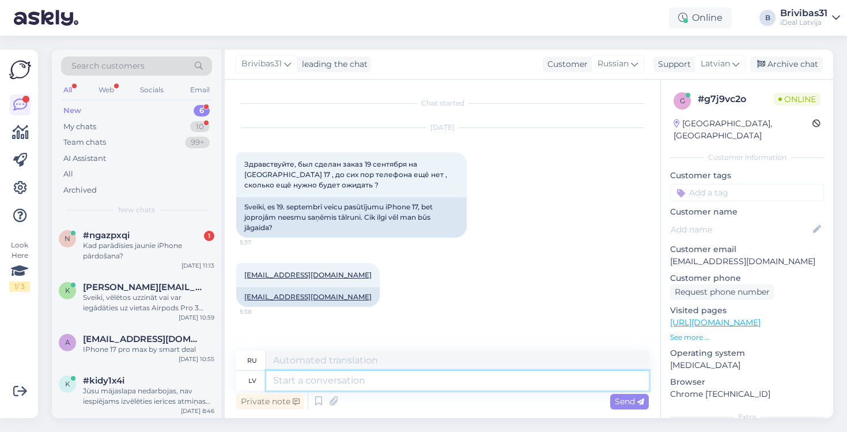
click at [357, 382] on textarea at bounding box center [457, 381] width 383 height 20
paste textarea "Labdien! Diemžēl, mēs nevaram sniegt pat aptuvenus datumus, jo piegādes nāk nes…"
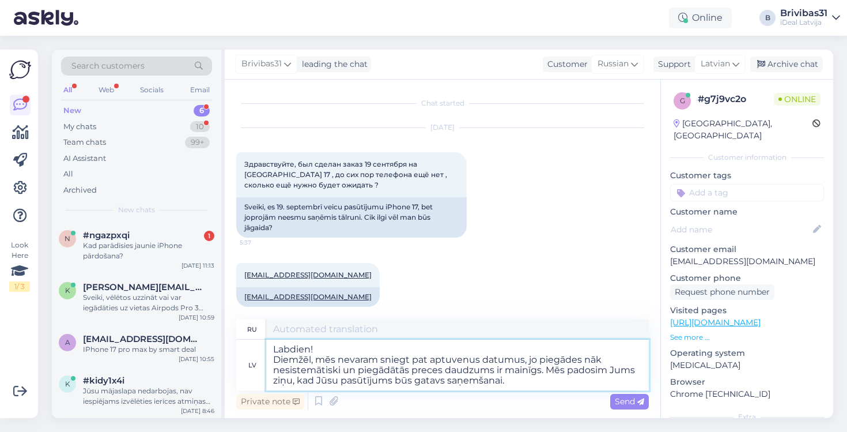
type textarea "Labdien! Diemžēl, mēs nevaram sniegt pat aptuvenus datumus, jo piegādes nāk nes…"
type textarea "Здравствуйте! сожалению, мы не можем указать даже приблизительные даты, так как…"
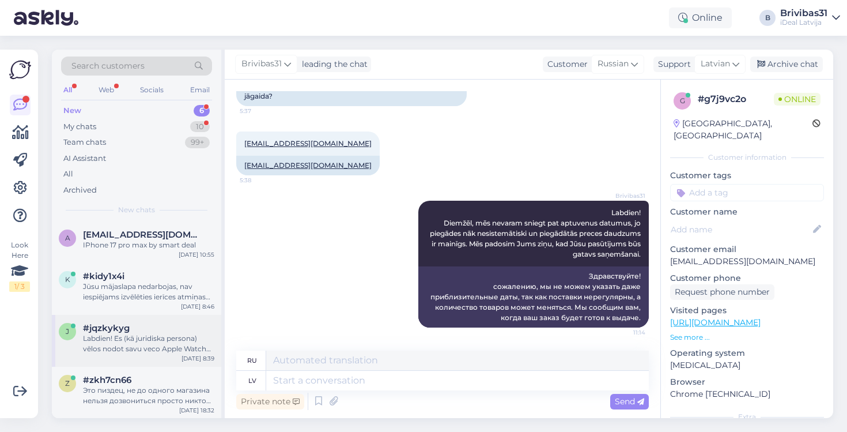
scroll to position [103, 0]
click at [137, 347] on div "Labdien! Es (kā juridiska persona) vēlos nodot savu veco Apple Watch ierīci un …" at bounding box center [148, 344] width 131 height 21
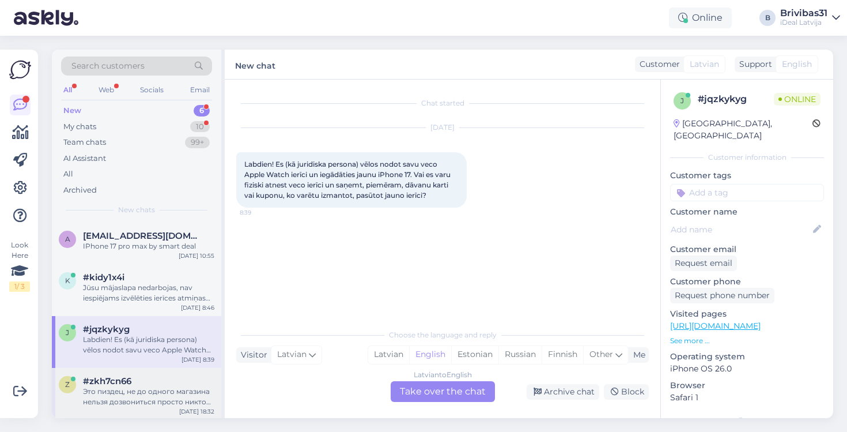
click at [166, 378] on div "#zkh7cn66" at bounding box center [148, 381] width 131 height 10
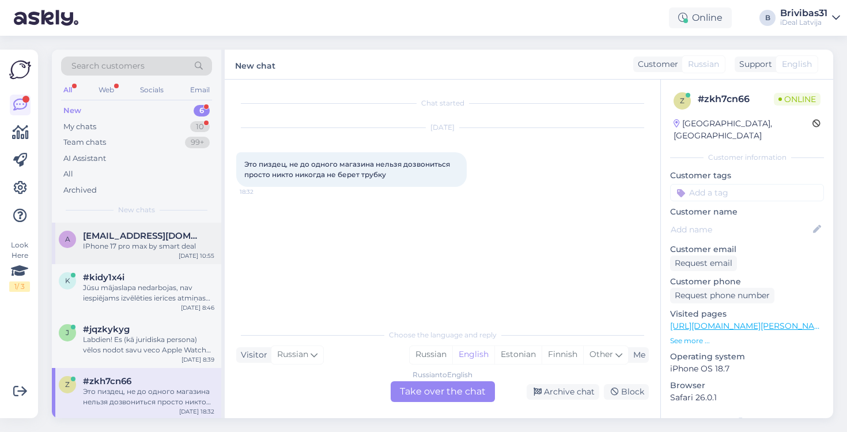
click at [198, 249] on div "IPhone 17 pro max by smart deal" at bounding box center [148, 246] width 131 height 10
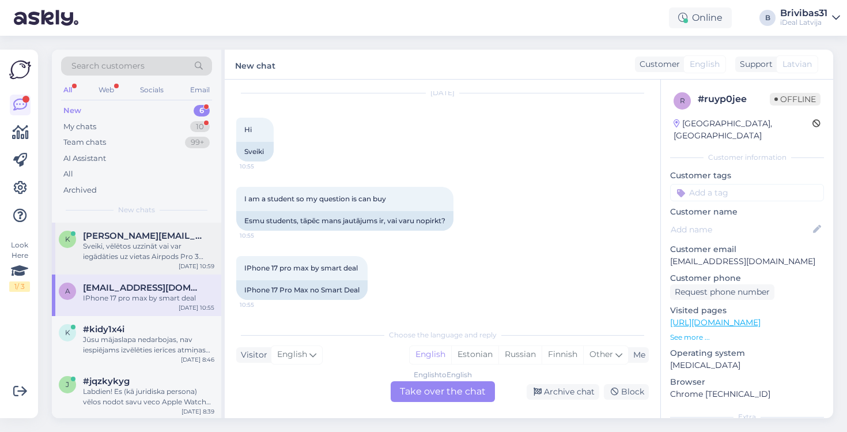
scroll to position [447, 0]
click at [120, 257] on div "Sveiki, vēlētos uzzināt vai var iegādāties uz vietas Airpods Pro 3 kādā no CnC …" at bounding box center [148, 251] width 131 height 21
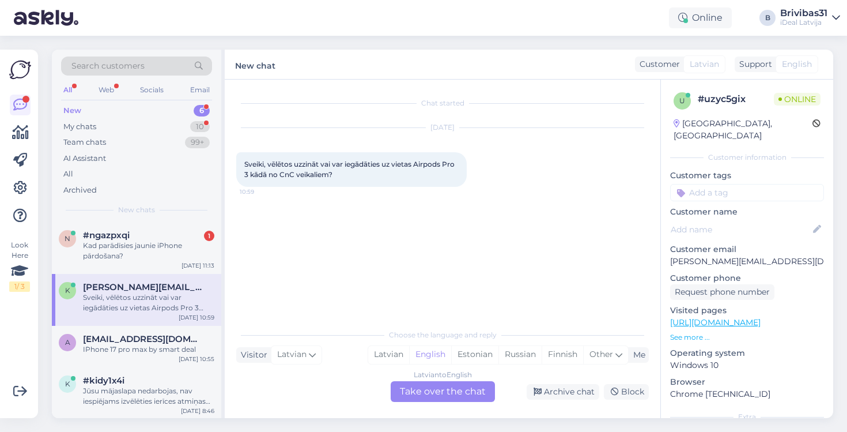
scroll to position [0, 0]
click at [151, 253] on div "Kad parādīsies jaunie iPhone pārdošana?" at bounding box center [148, 250] width 131 height 21
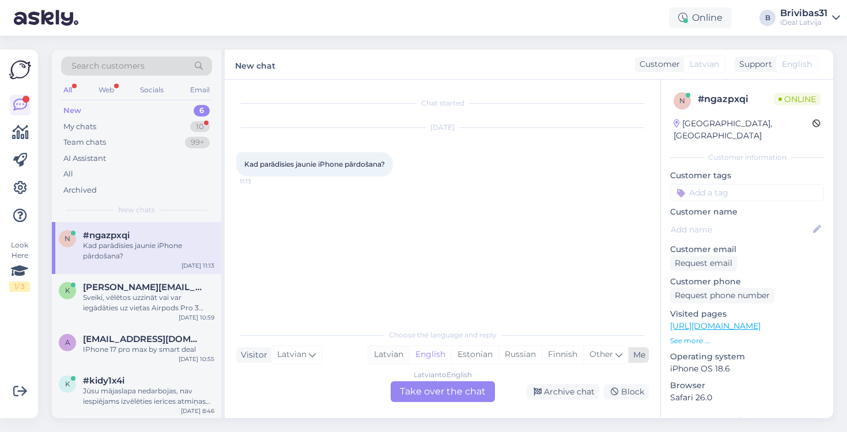
click at [390, 349] on div "Latvian" at bounding box center [388, 354] width 41 height 17
click at [403, 383] on div "Latvian to Latvian Take over the chat" at bounding box center [443, 391] width 104 height 21
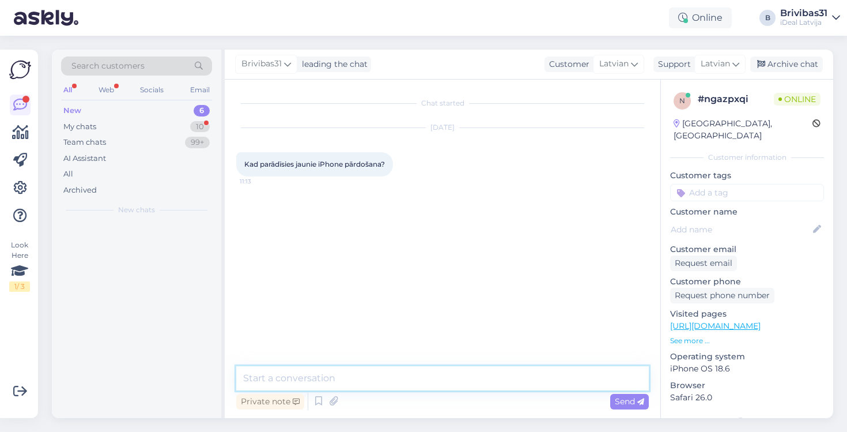
click at [416, 379] on textarea at bounding box center [442, 378] width 413 height 24
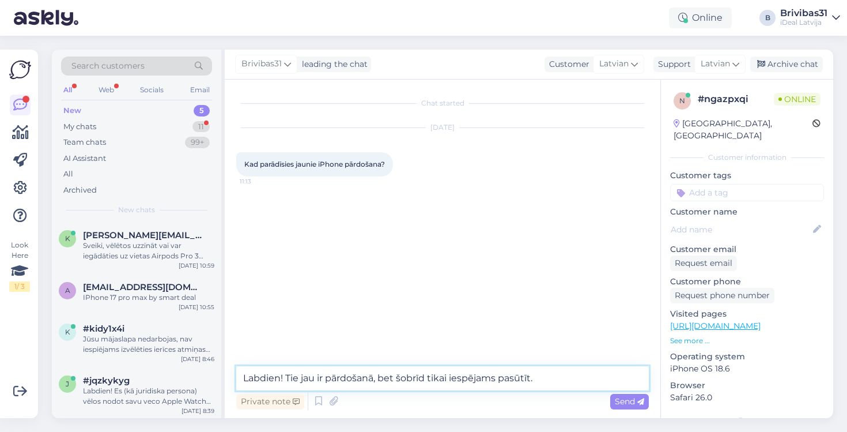
paste textarea "Labdien! Diemžēl, mēs nevaram sniegt pat aptuvenus datumus, jo piegādes nāk nes…"
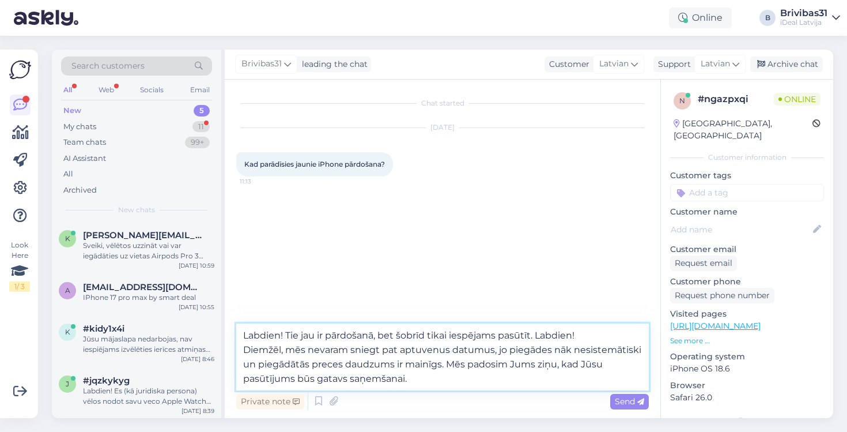
click at [544, 336] on textarea "Labdien! Tie jau ir pārdošanā, bet šobrīd tikai iespējams pasūtīt. Labdien! Die…" at bounding box center [442, 356] width 413 height 67
drag, startPoint x: 508, startPoint y: 350, endPoint x: 540, endPoint y: 337, distance: 34.9
click at [540, 337] on textarea "Labdien! Tie jau ir pārdošanā, bet šobrīd tikai iespējams pasūtīt. Labdien! Die…" at bounding box center [442, 356] width 413 height 67
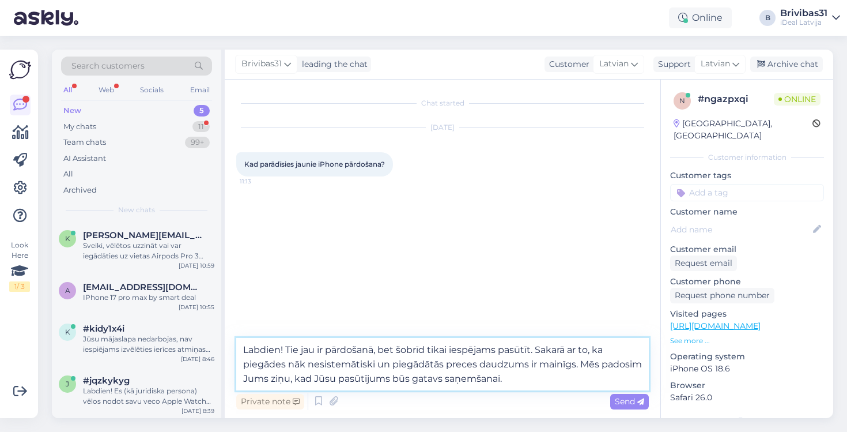
drag, startPoint x: 566, startPoint y: 378, endPoint x: 578, endPoint y: 366, distance: 17.1
click at [579, 366] on textarea "Labdien! Tie jau ir pārdošanā, bet šobrīd tikai iespējams pasūtīt. Sakarā ar to…" at bounding box center [442, 364] width 413 height 52
type textarea "Labdien! Tie jau ir pārdošanā, bet šobrīd tikai iespējams pasūtīt. Sakarā ar to…"
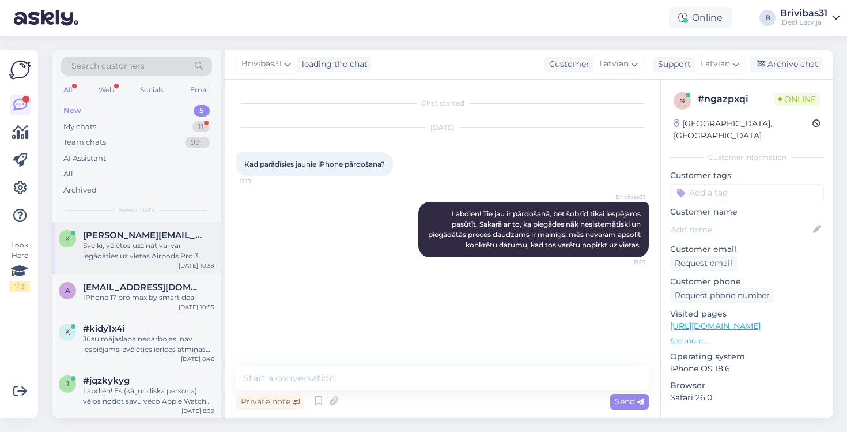
click at [135, 248] on div "Sveiki, vēlētos uzzināt vai var iegādāties uz vietas Airpods Pro 3 kādā no CnC …" at bounding box center [148, 250] width 131 height 21
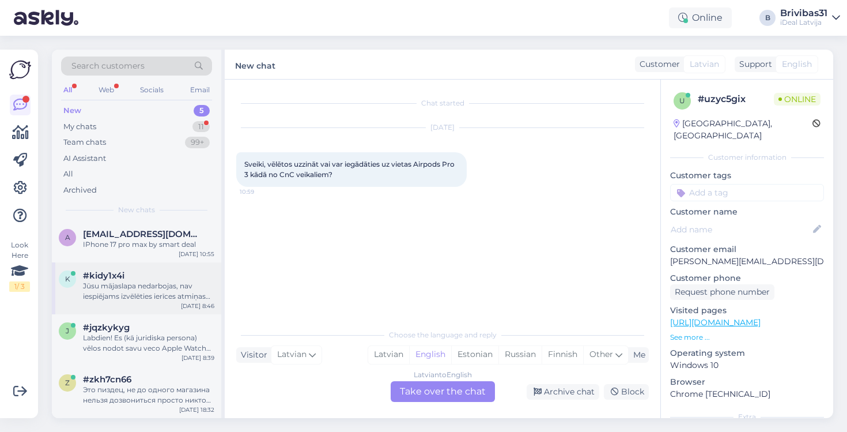
click at [140, 345] on div "Labdien! Es (kā juridiska persona) vēlos nodot savu veco Apple Watch ierīci un …" at bounding box center [148, 343] width 131 height 21
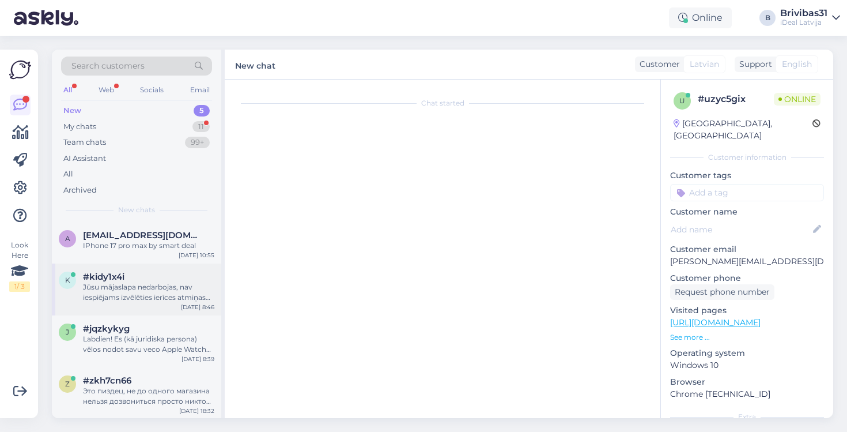
scroll to position [51, 0]
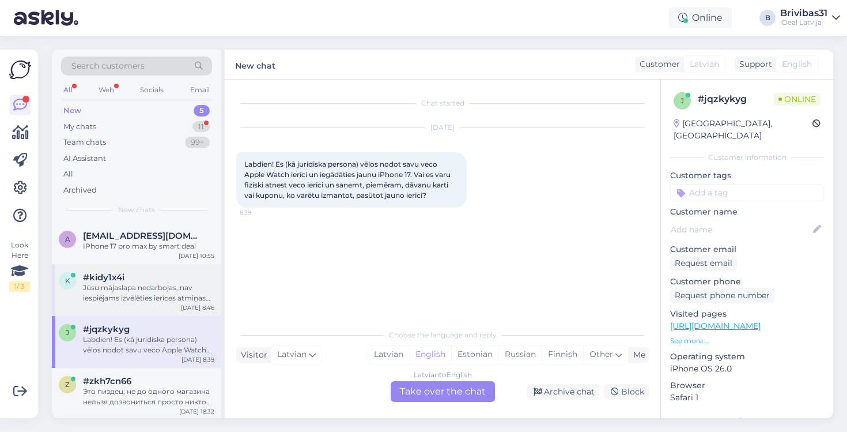
click at [167, 284] on div "Jūsu mājaslapa nedarbojas, nav iespiējams izvēlēties ierīces atmiņas ietilpību,…" at bounding box center [148, 292] width 131 height 21
